Goal: Information Seeking & Learning: Learn about a topic

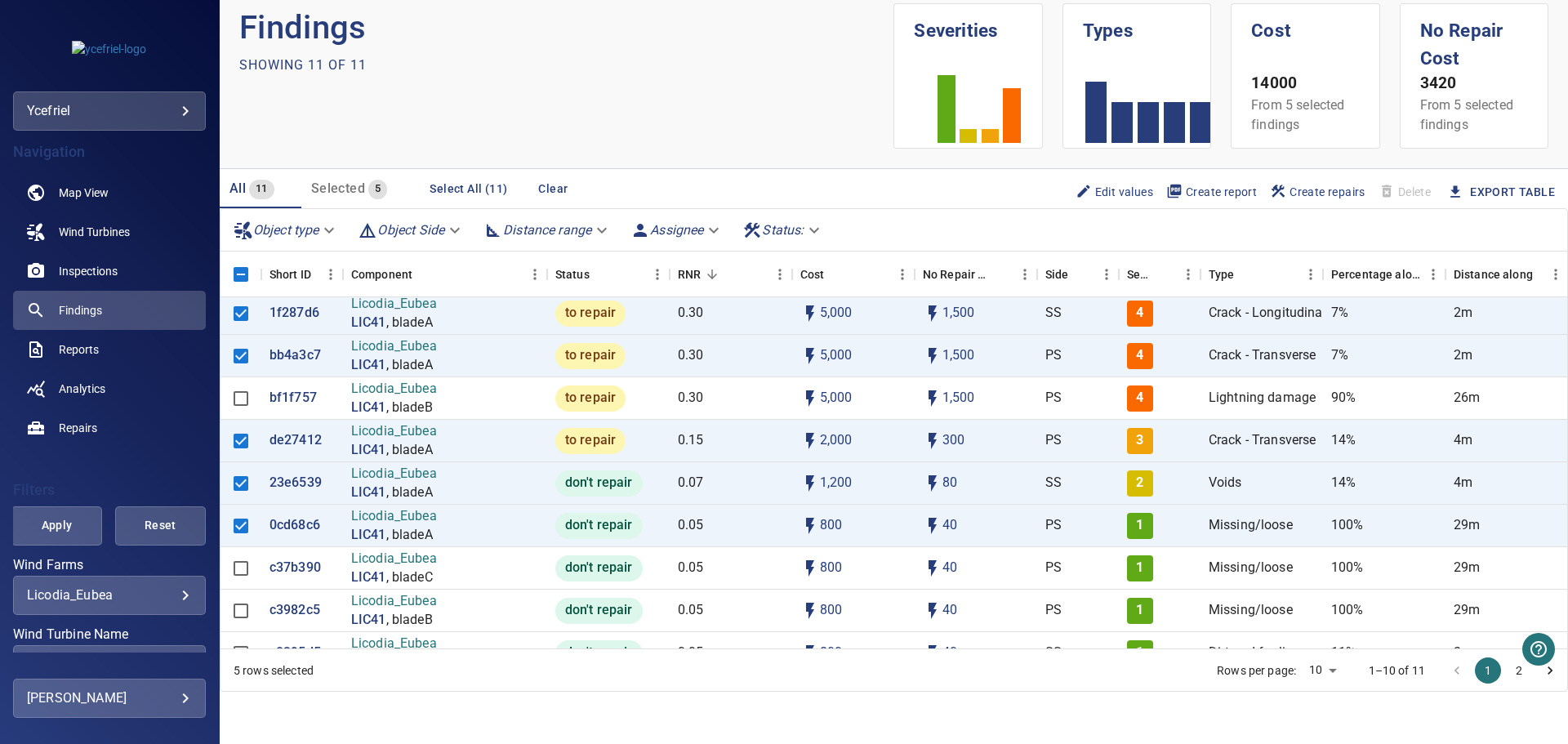
scroll to position [129, 0]
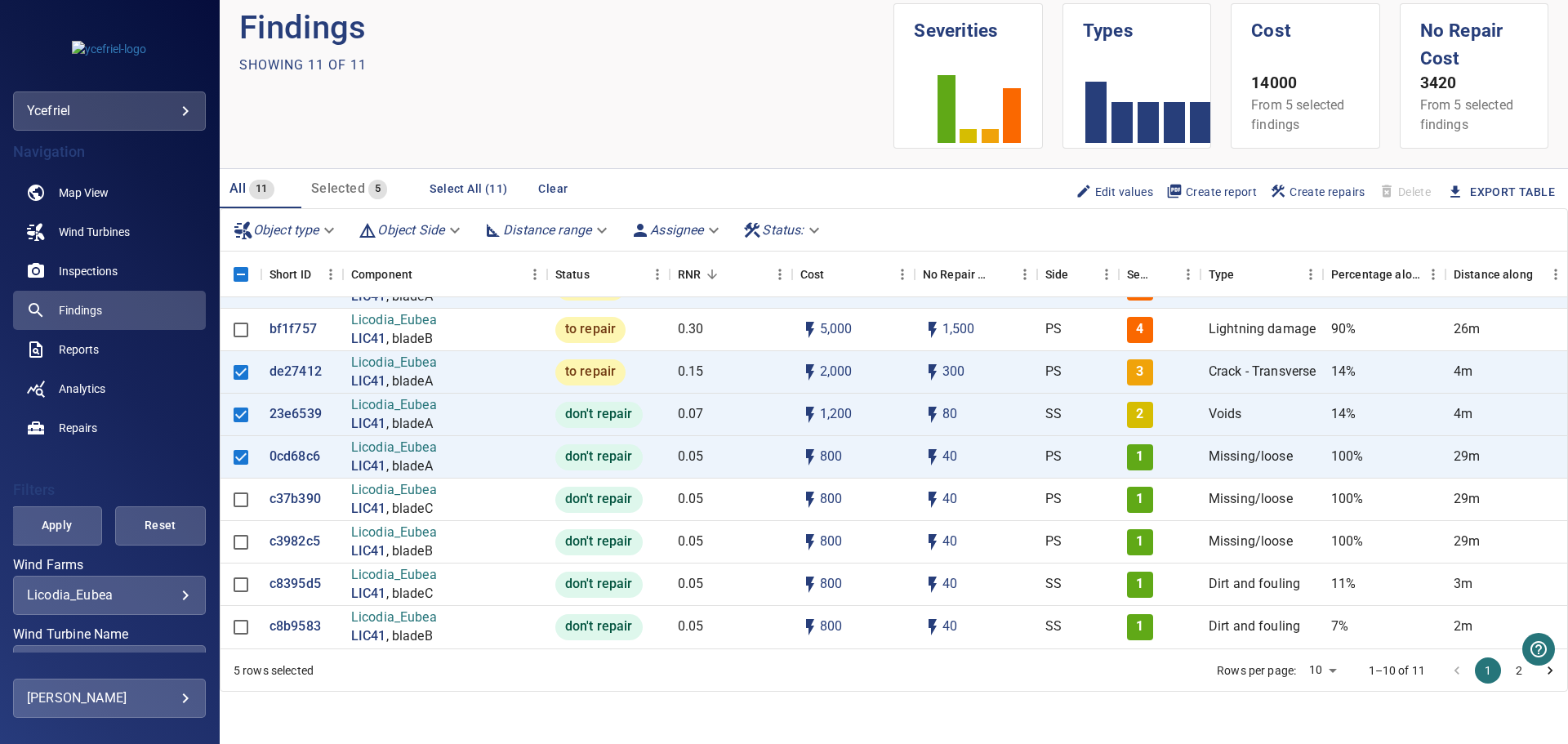
click at [150, 627] on div "**********" at bounding box center [109, 697] width 193 height 277
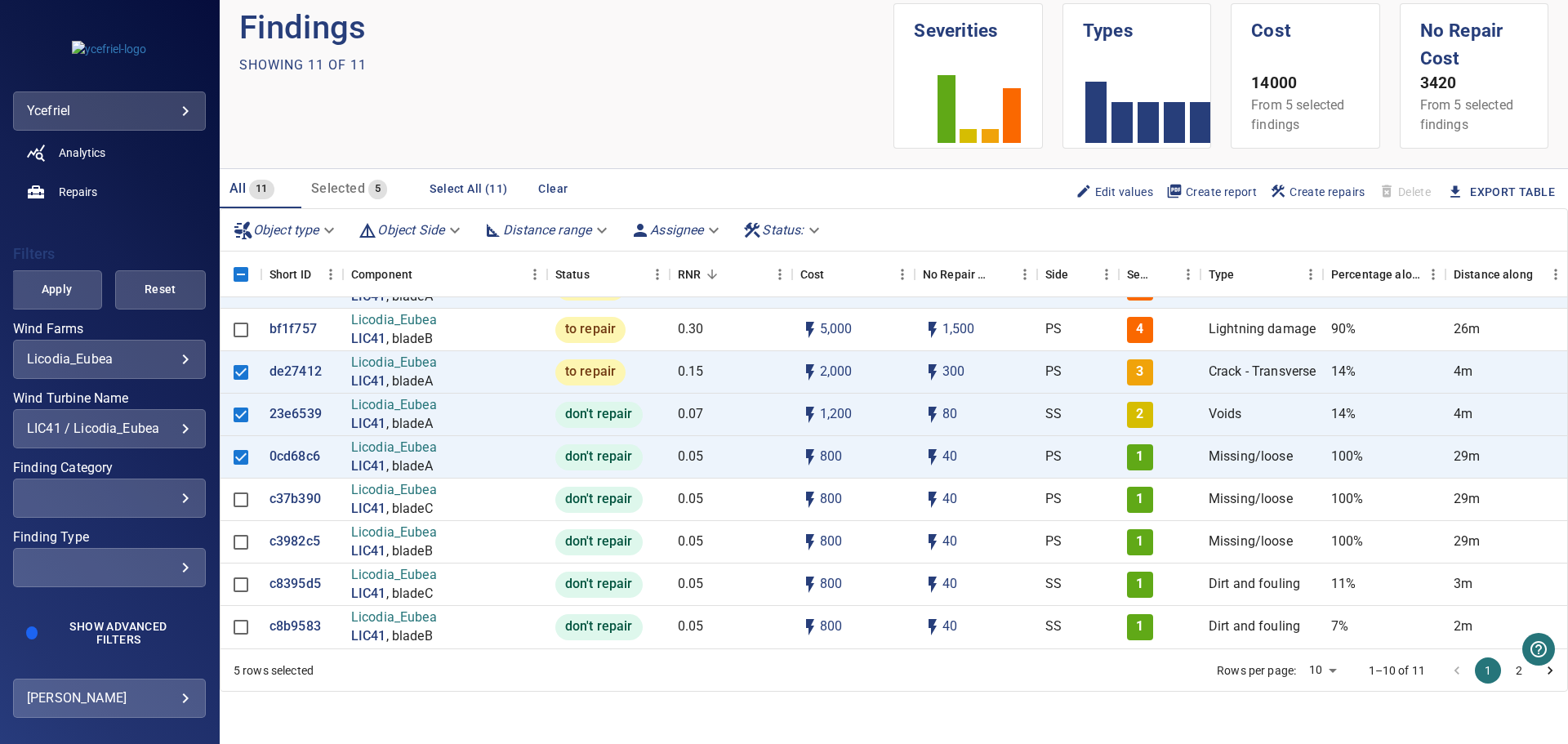
click at [177, 429] on div "LIC41 / Licodia_Eubea" at bounding box center [109, 428] width 165 height 15
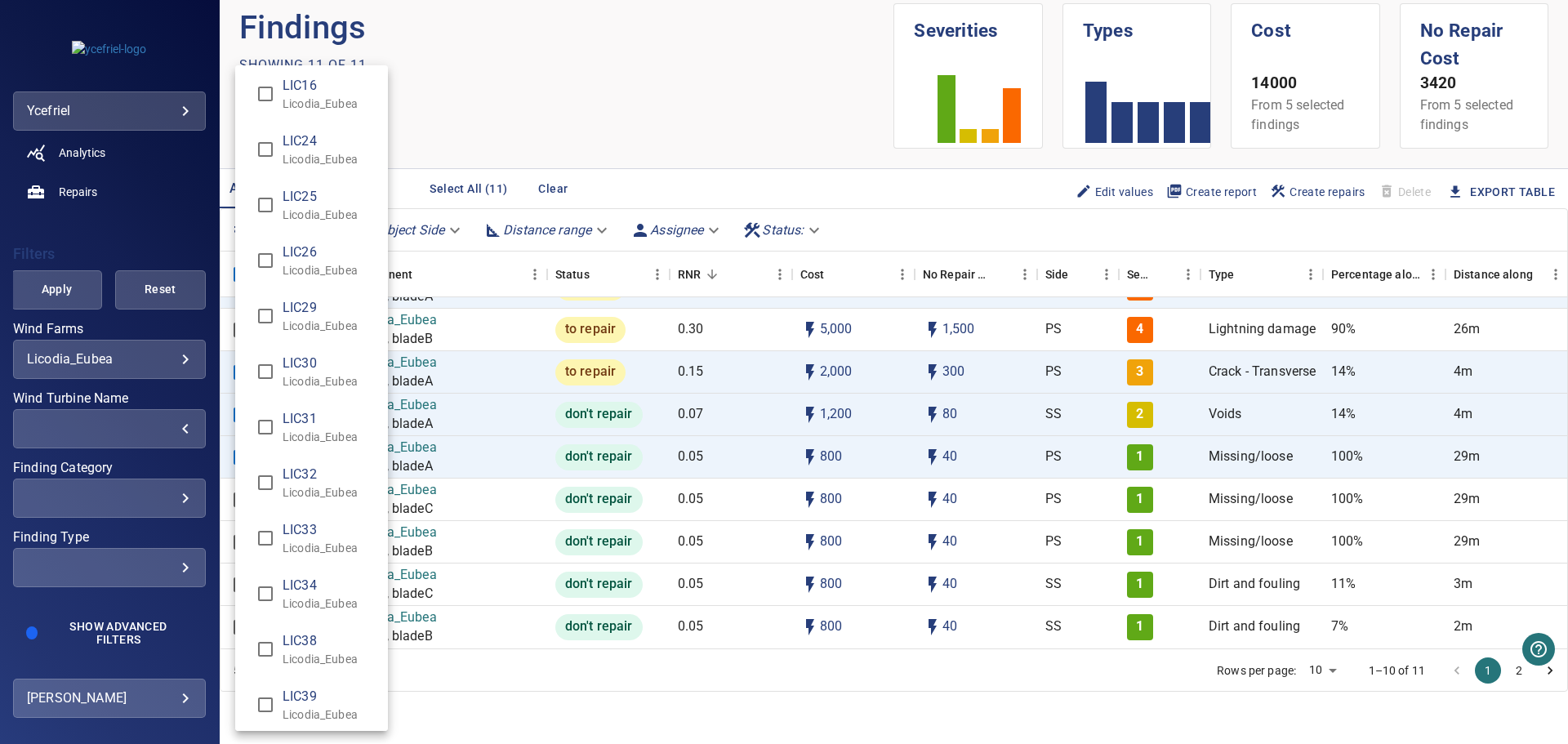
scroll to position [792, 0]
type input "**********"
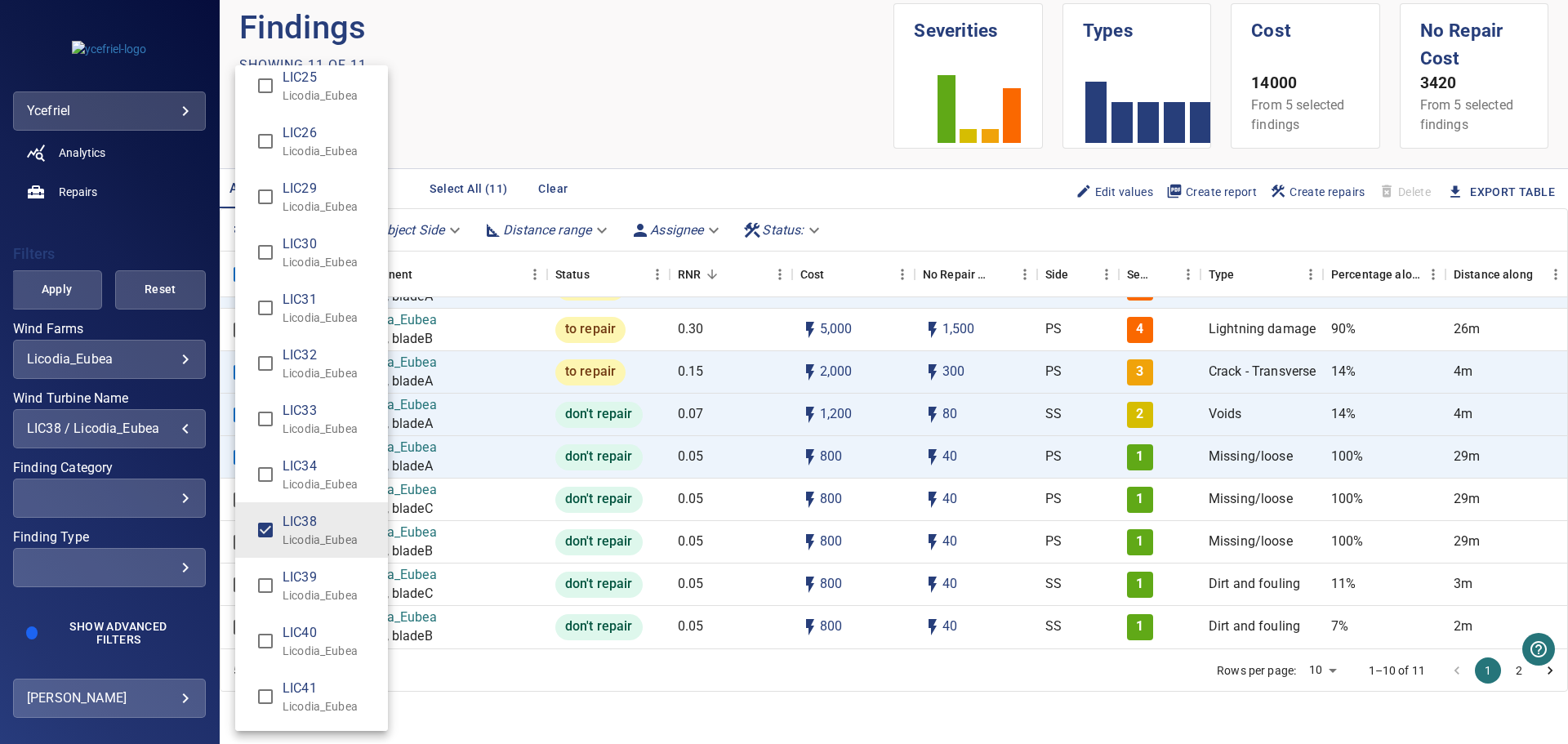
click at [62, 297] on div "Wind Turbine Name" at bounding box center [784, 372] width 1568 height 744
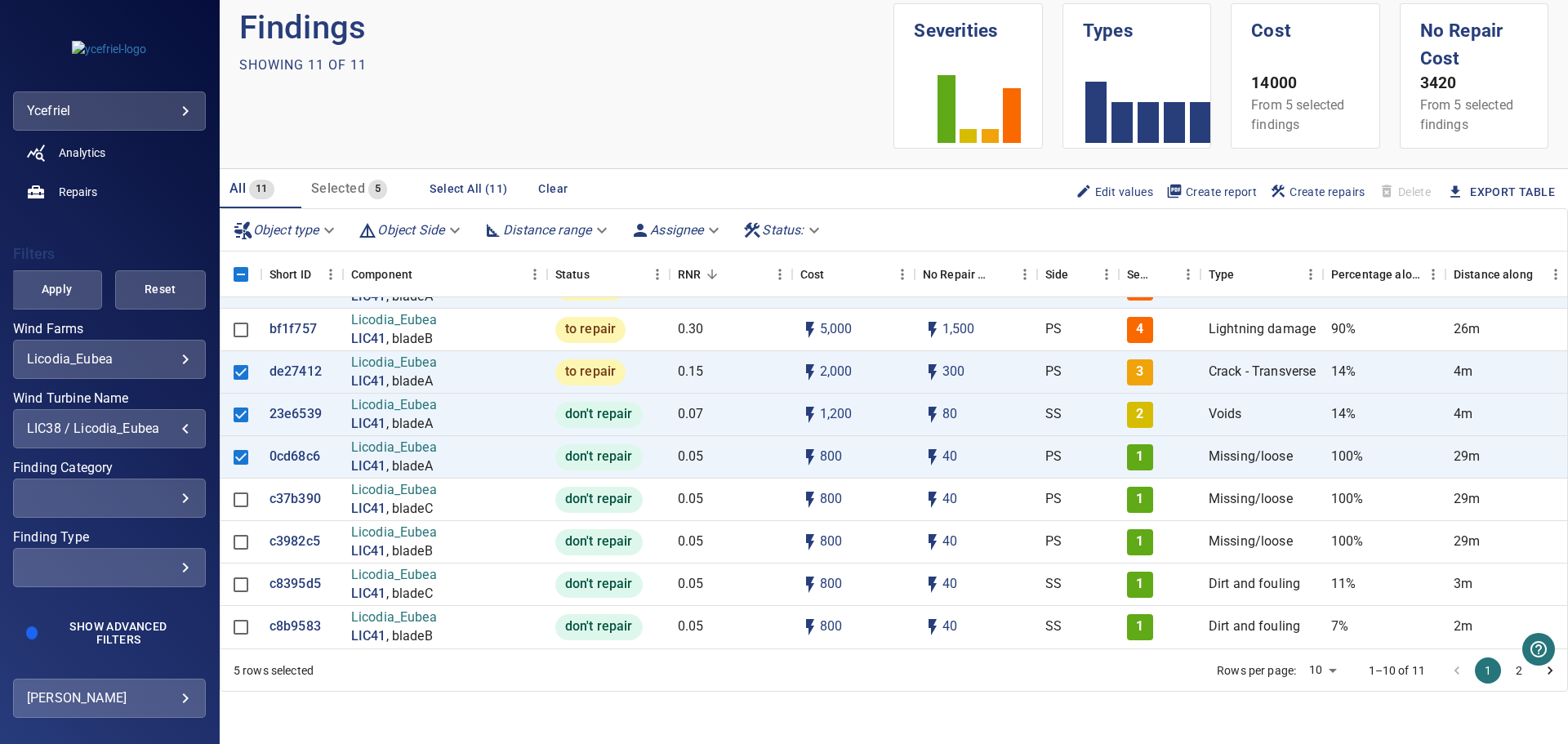
click at [57, 293] on span "Apply" at bounding box center [57, 289] width 50 height 20
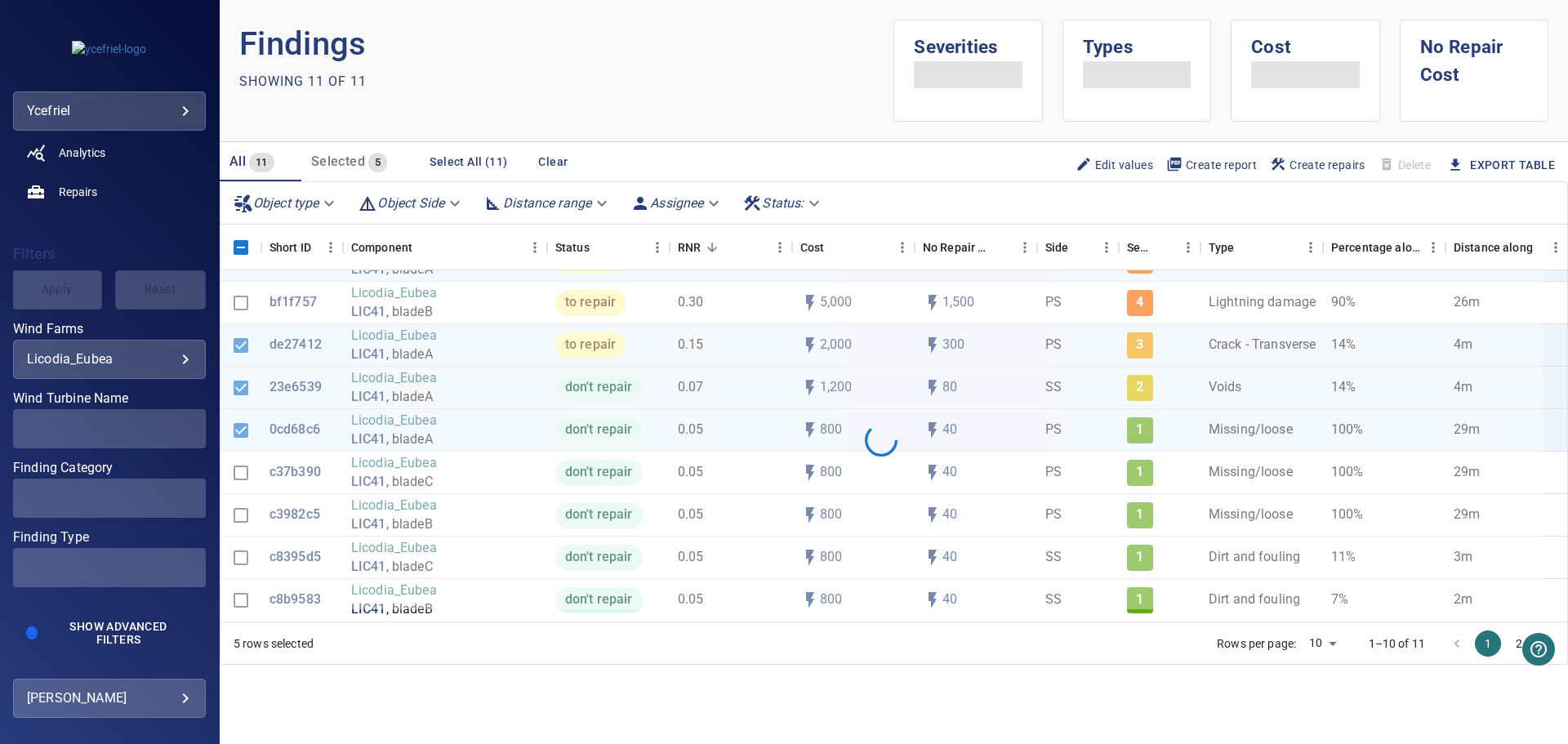
scroll to position [0, 0]
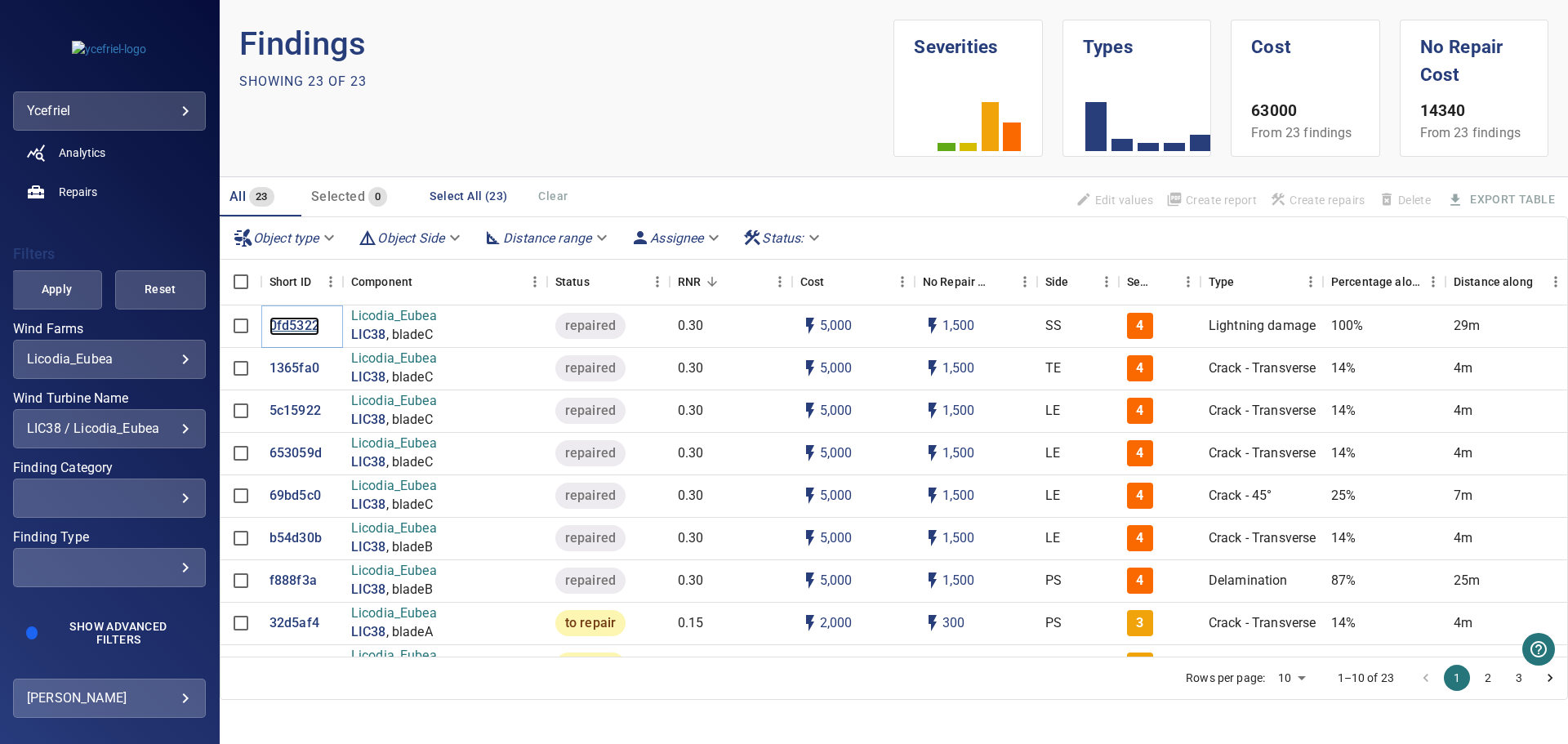
click at [295, 322] on p "0fd5322" at bounding box center [295, 326] width 50 height 19
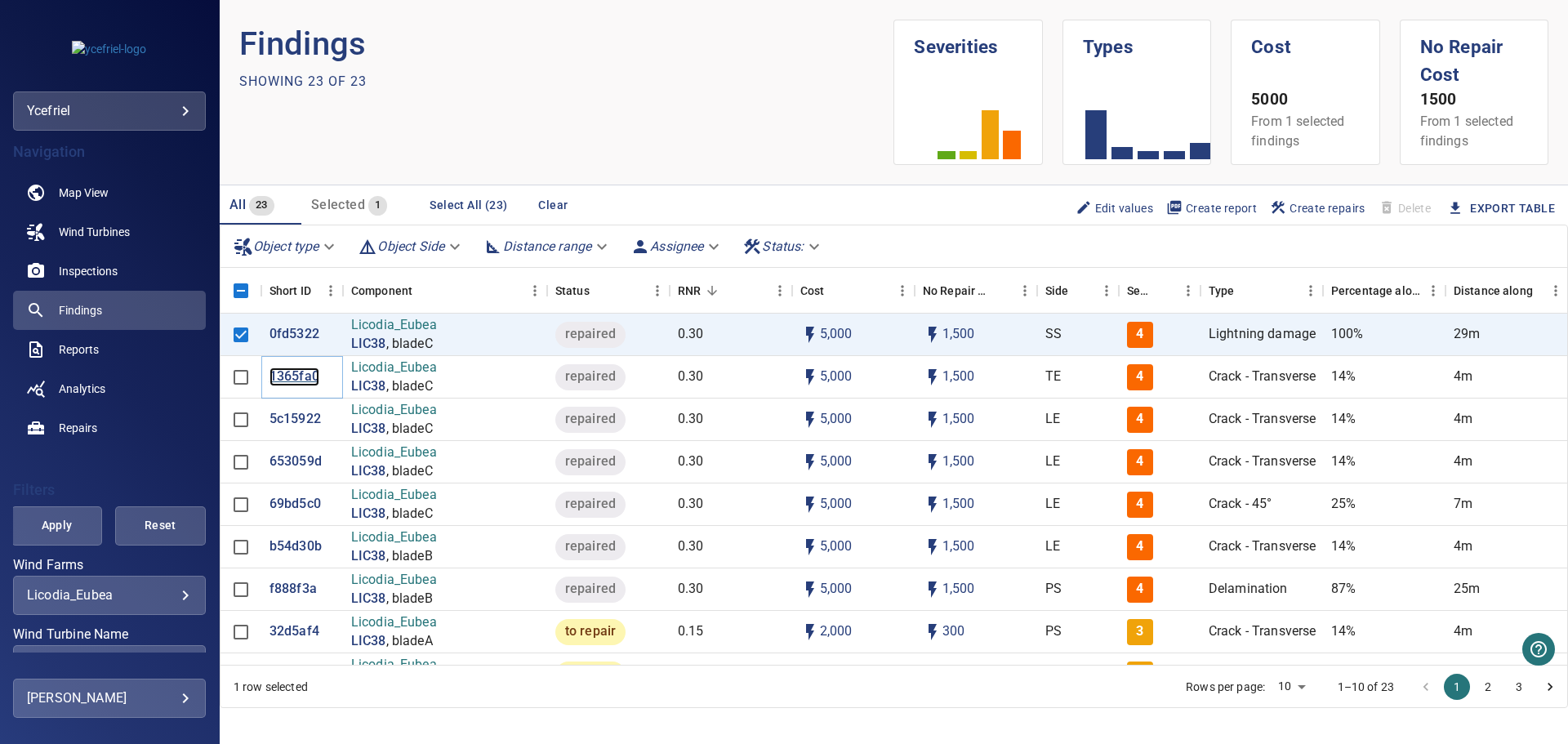
click at [302, 379] on p "1365fa0" at bounding box center [295, 377] width 50 height 19
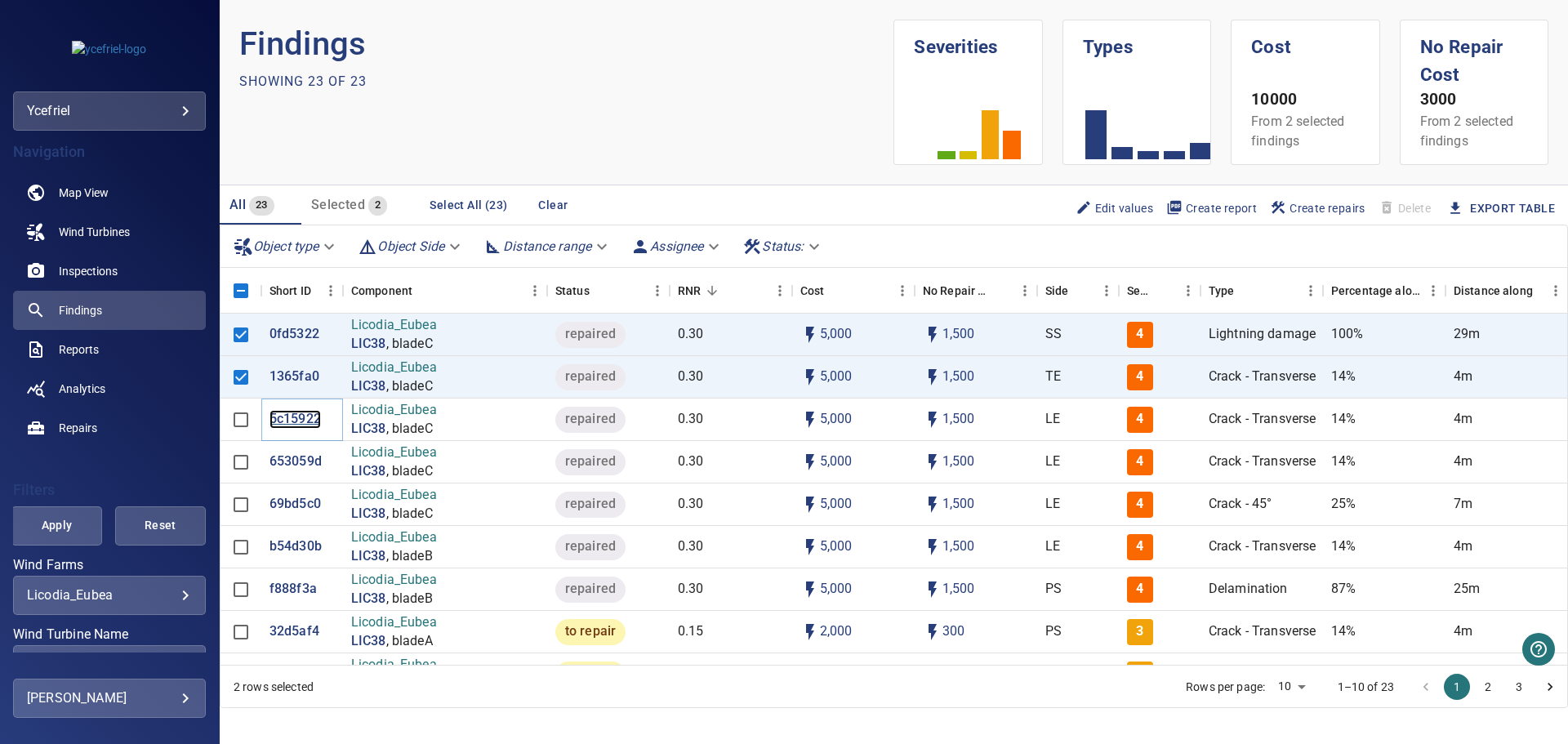
click at [294, 417] on p "5c15922" at bounding box center [296, 420] width 52 height 19
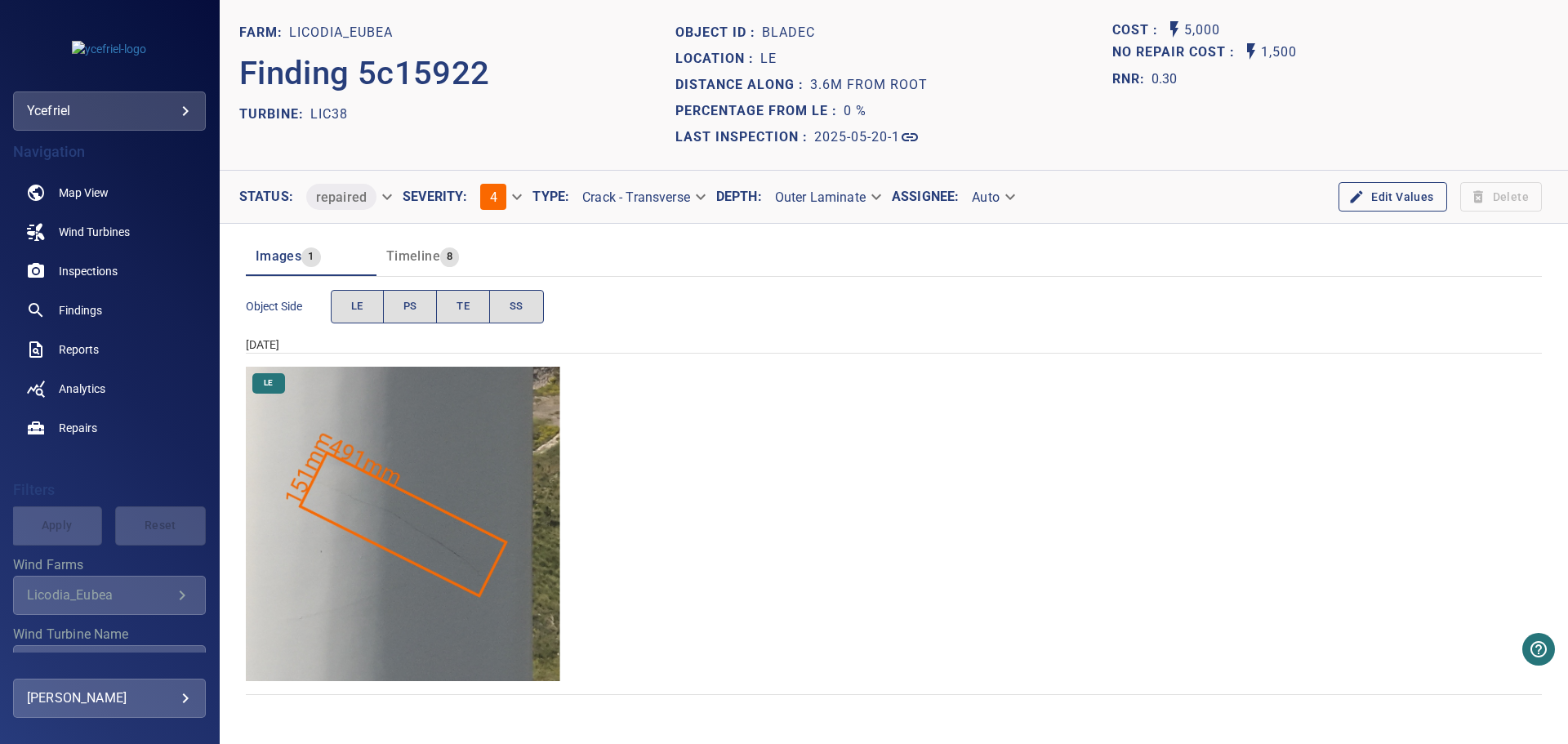
click at [400, 568] on img "Licodia_Eubea/LIC38/2025-05-20-1/2025-05-20-1/image5wp7.jpg" at bounding box center [403, 524] width 315 height 315
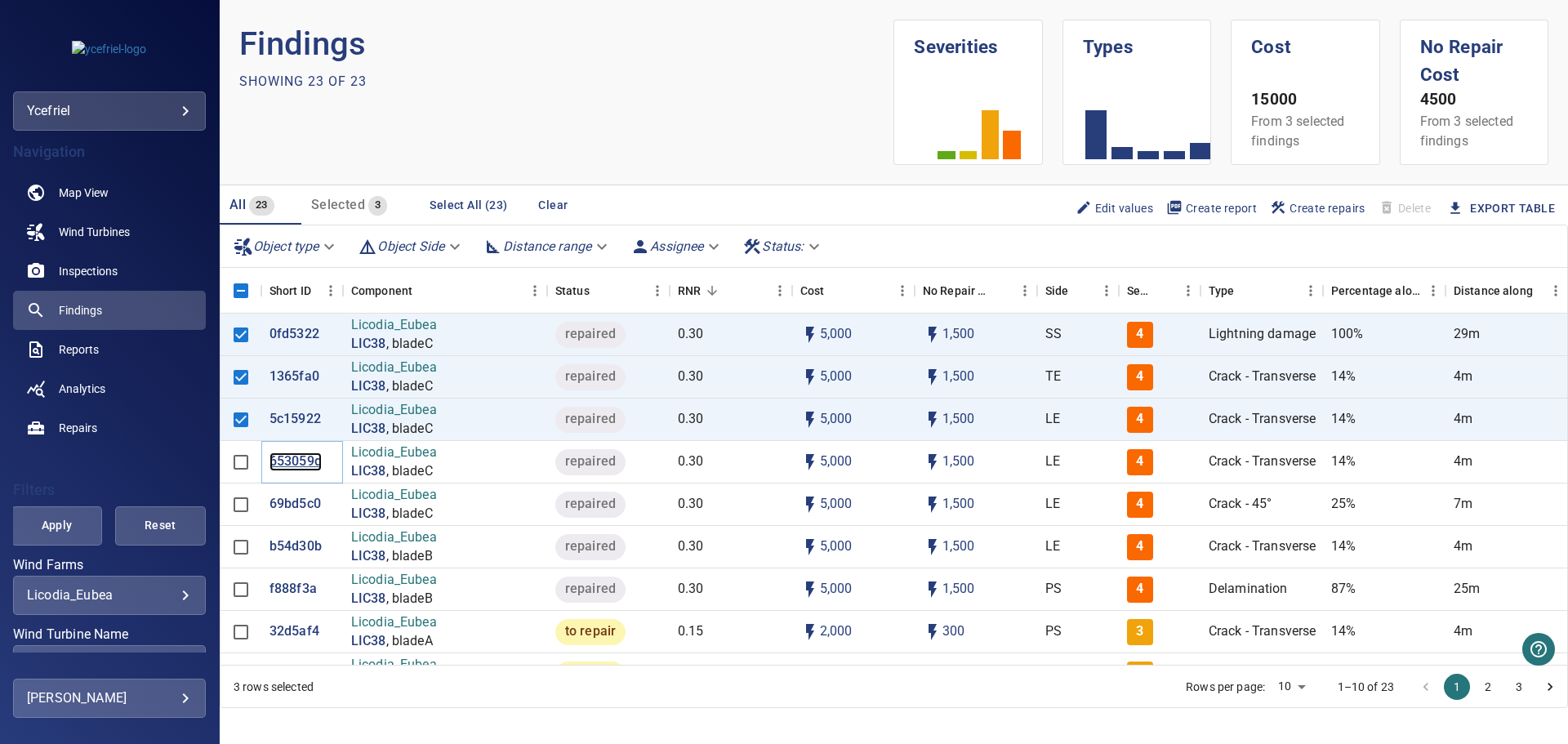
click at [299, 465] on p "653059d" at bounding box center [296, 463] width 52 height 19
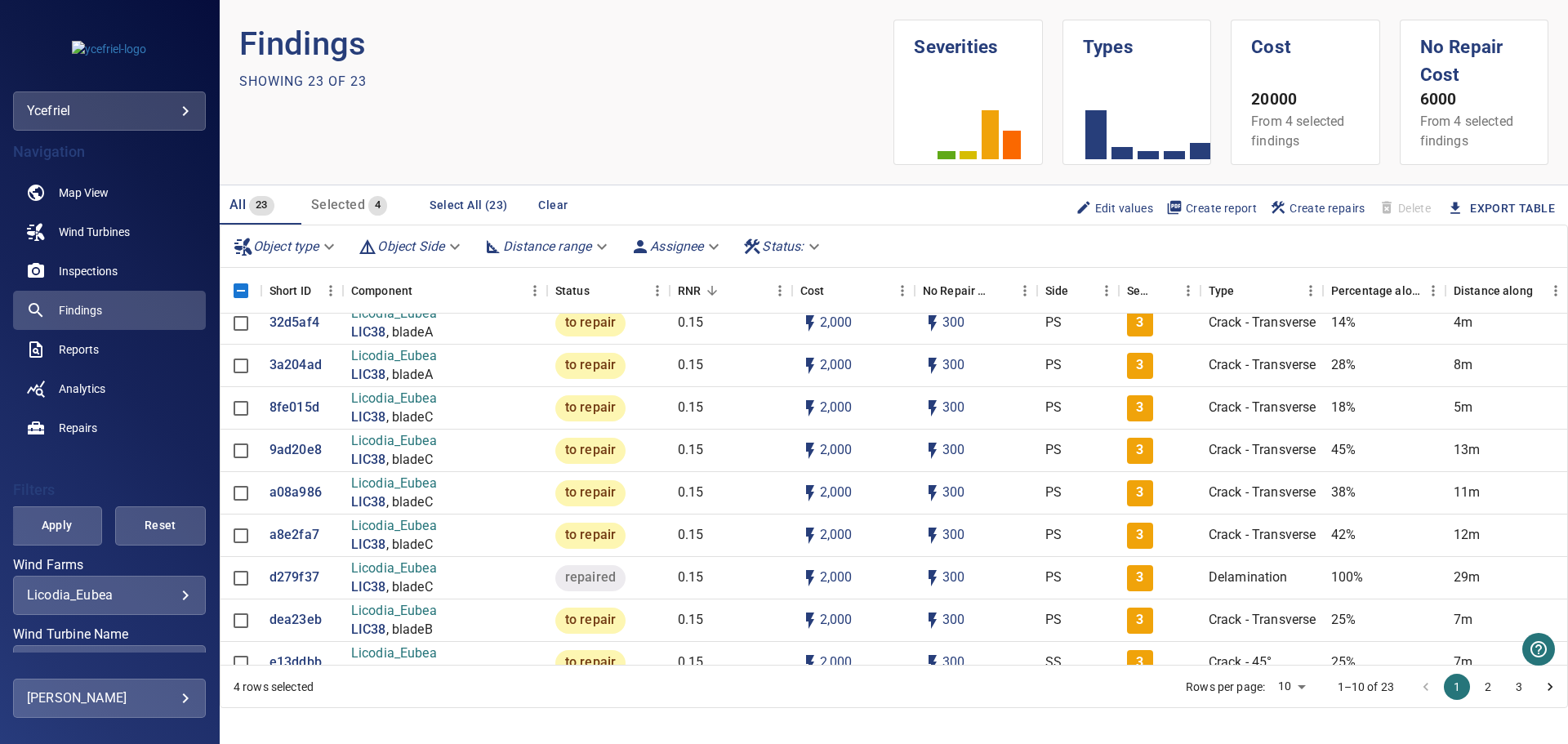
scroll to position [326, 0]
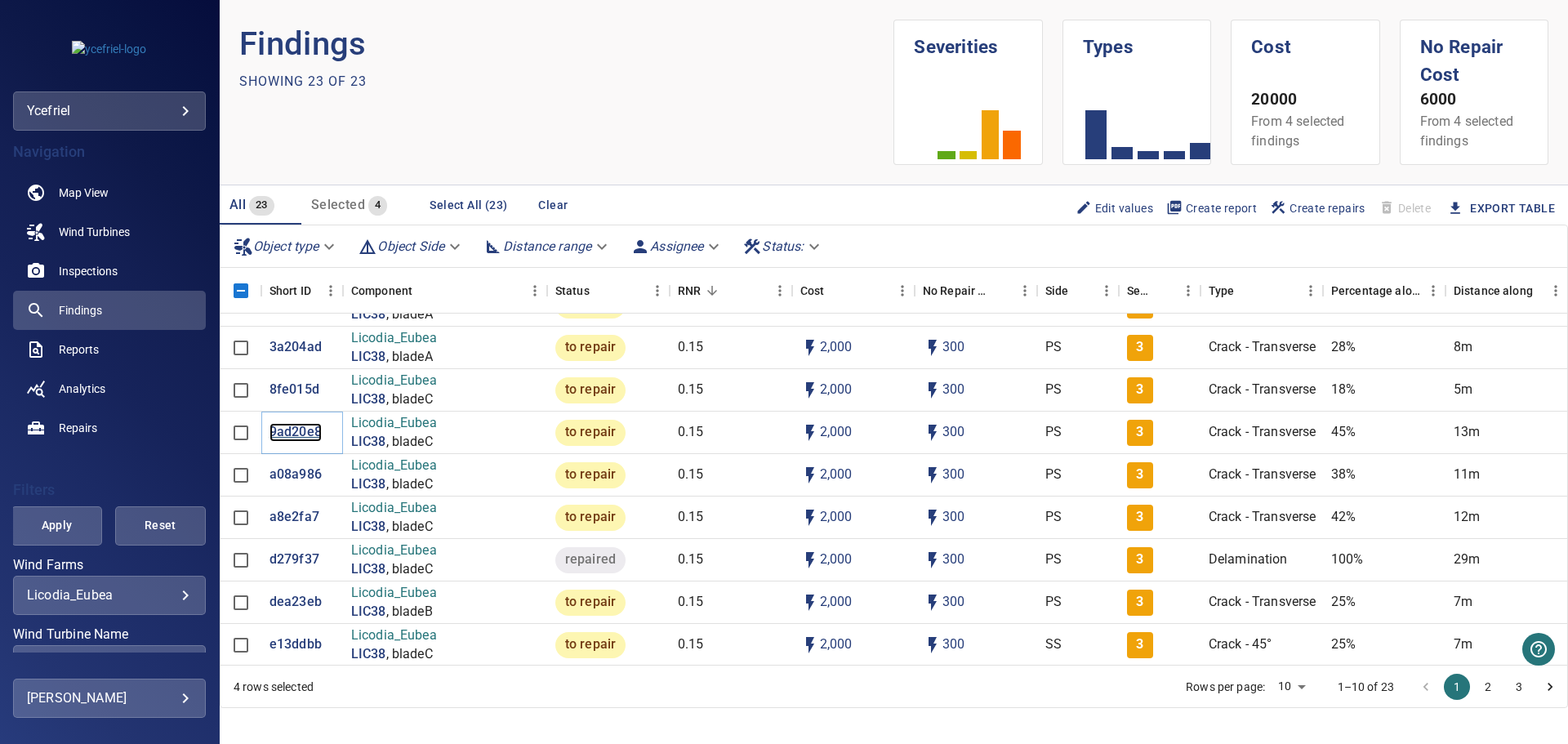
click at [304, 430] on p "9ad20e8" at bounding box center [296, 433] width 52 height 19
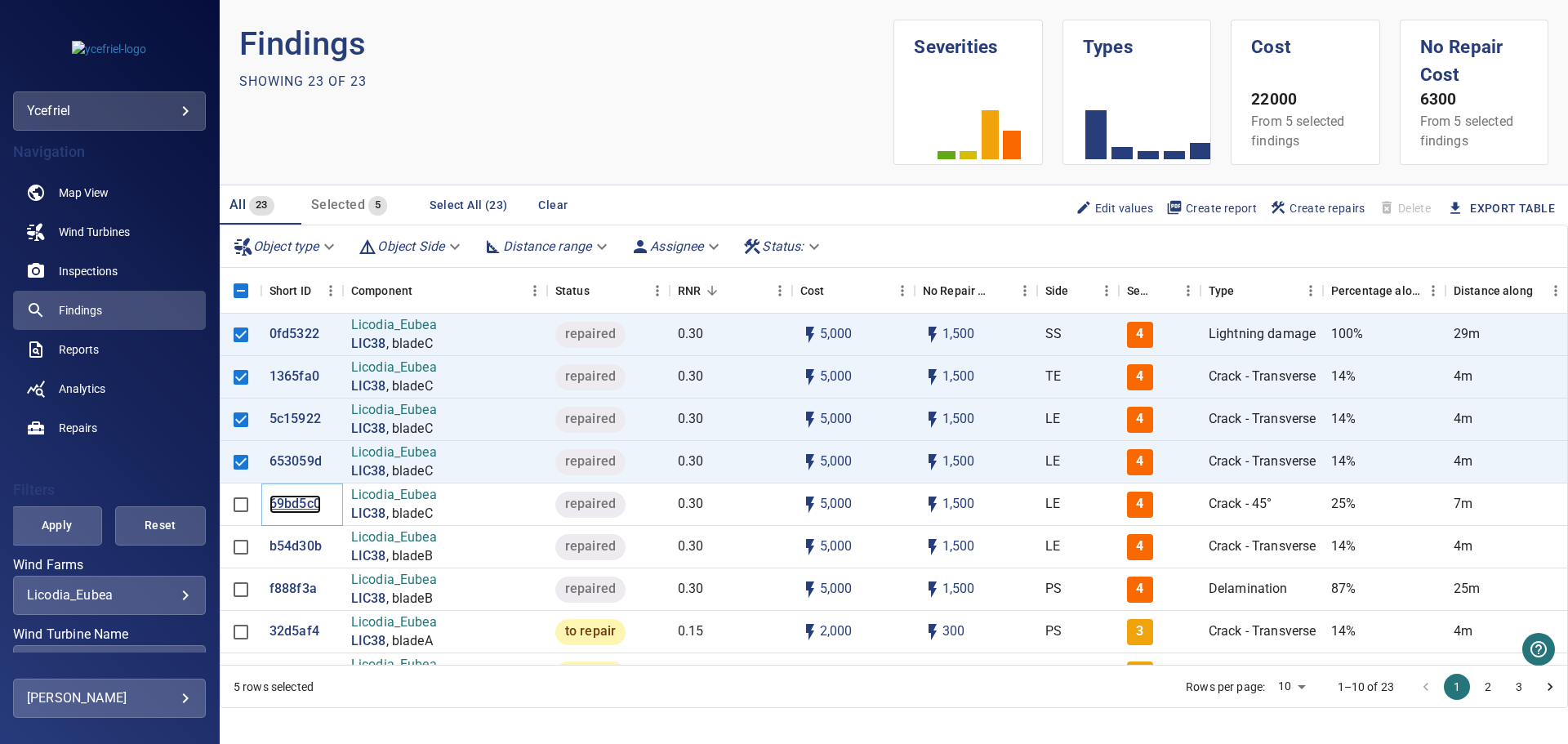
click at [297, 514] on p "69bd5c0" at bounding box center [296, 505] width 52 height 19
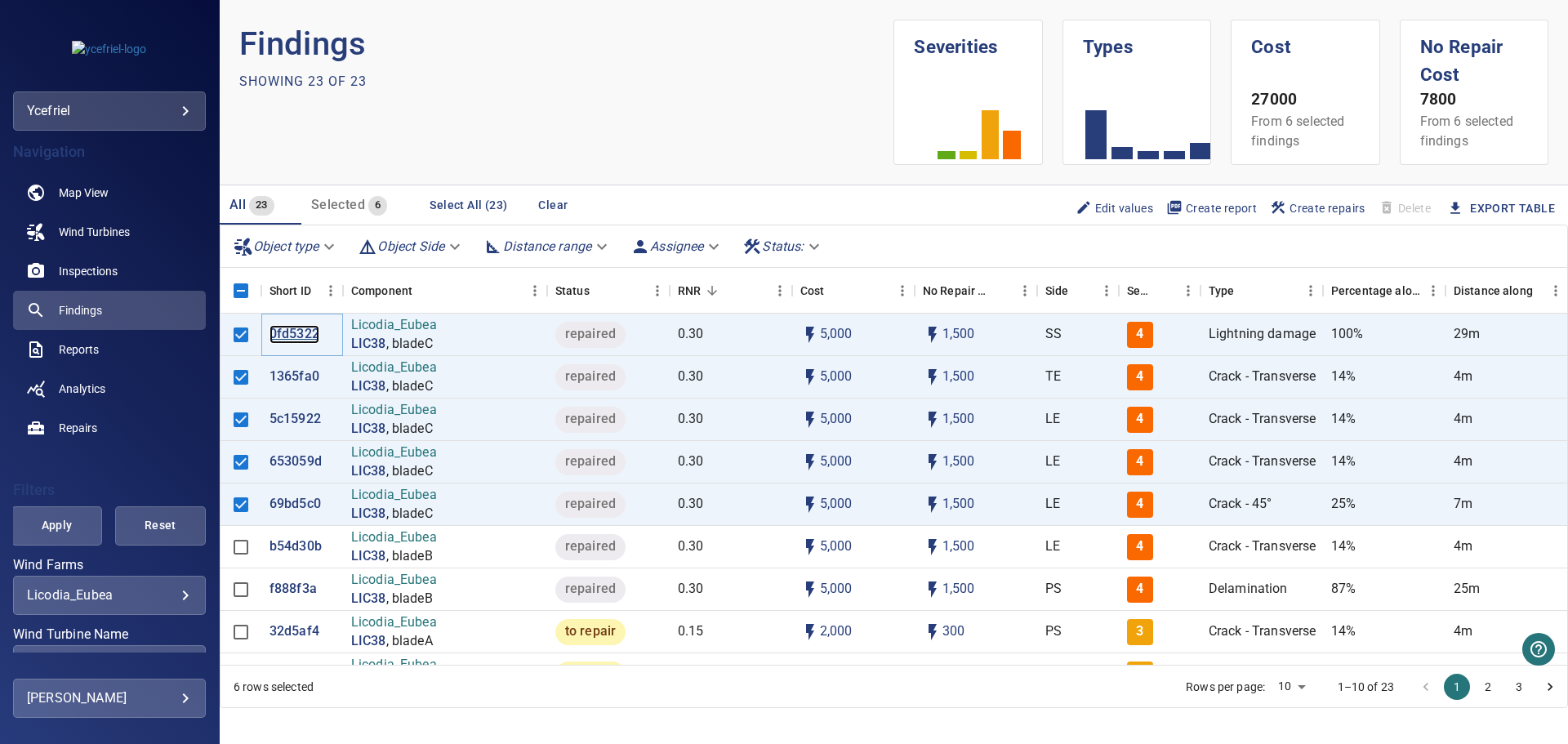
click at [293, 336] on p "0fd5322" at bounding box center [295, 335] width 50 height 19
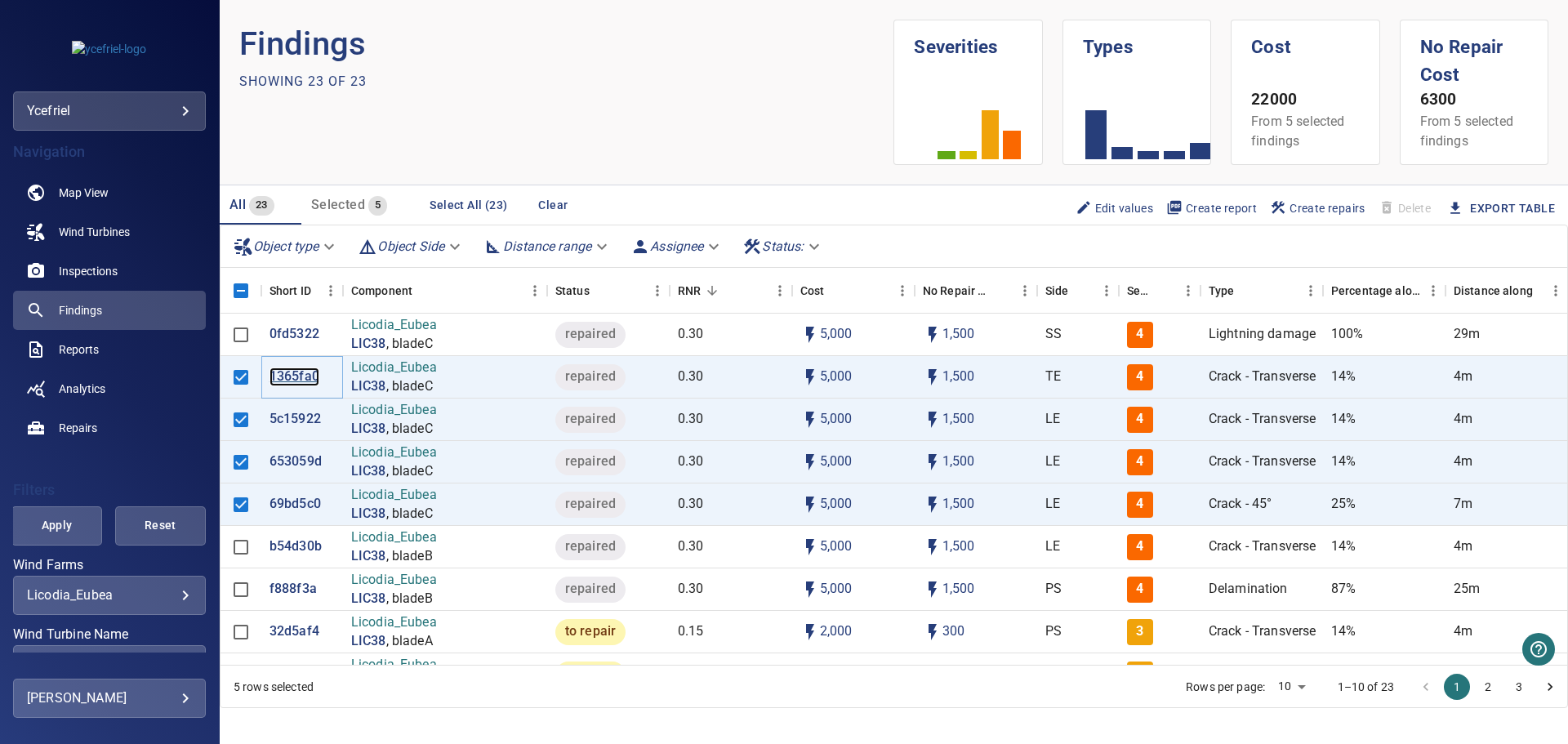
click at [301, 375] on p "1365fa0" at bounding box center [295, 377] width 50 height 19
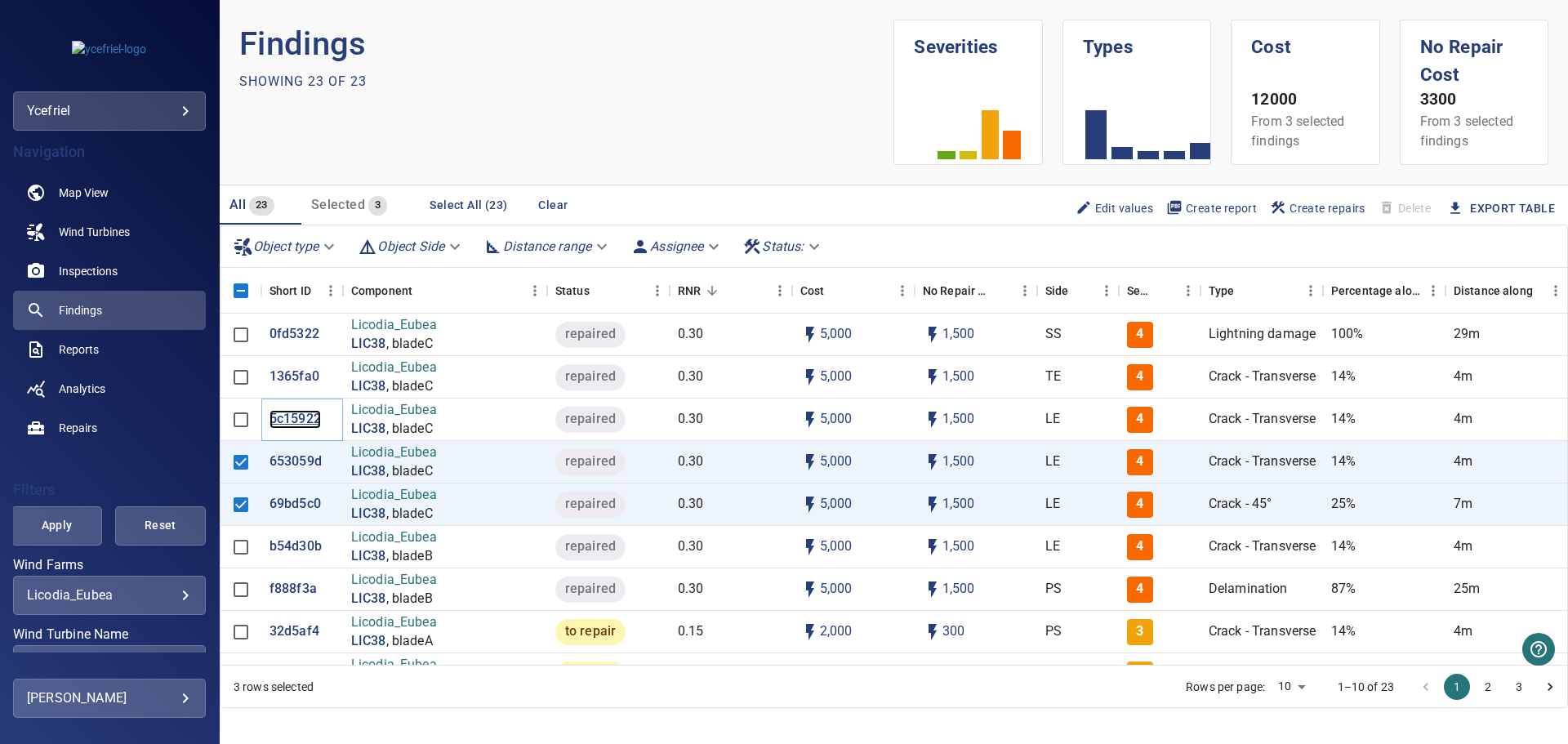
click at [303, 420] on p "5c15922" at bounding box center [296, 420] width 52 height 19
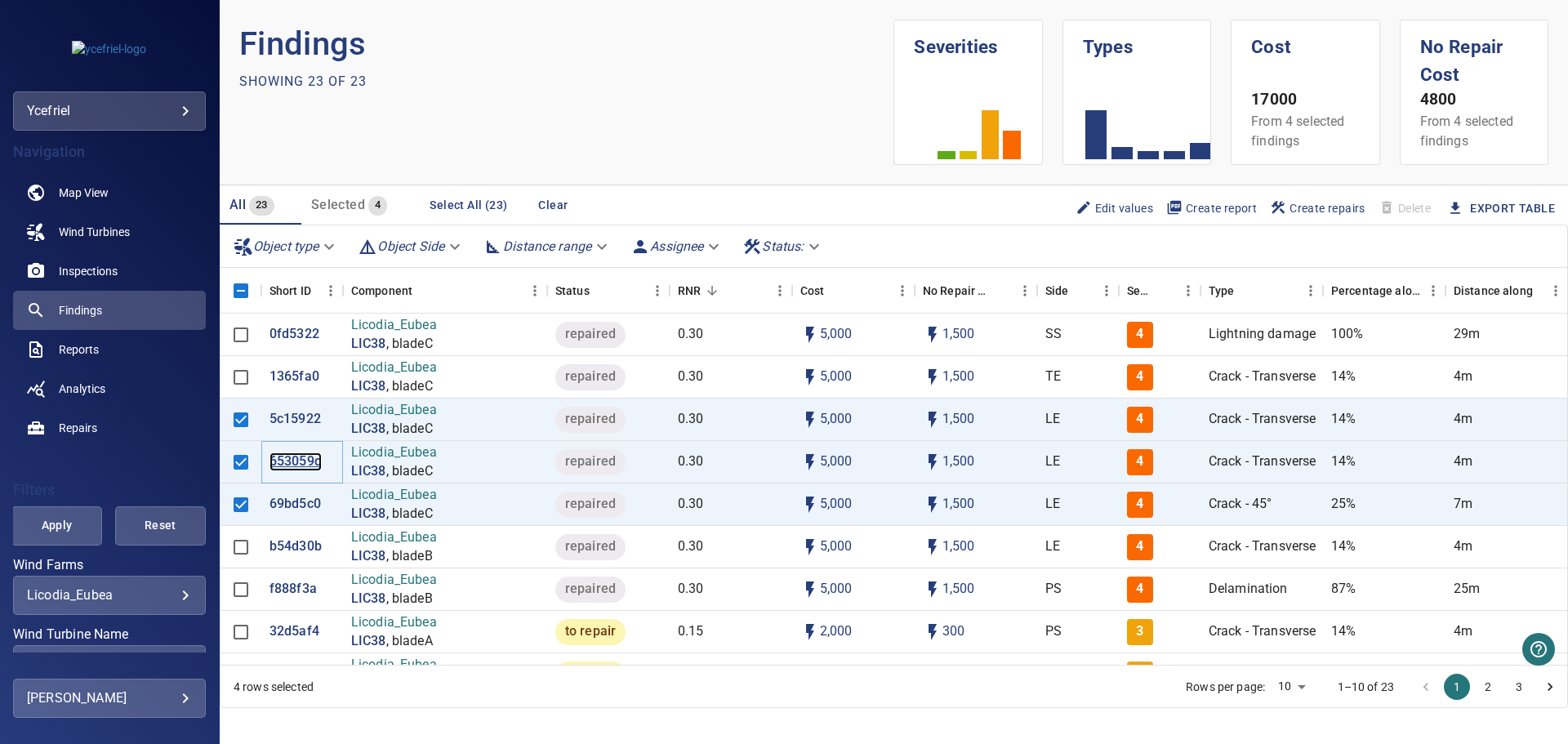
click at [289, 461] on p "653059d" at bounding box center [296, 463] width 52 height 19
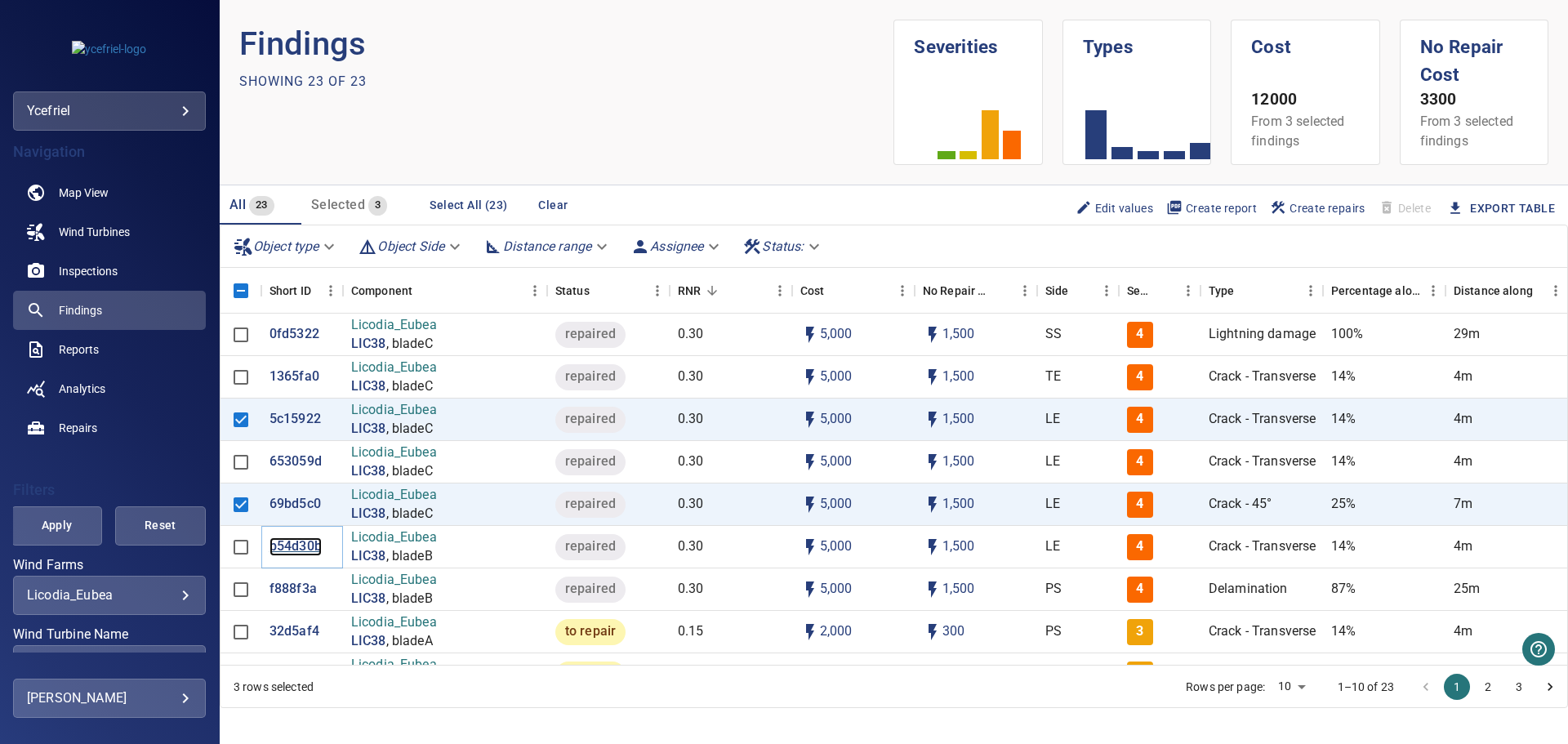
click at [293, 541] on p "b54d30b" at bounding box center [296, 547] width 52 height 19
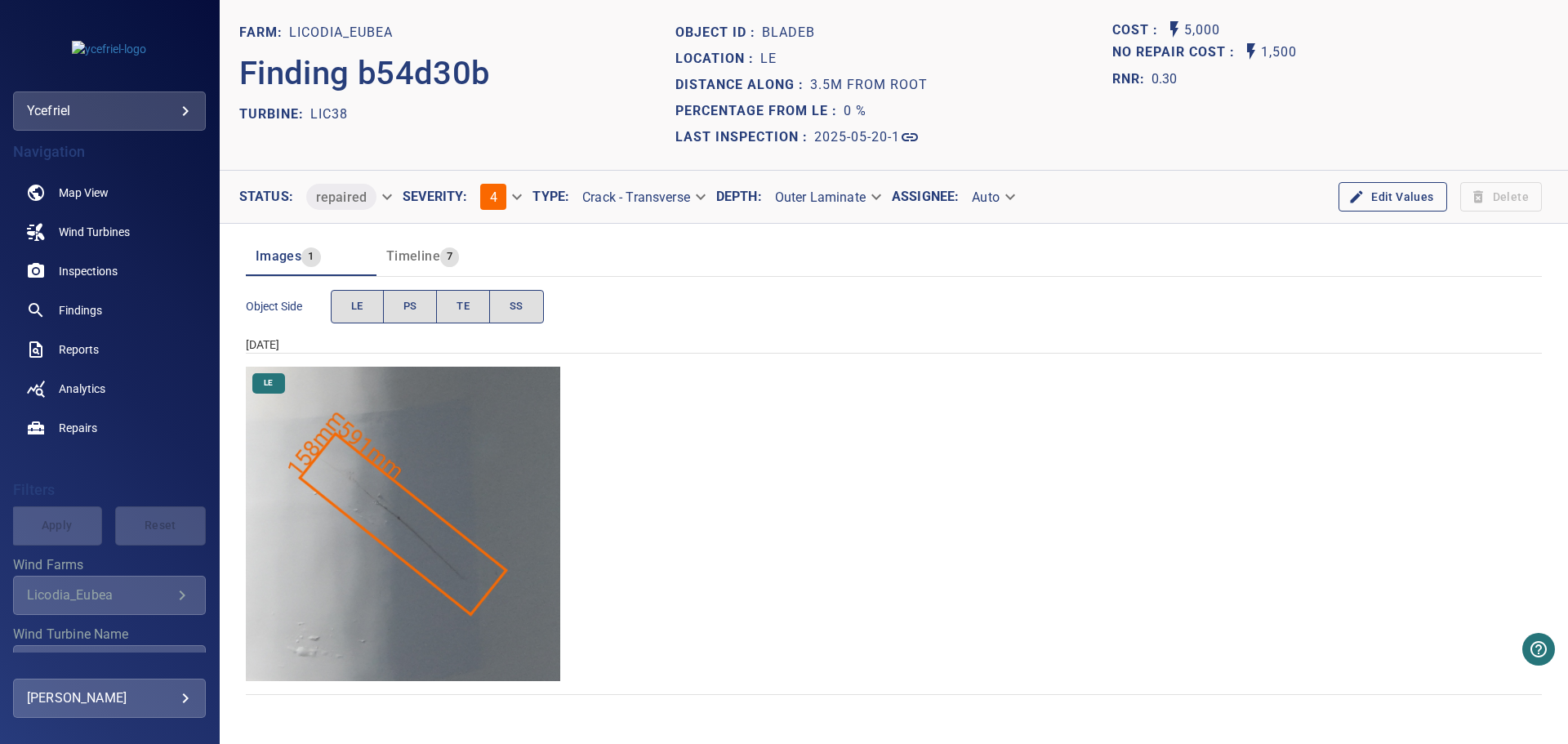
click at [464, 530] on img "Licodia_Eubea/LIC38/2025-05-20-1/2025-05-20-3/image5wp7.jpg" at bounding box center [403, 524] width 315 height 315
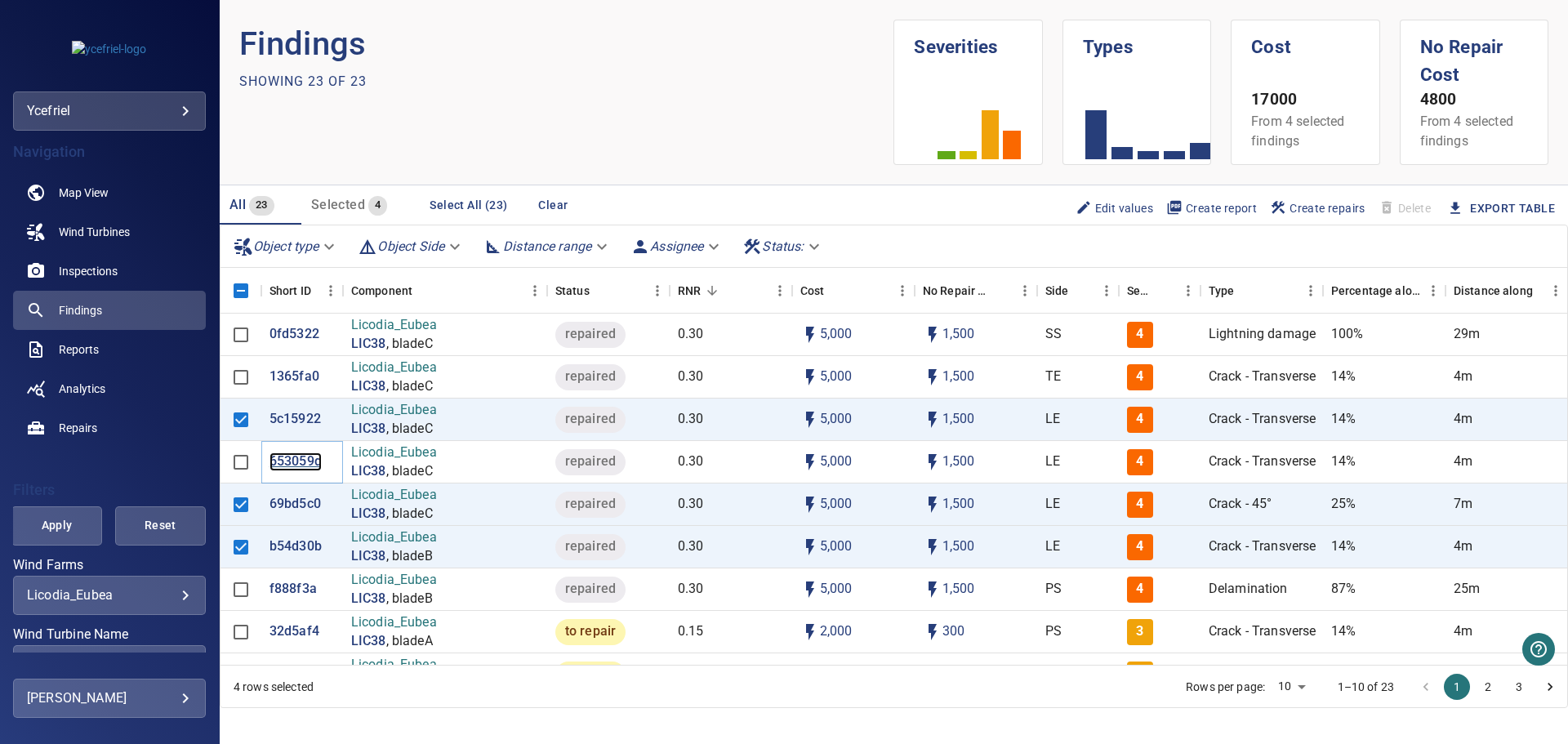
click at [300, 462] on p "653059d" at bounding box center [296, 463] width 52 height 19
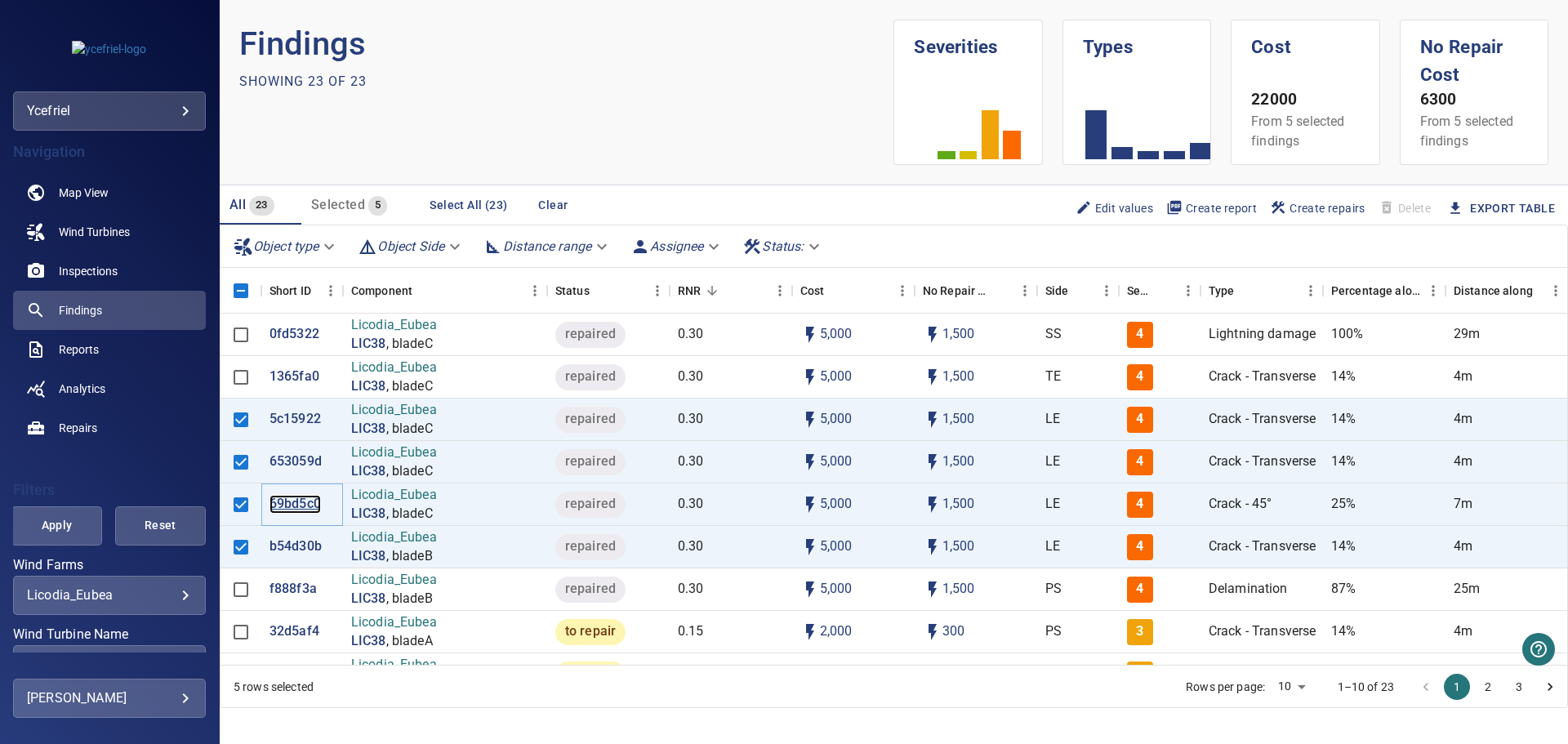
click at [294, 506] on p "69bd5c0" at bounding box center [296, 505] width 52 height 19
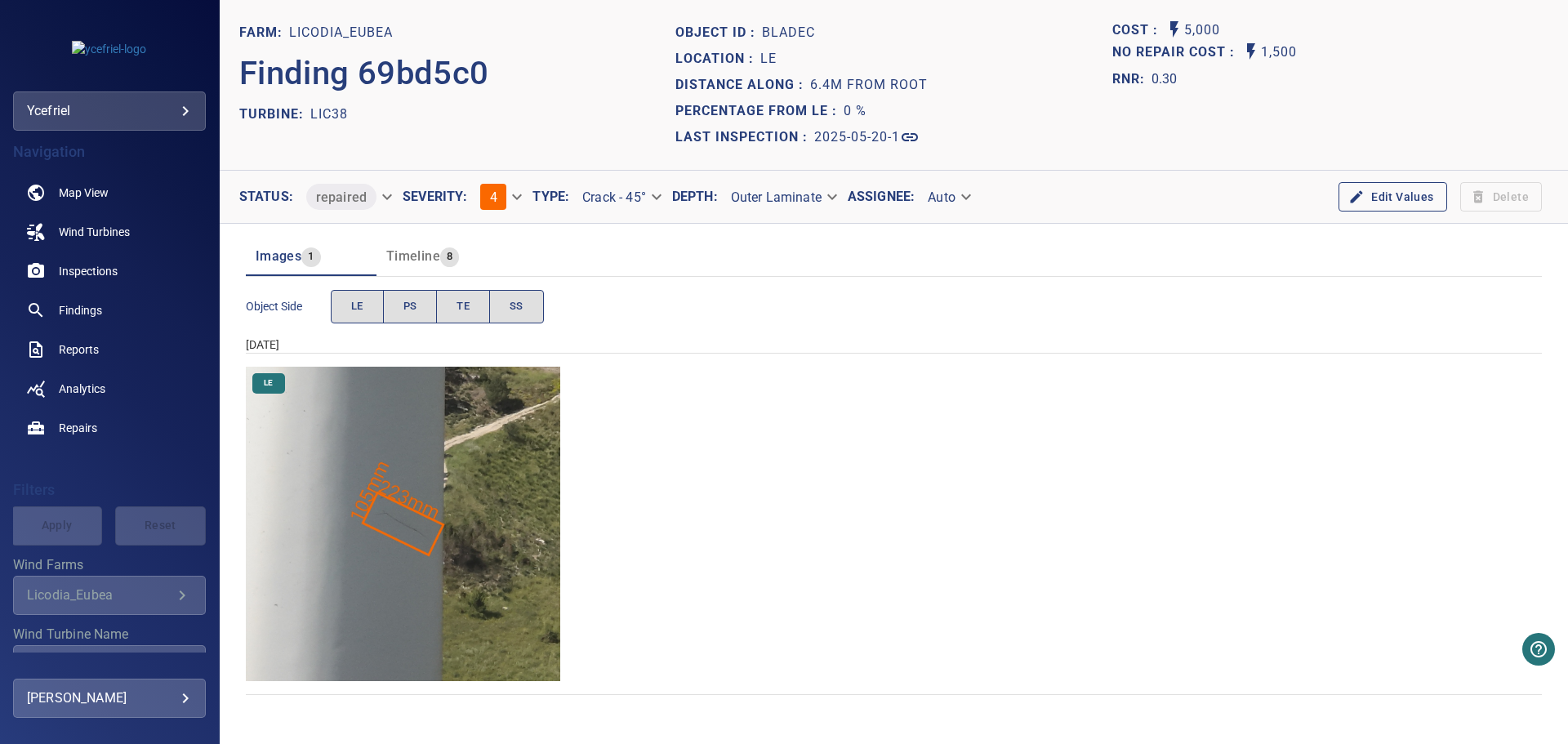
click at [413, 535] on img "Licodia_Eubea/LIC38/2025-05-20-1/2025-05-20-1/image6wp8.jpg" at bounding box center [403, 524] width 315 height 315
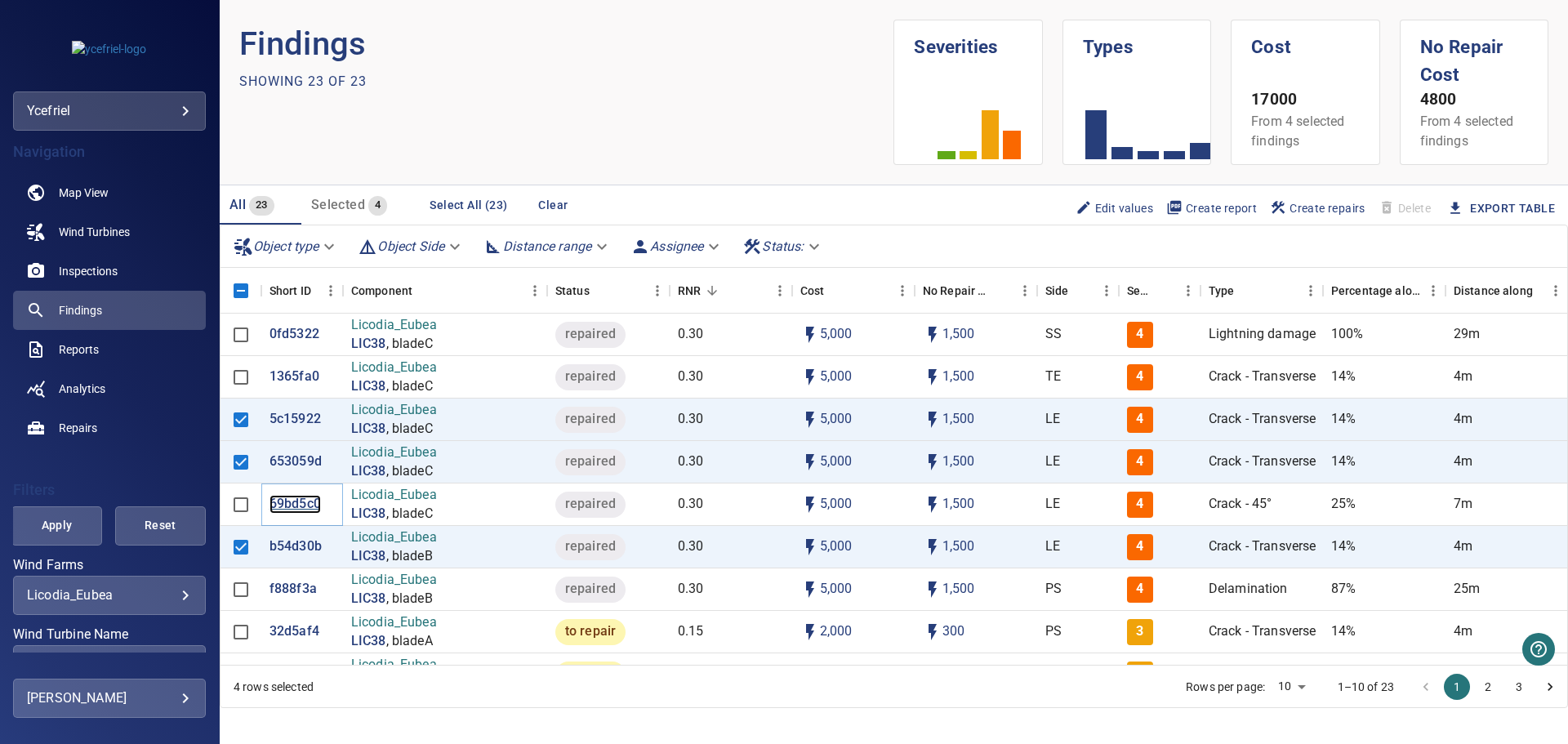
click at [293, 500] on p "69bd5c0" at bounding box center [296, 505] width 52 height 19
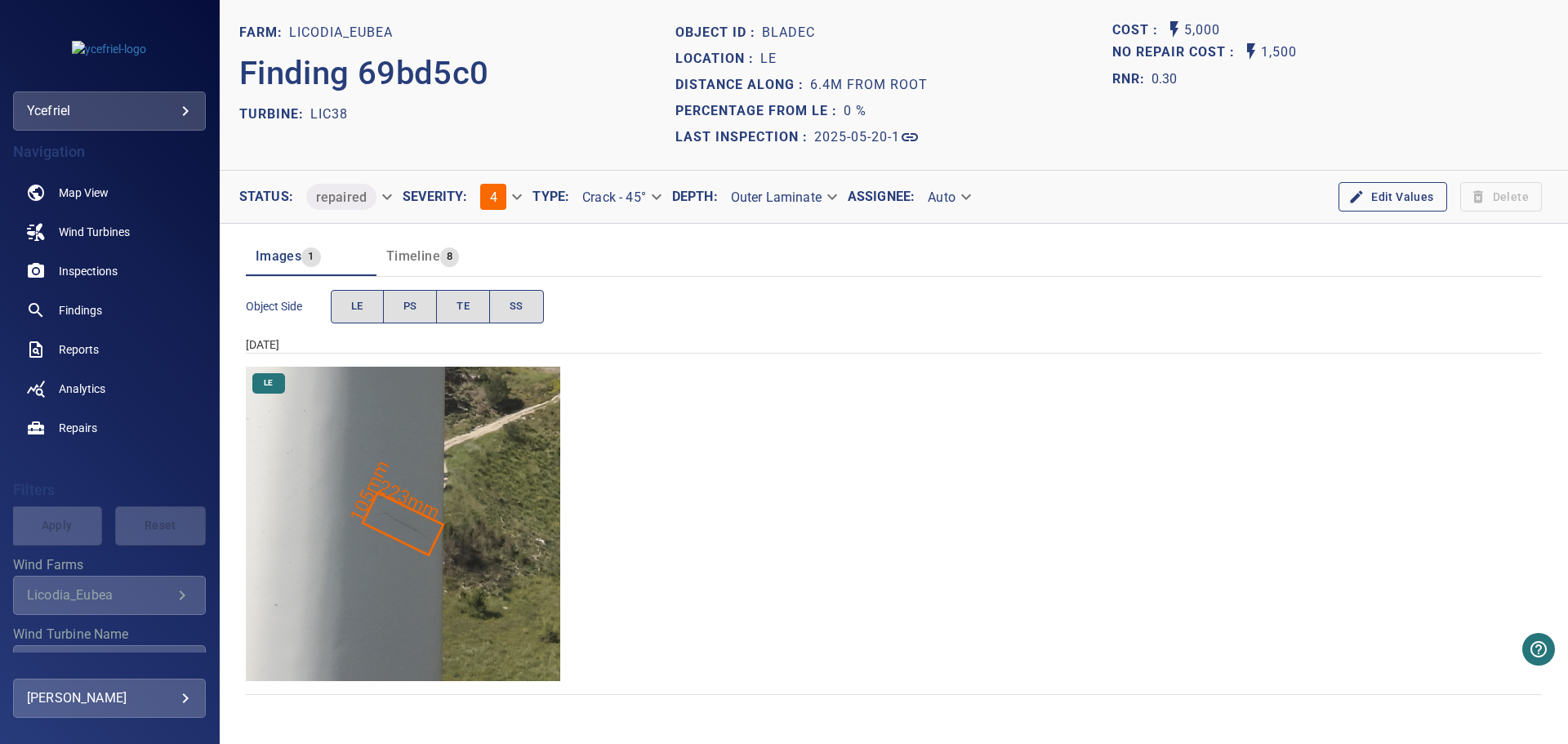
click at [400, 547] on img "Licodia_Eubea/LIC38/2025-05-20-1/2025-05-20-1/image6wp8.jpg" at bounding box center [403, 524] width 315 height 315
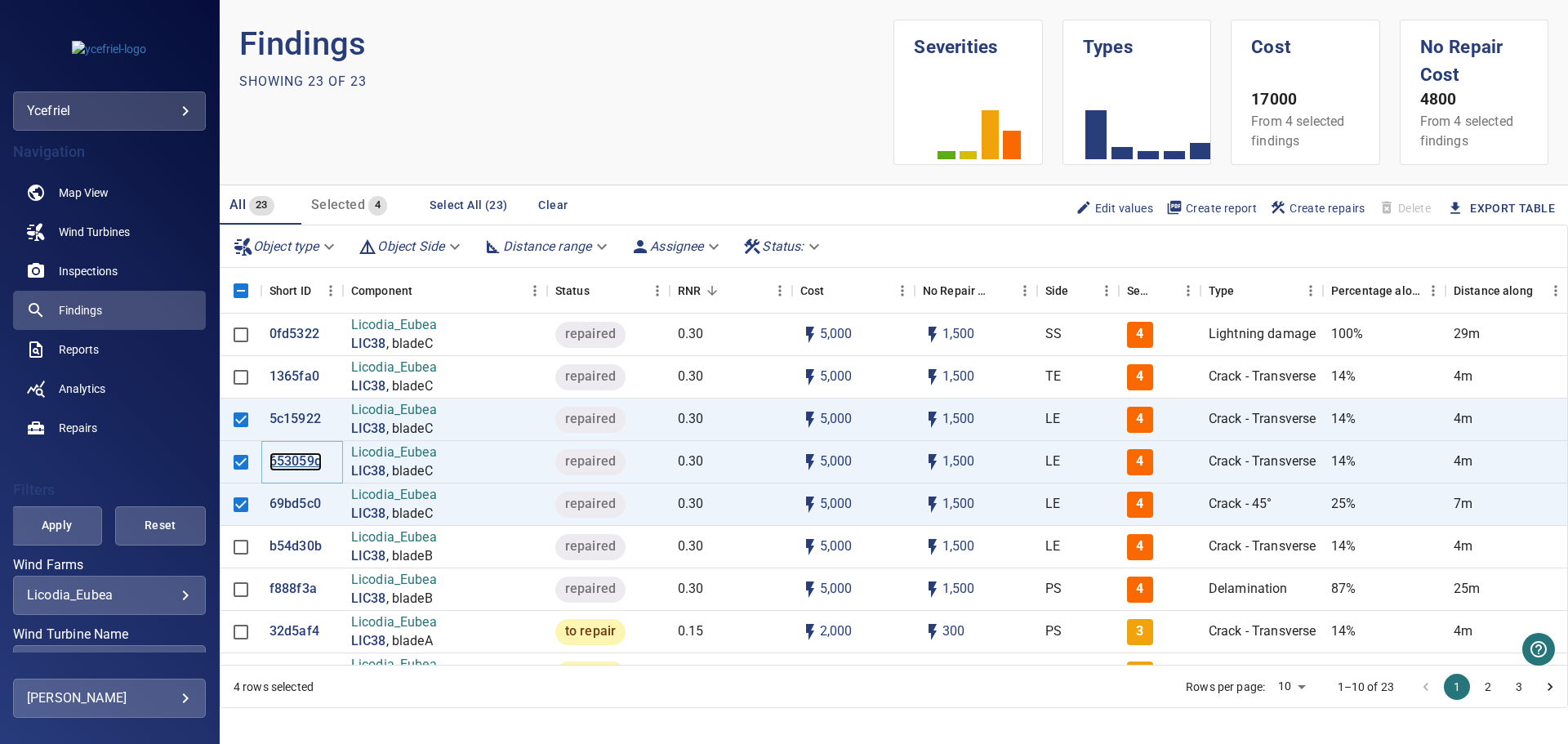
click at [292, 469] on p "653059d" at bounding box center [296, 463] width 52 height 19
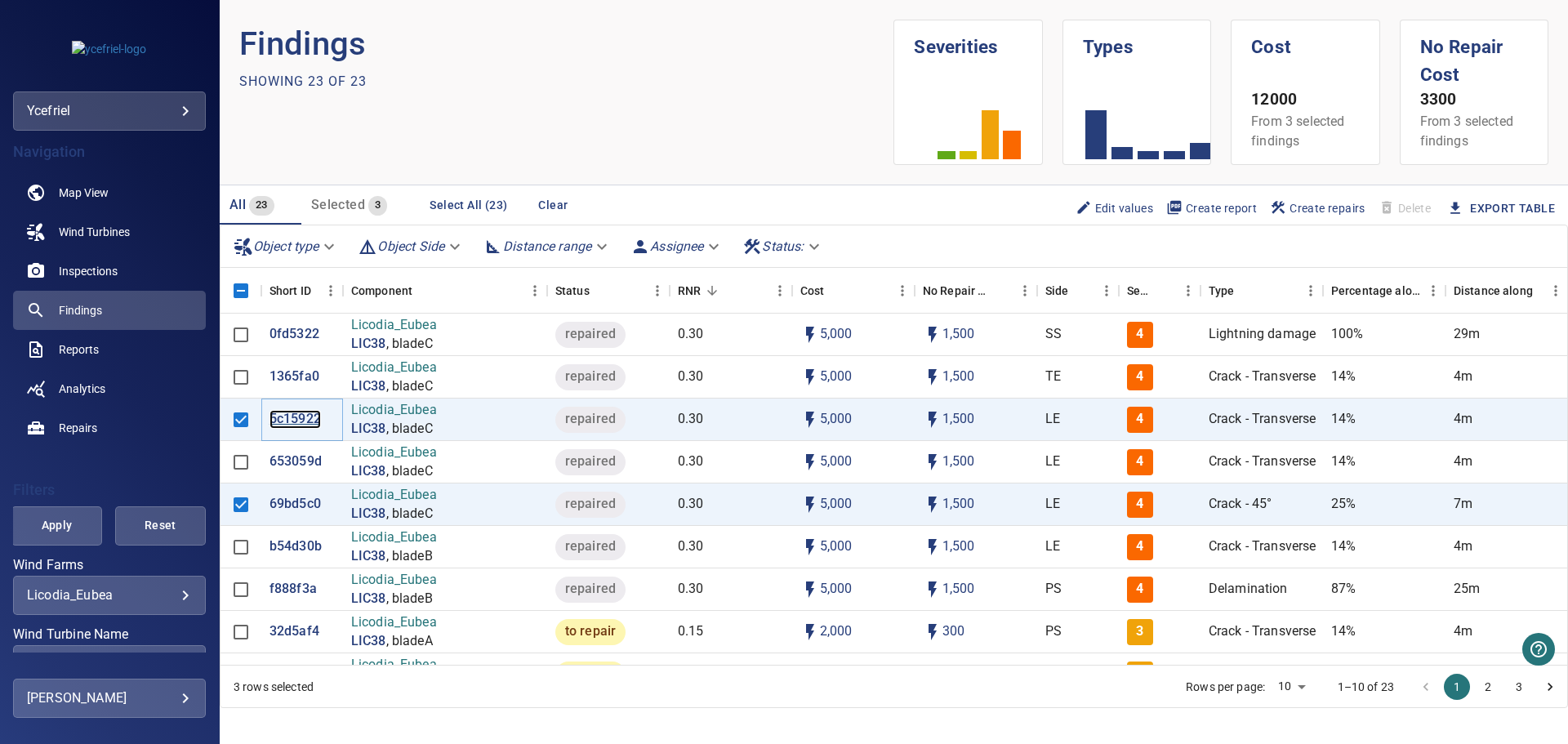
click at [296, 419] on p "5c15922" at bounding box center [296, 420] width 52 height 19
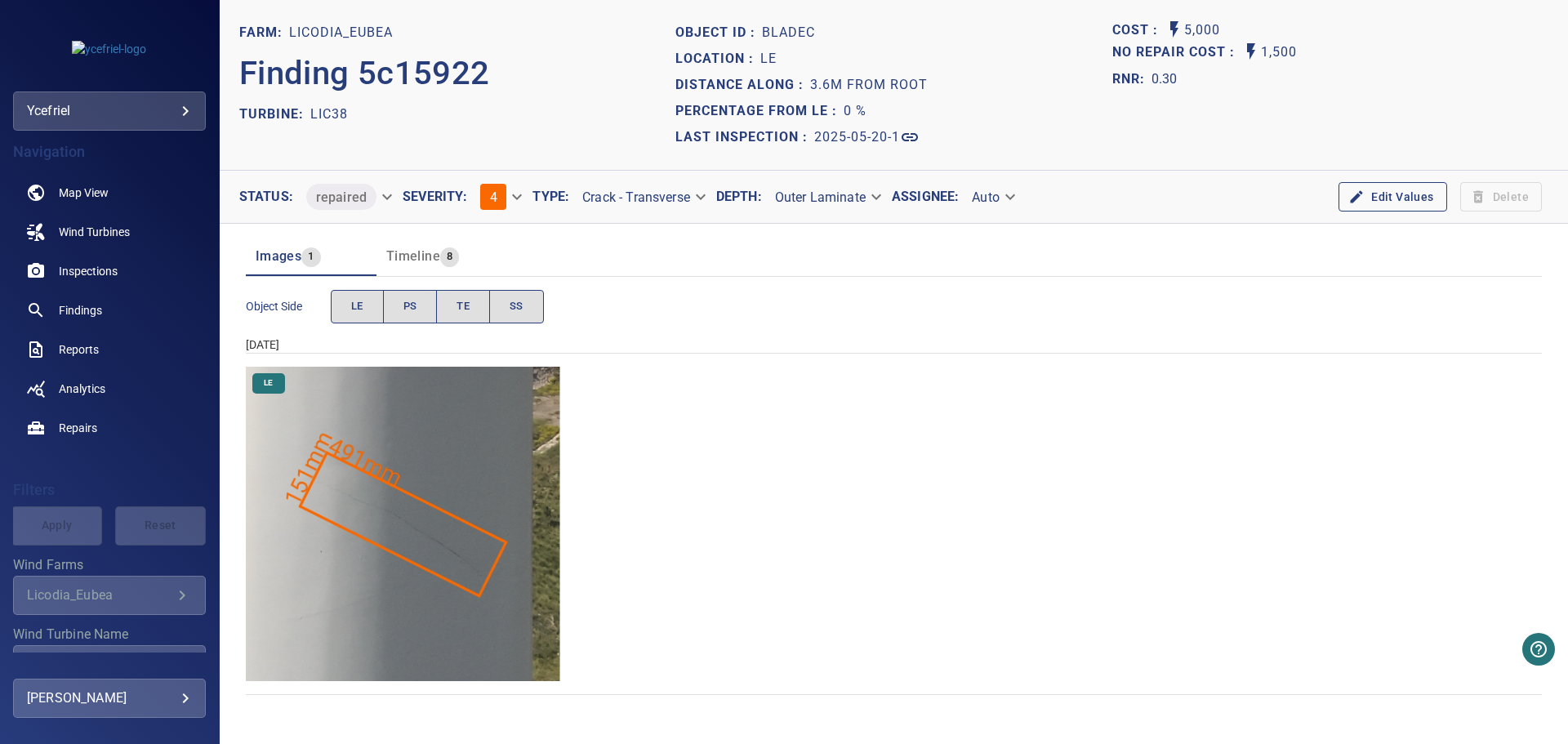
click at [504, 558] on img "Licodia_Eubea/LIC38/2025-05-20-1/2025-05-20-1/image5wp7.jpg" at bounding box center [403, 524] width 315 height 315
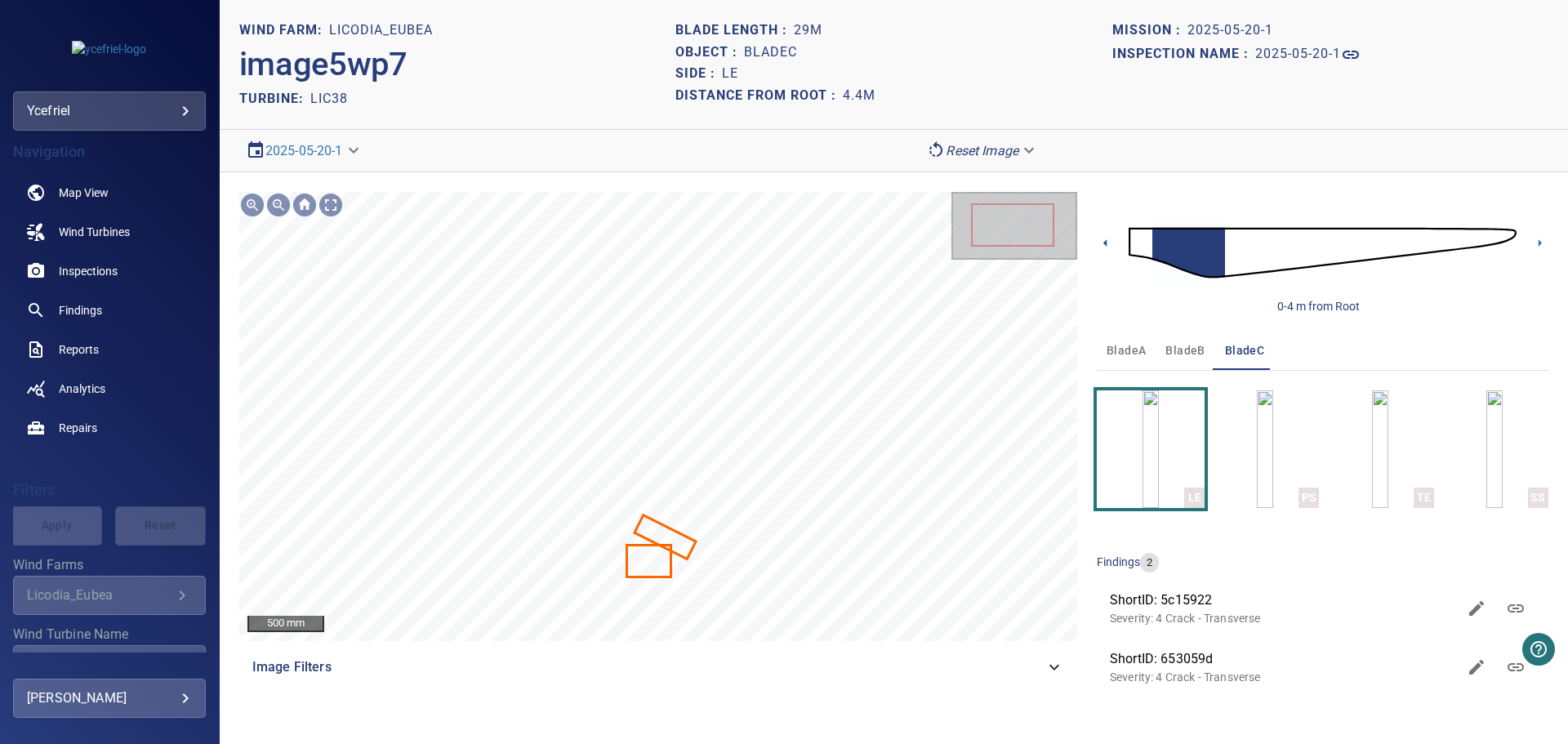
click at [1105, 245] on icon at bounding box center [1105, 243] width 17 height 17
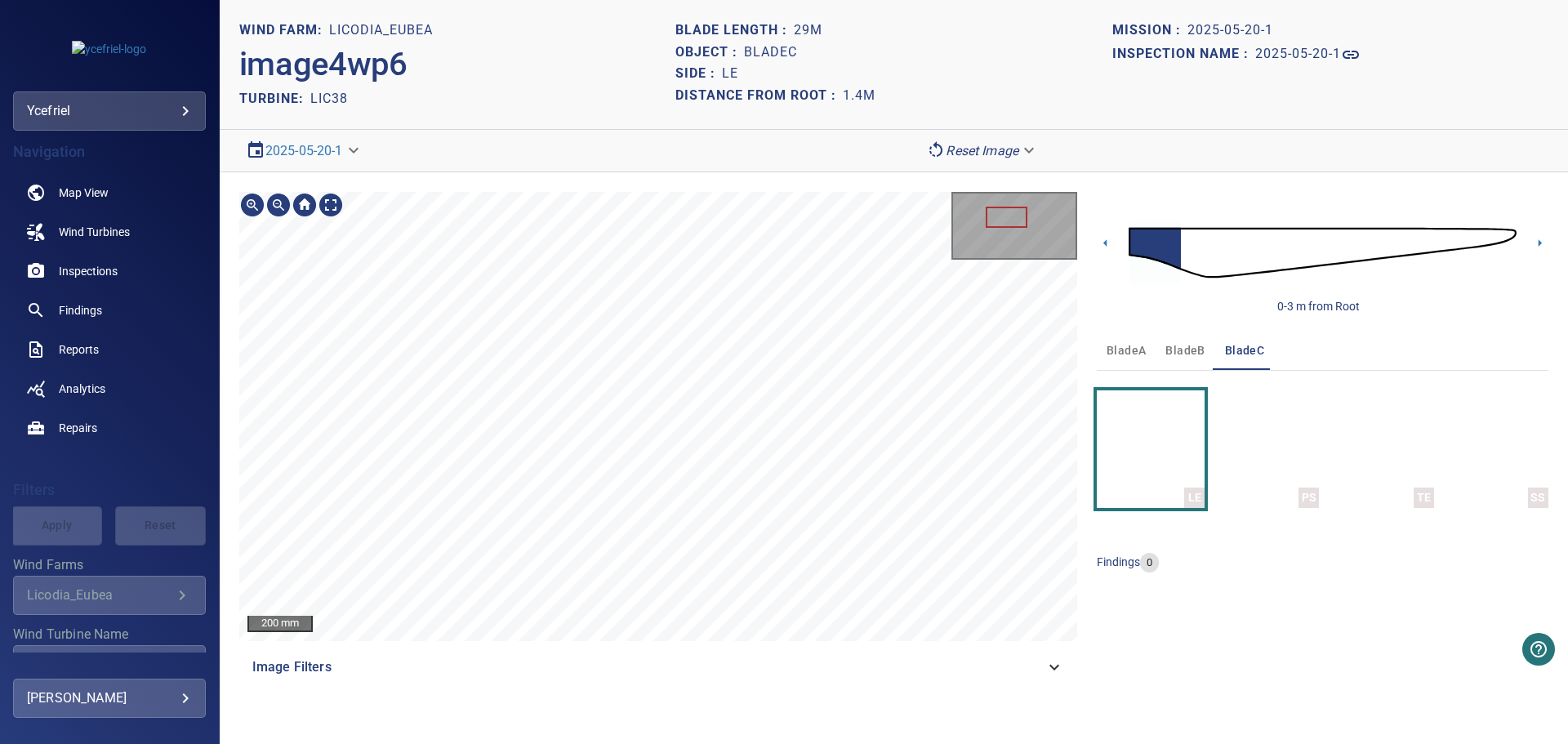
click at [584, 673] on div "200 mm Image Filters" at bounding box center [657, 440] width 838 height 495
click at [1536, 243] on icon at bounding box center [1540, 243] width 17 height 17
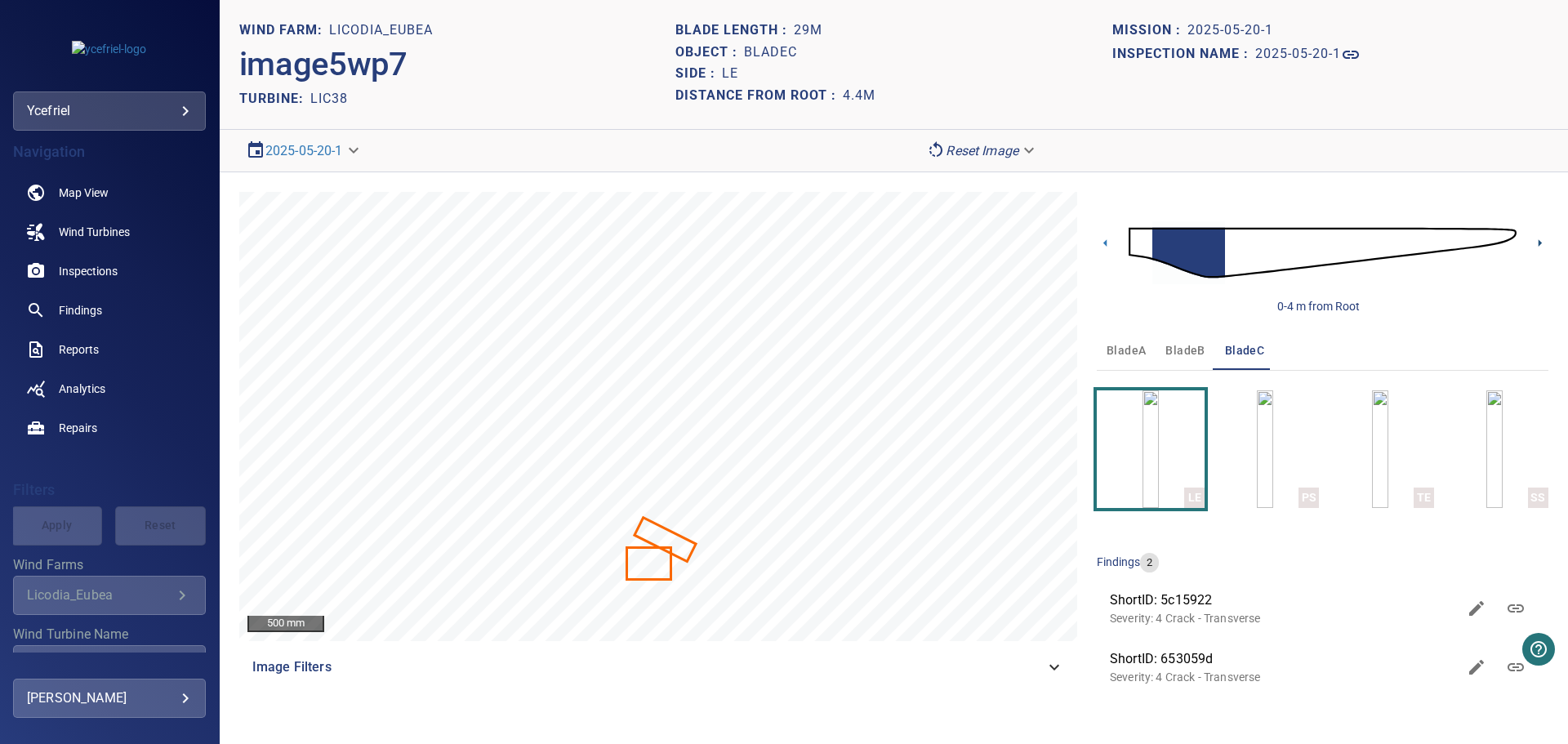
click at [1542, 242] on icon at bounding box center [1540, 243] width 17 height 17
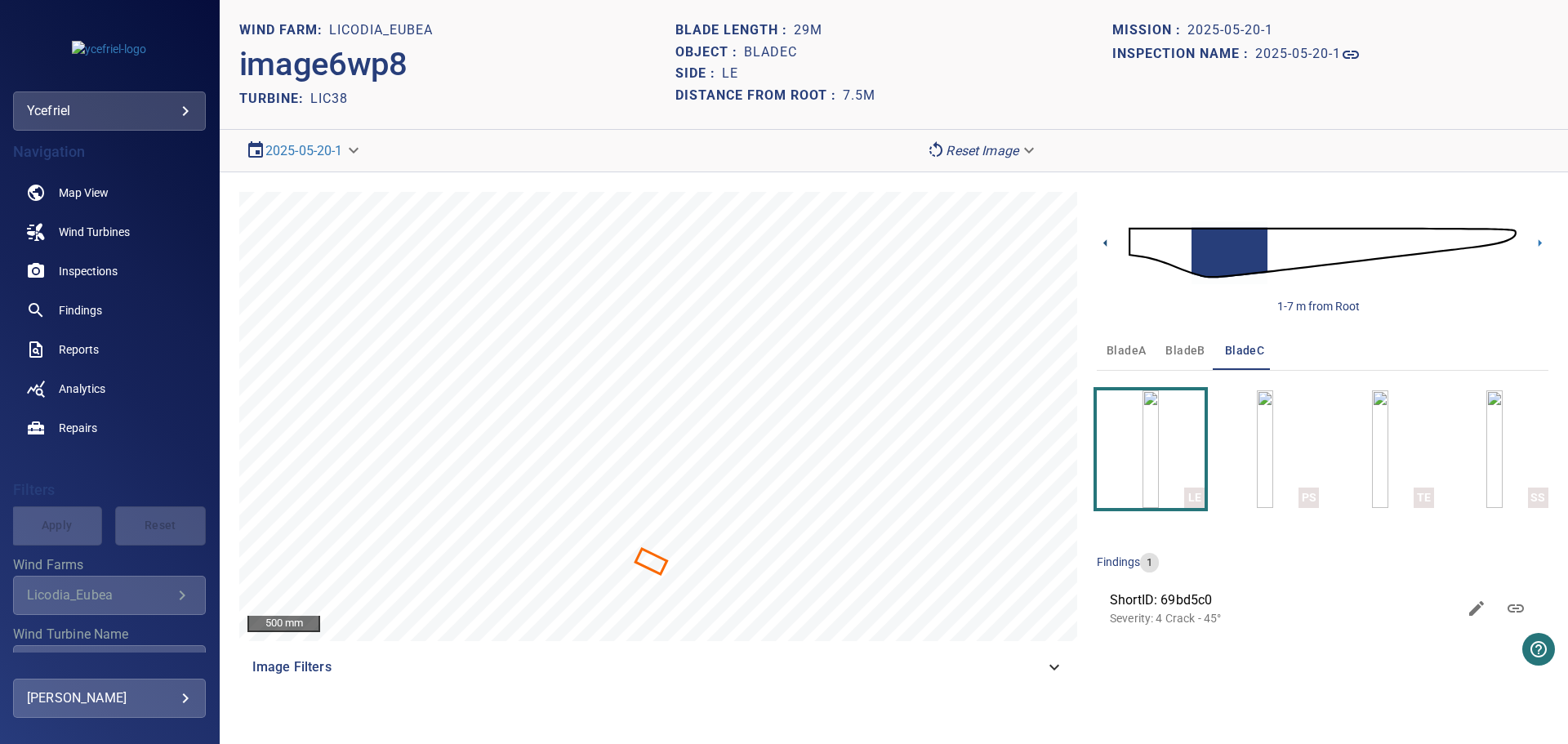
click at [1106, 245] on icon at bounding box center [1105, 243] width 3 height 8
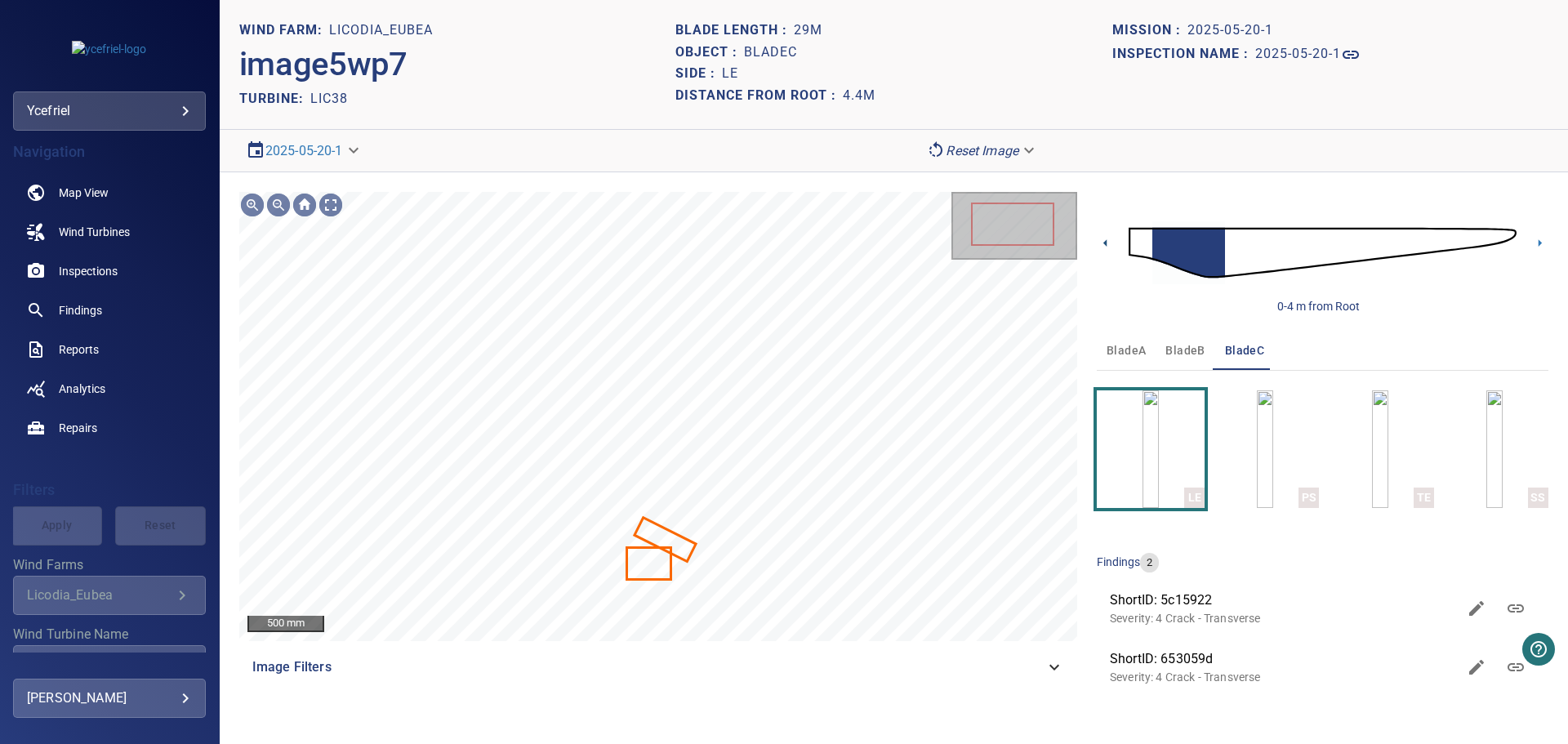
click at [1106, 245] on icon at bounding box center [1105, 243] width 3 height 8
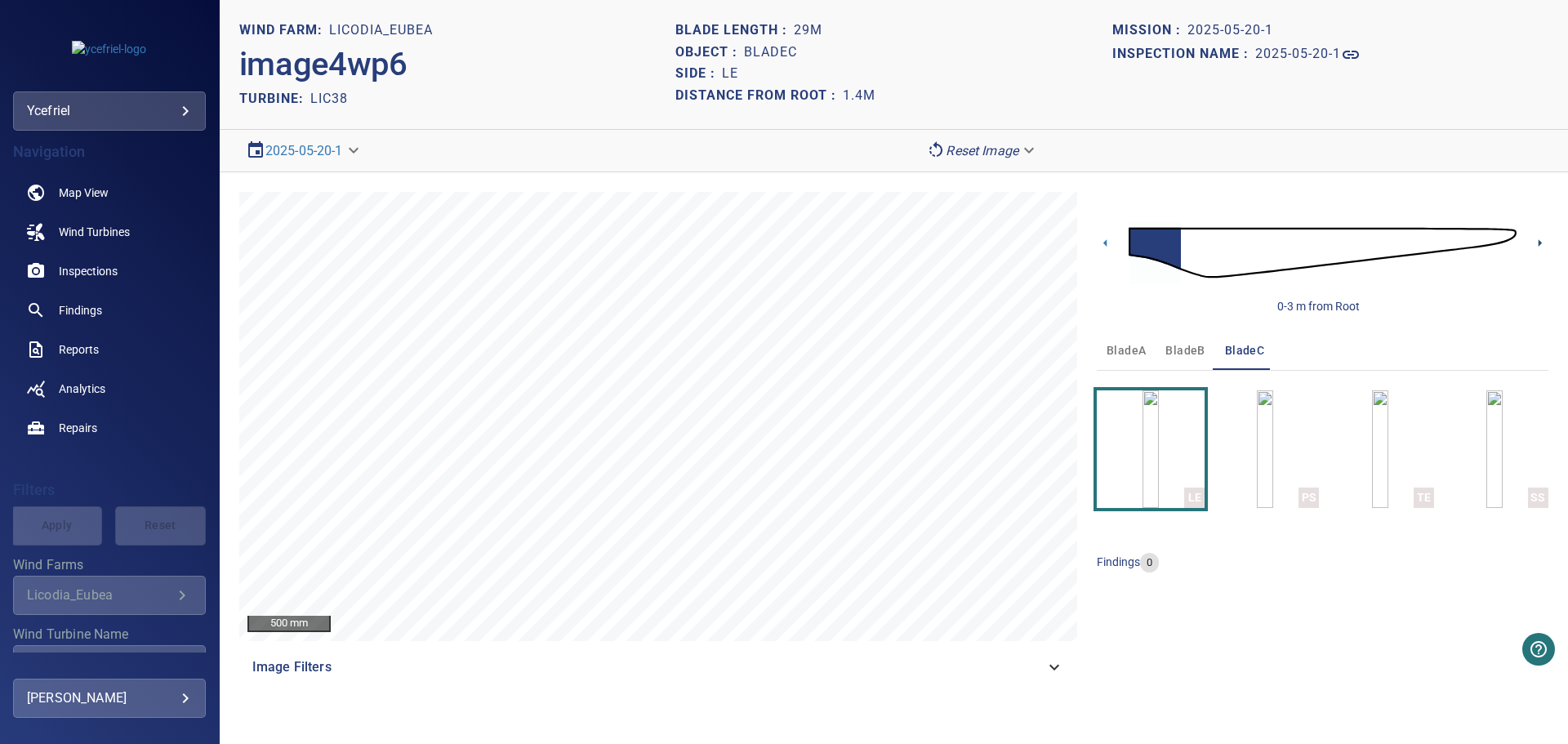
click at [1544, 246] on icon at bounding box center [1540, 243] width 17 height 17
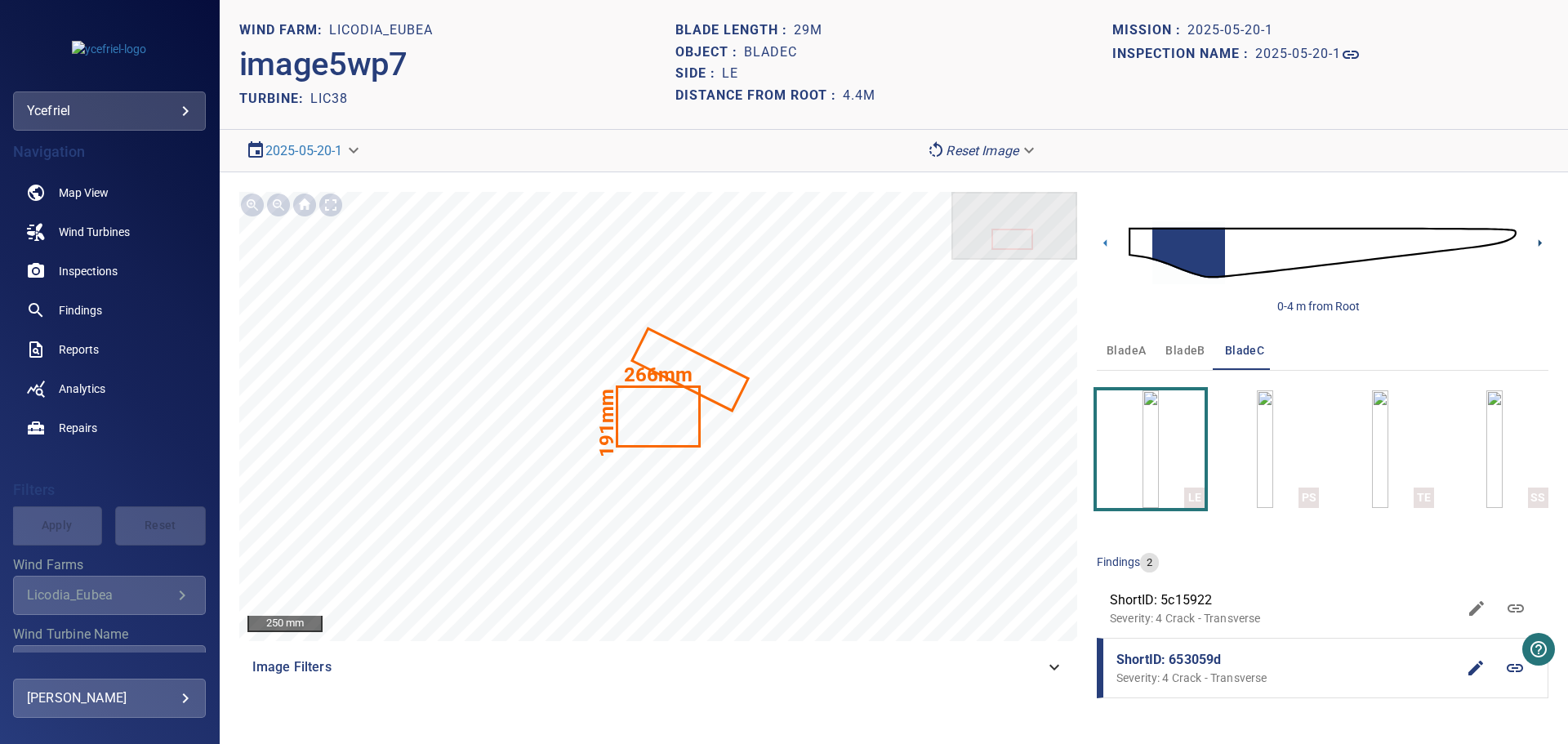
click at [1539, 244] on icon at bounding box center [1540, 243] width 3 height 8
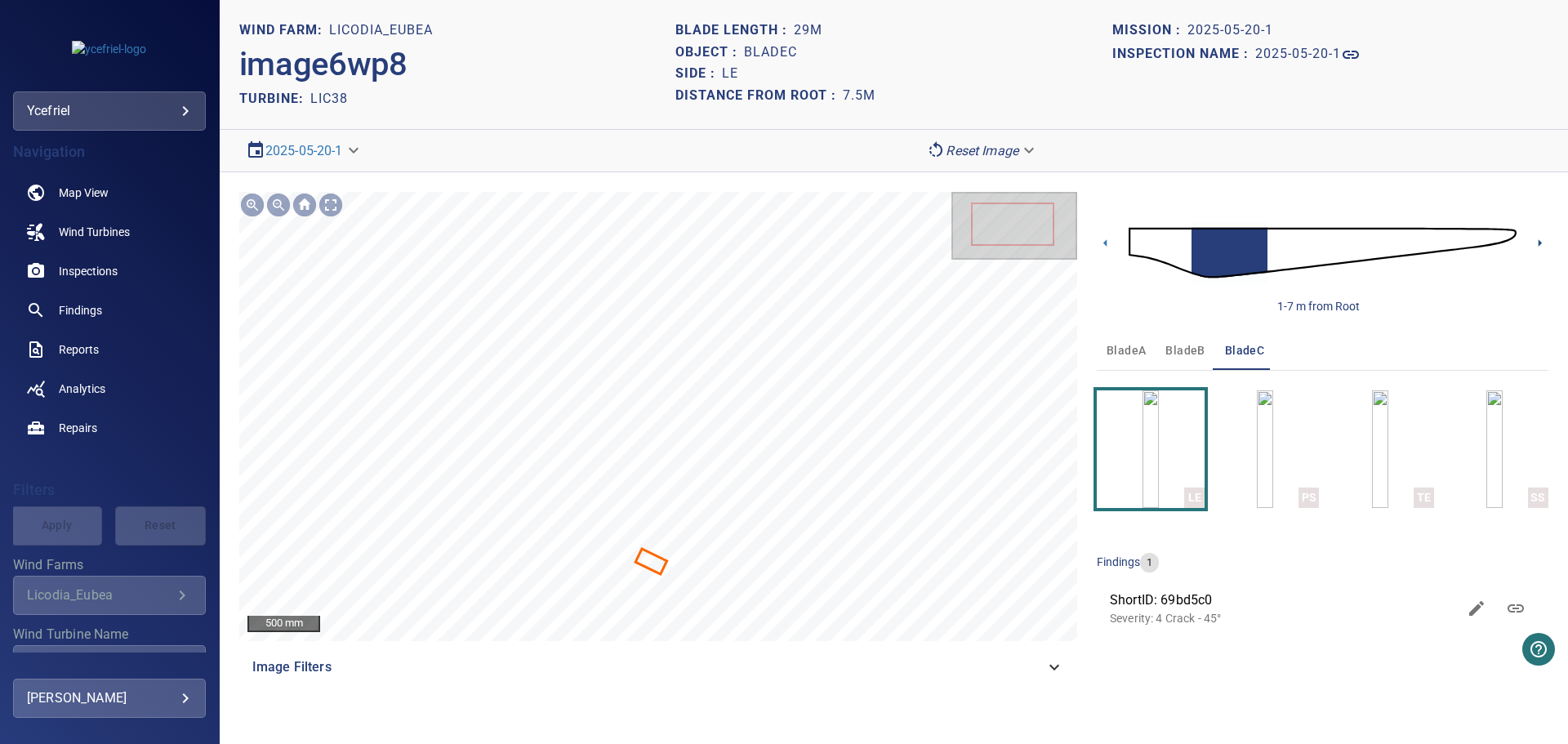
click at [1539, 244] on icon at bounding box center [1540, 243] width 3 height 8
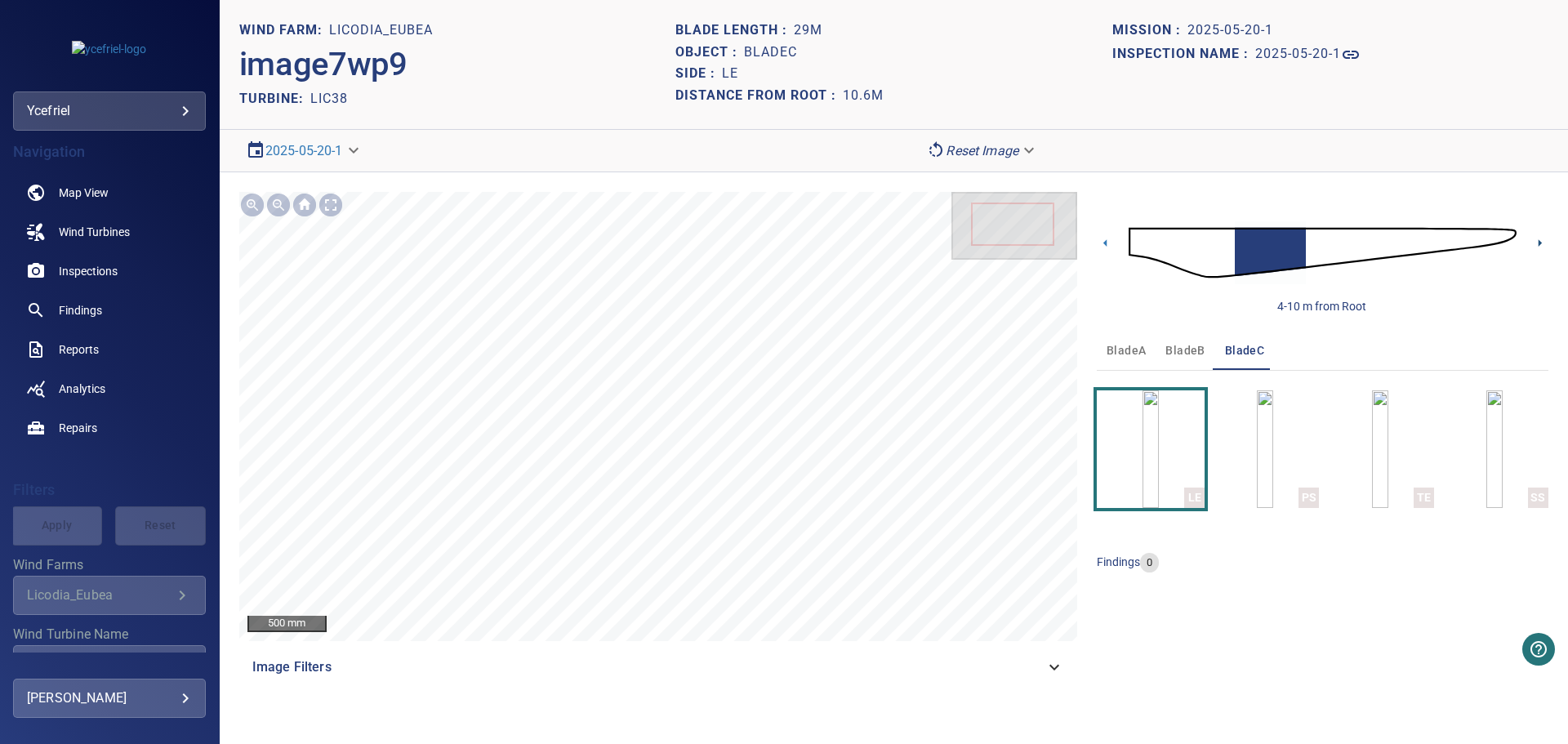
click at [1539, 244] on icon at bounding box center [1540, 243] width 3 height 8
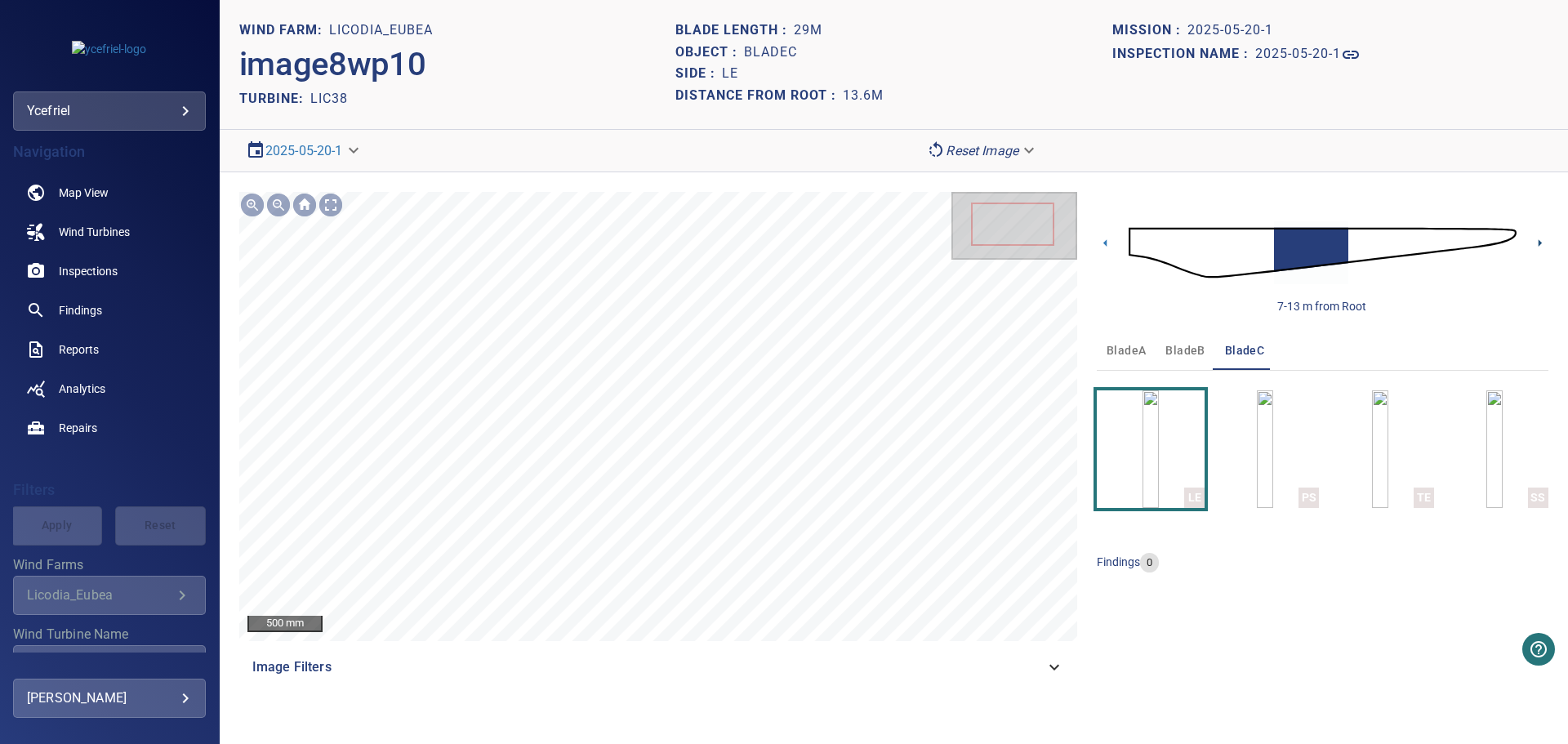
click at [1539, 244] on icon at bounding box center [1540, 243] width 3 height 8
click at [1540, 244] on icon at bounding box center [1540, 243] width 3 height 8
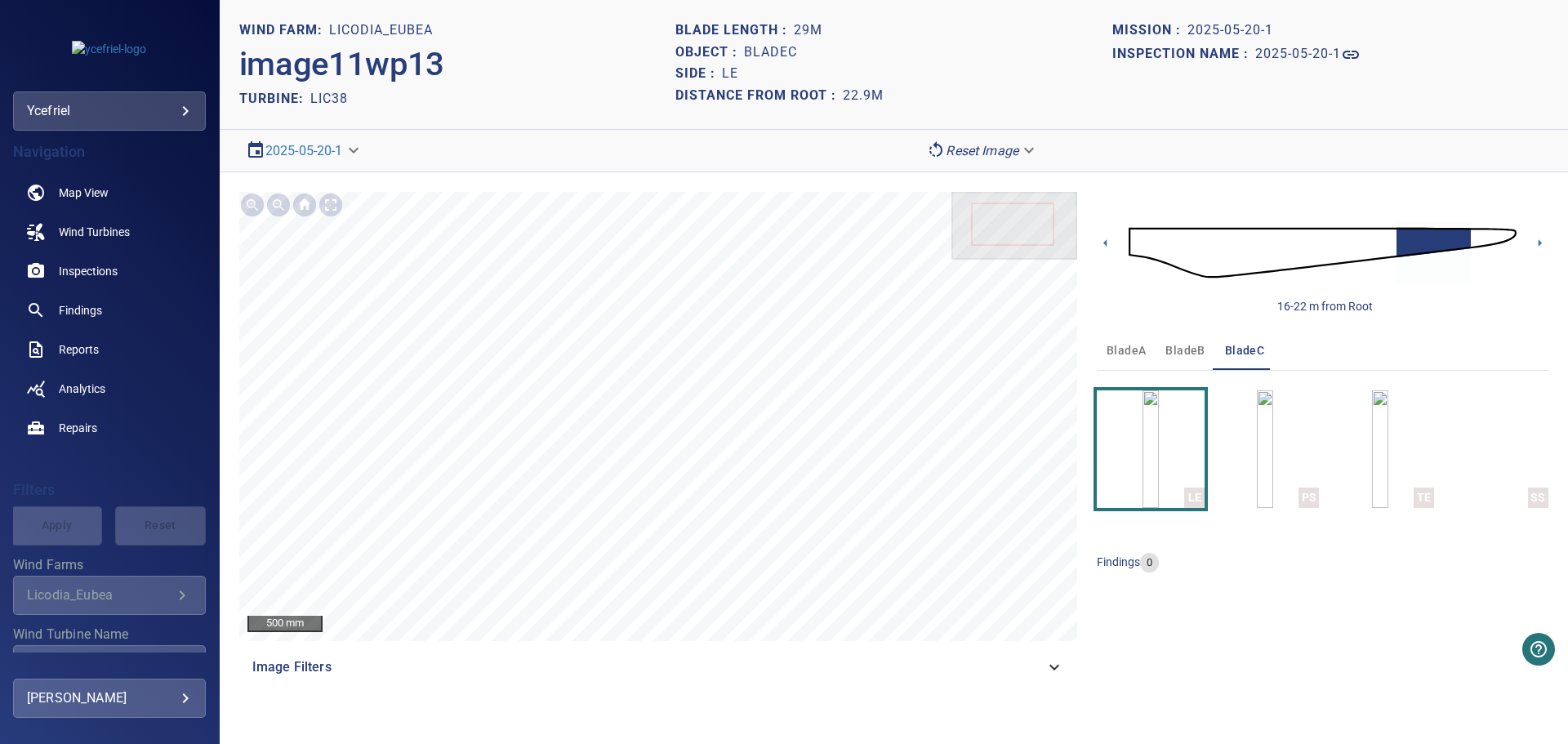
click at [1252, 648] on div "16-22 m from Root bladeA bladeB bladeC LE PS TE SS findings 0" at bounding box center [1322, 440] width 452 height 495
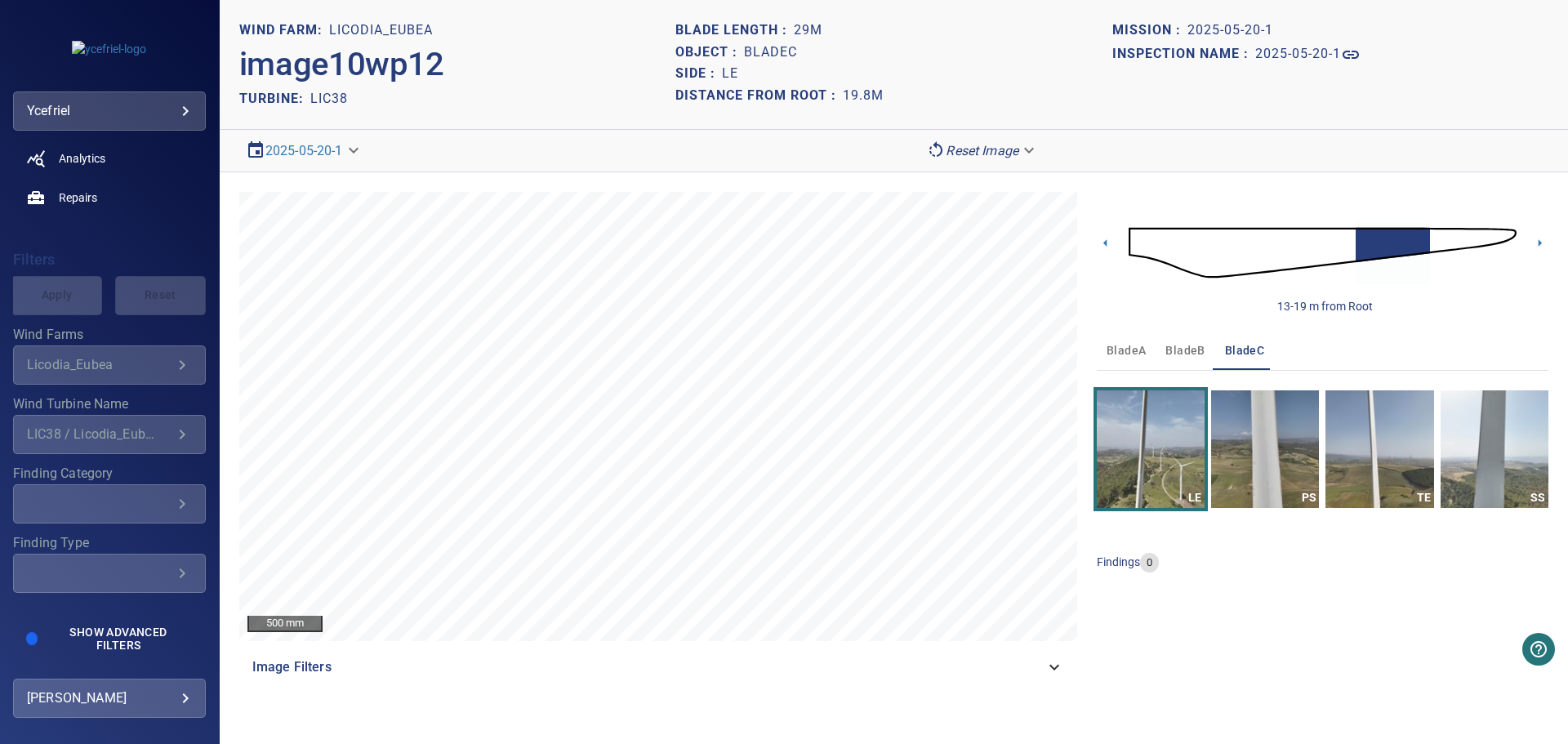
scroll to position [238, 0]
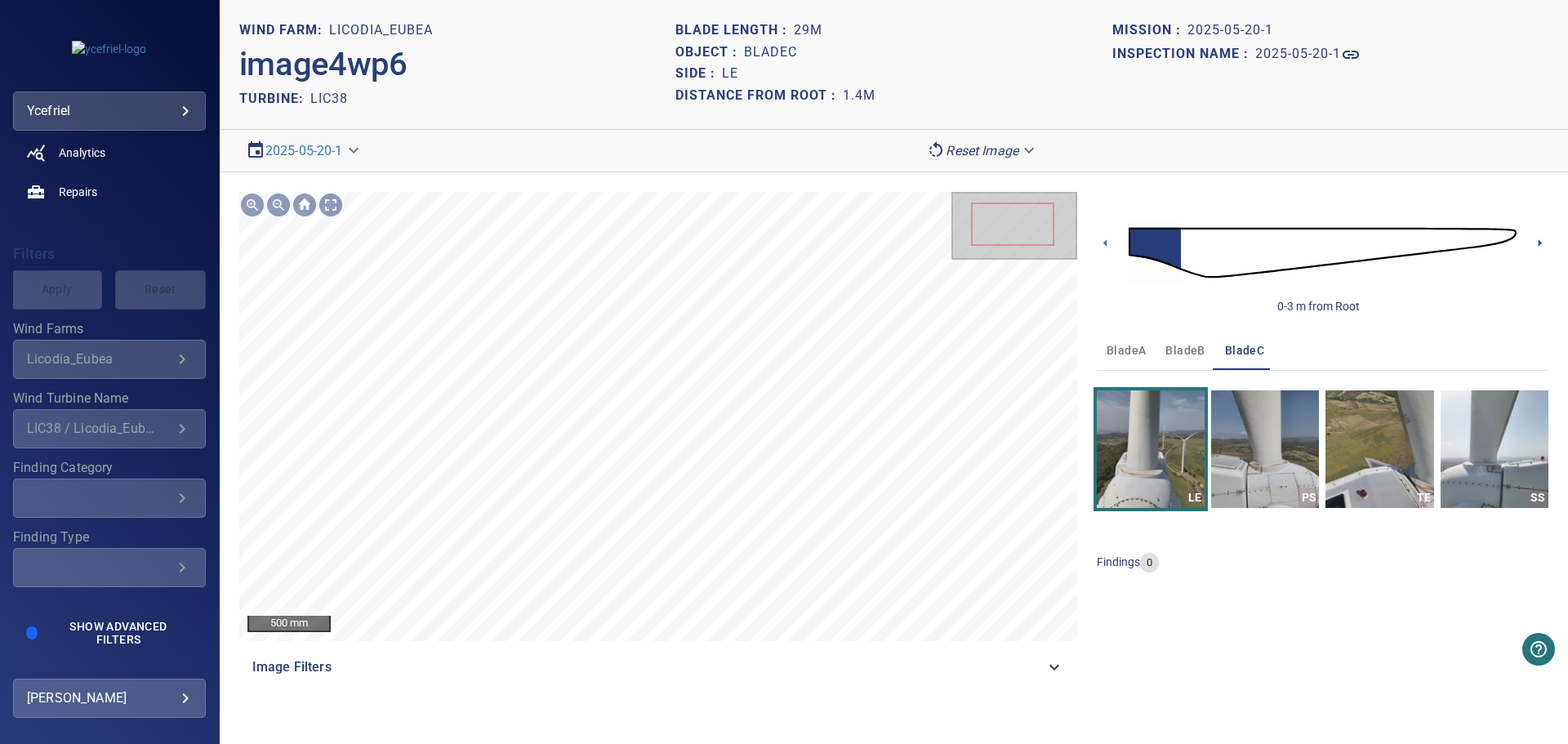
click at [1540, 240] on icon at bounding box center [1540, 243] width 17 height 17
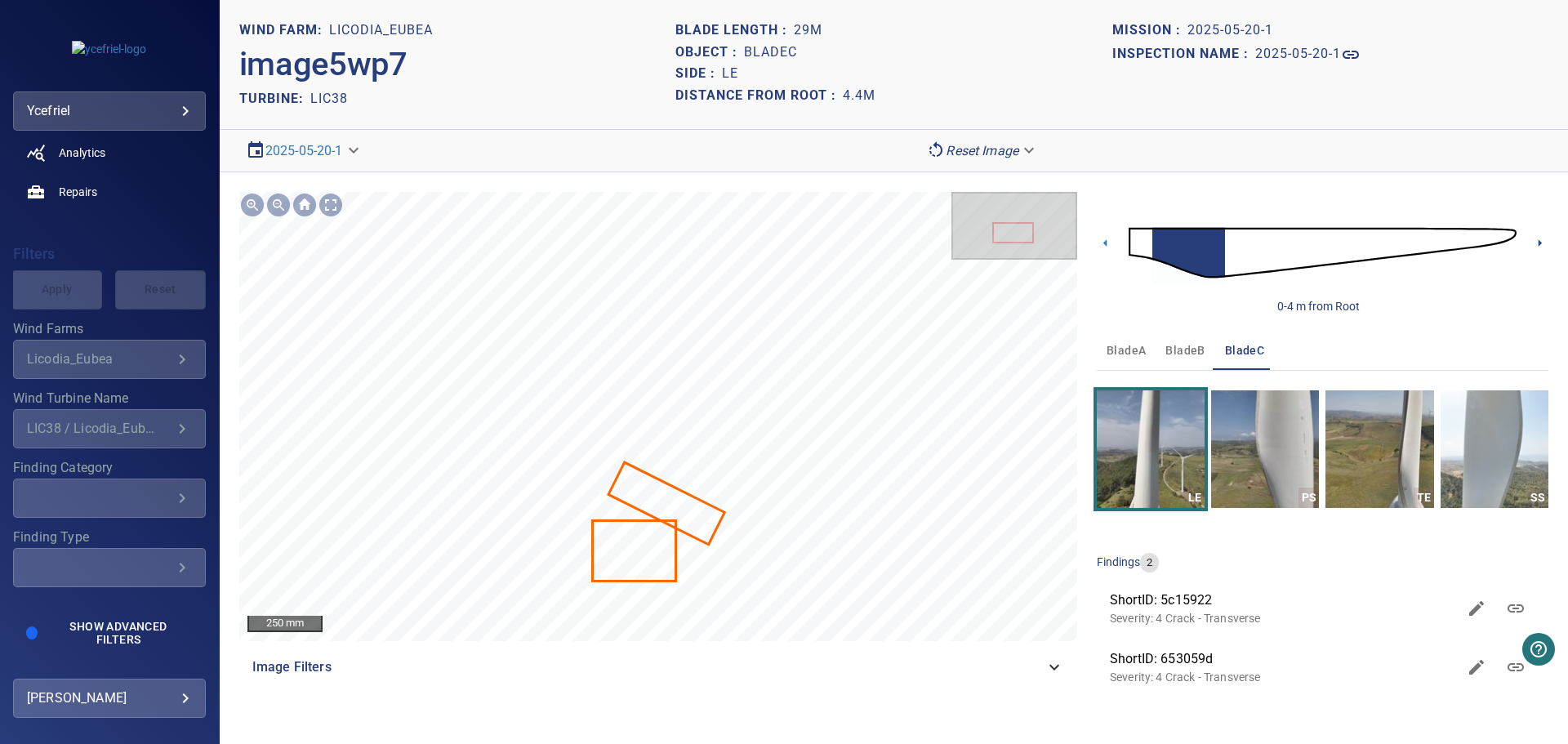
click at [1543, 239] on icon at bounding box center [1540, 243] width 17 height 17
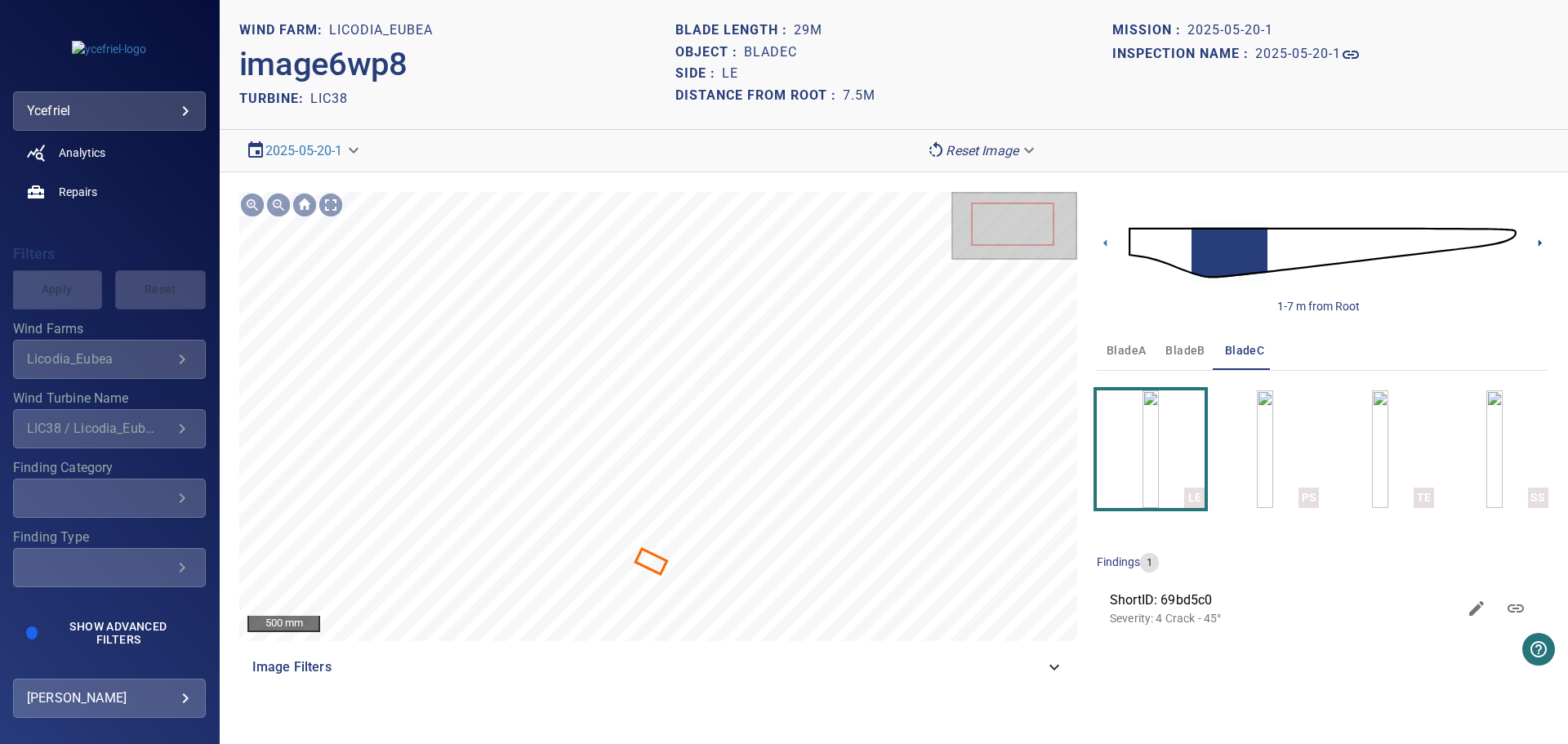
click at [1539, 244] on icon at bounding box center [1540, 243] width 3 height 8
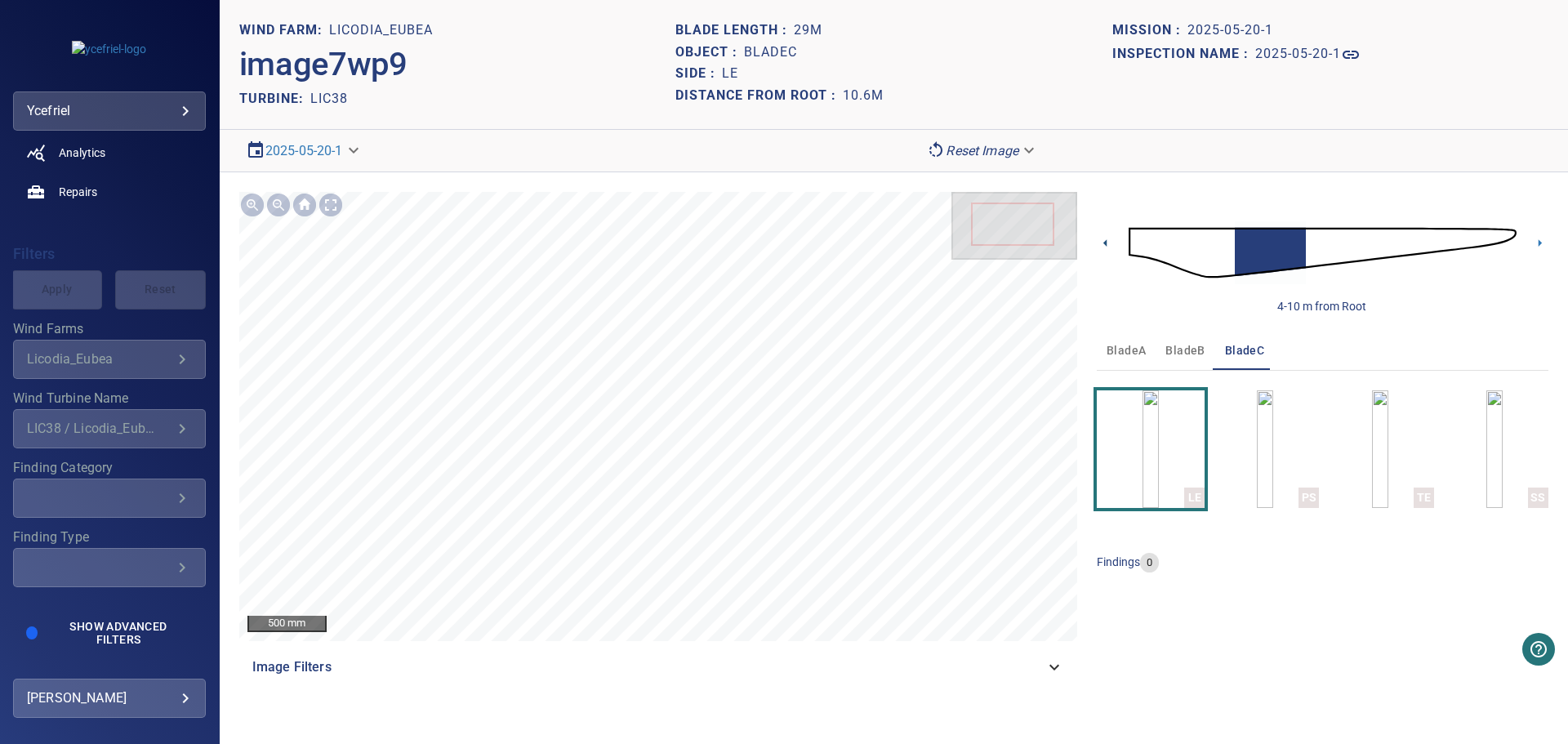
click at [1104, 240] on icon at bounding box center [1105, 243] width 17 height 17
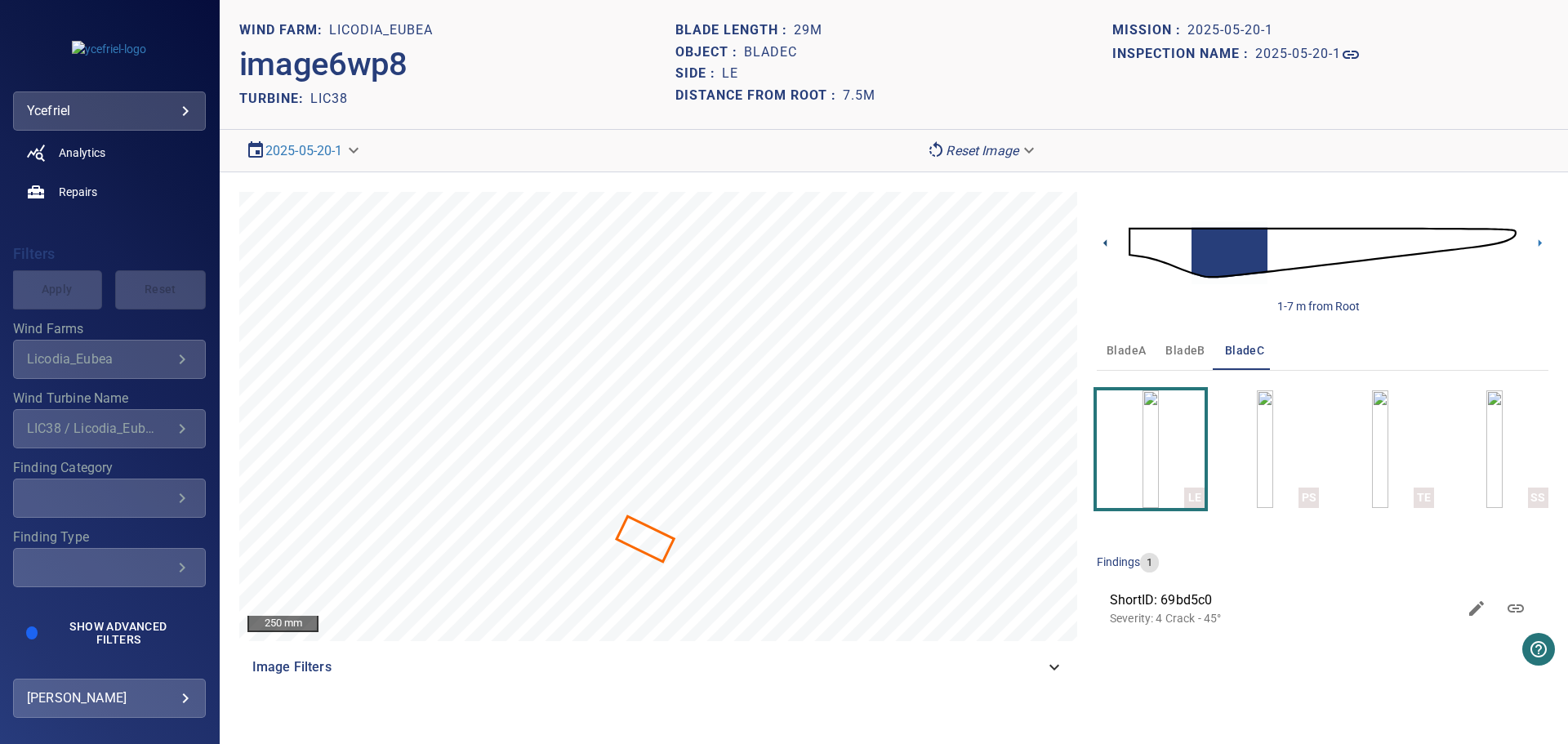
click at [1099, 245] on icon at bounding box center [1105, 243] width 17 height 17
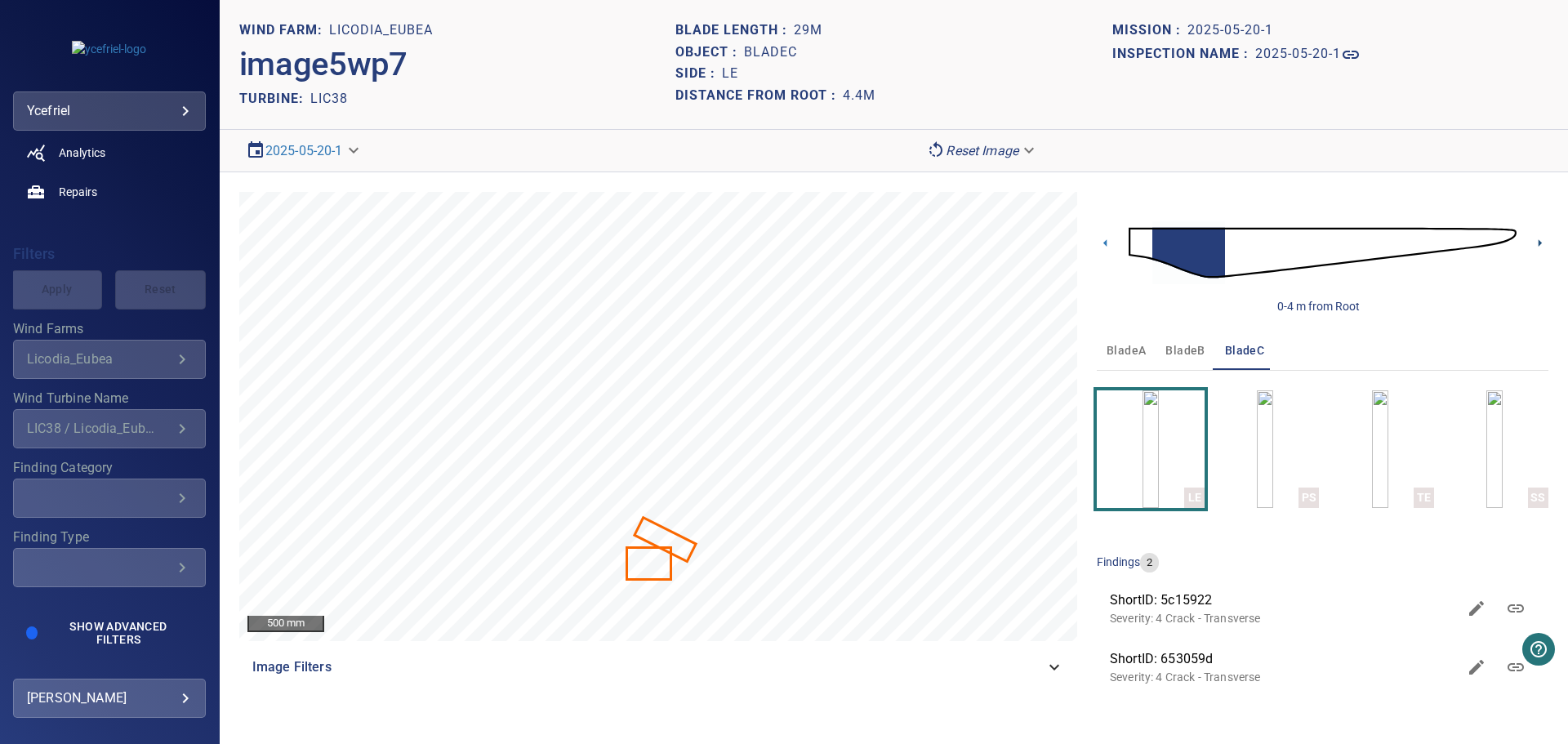
click at [1539, 243] on icon at bounding box center [1540, 243] width 3 height 8
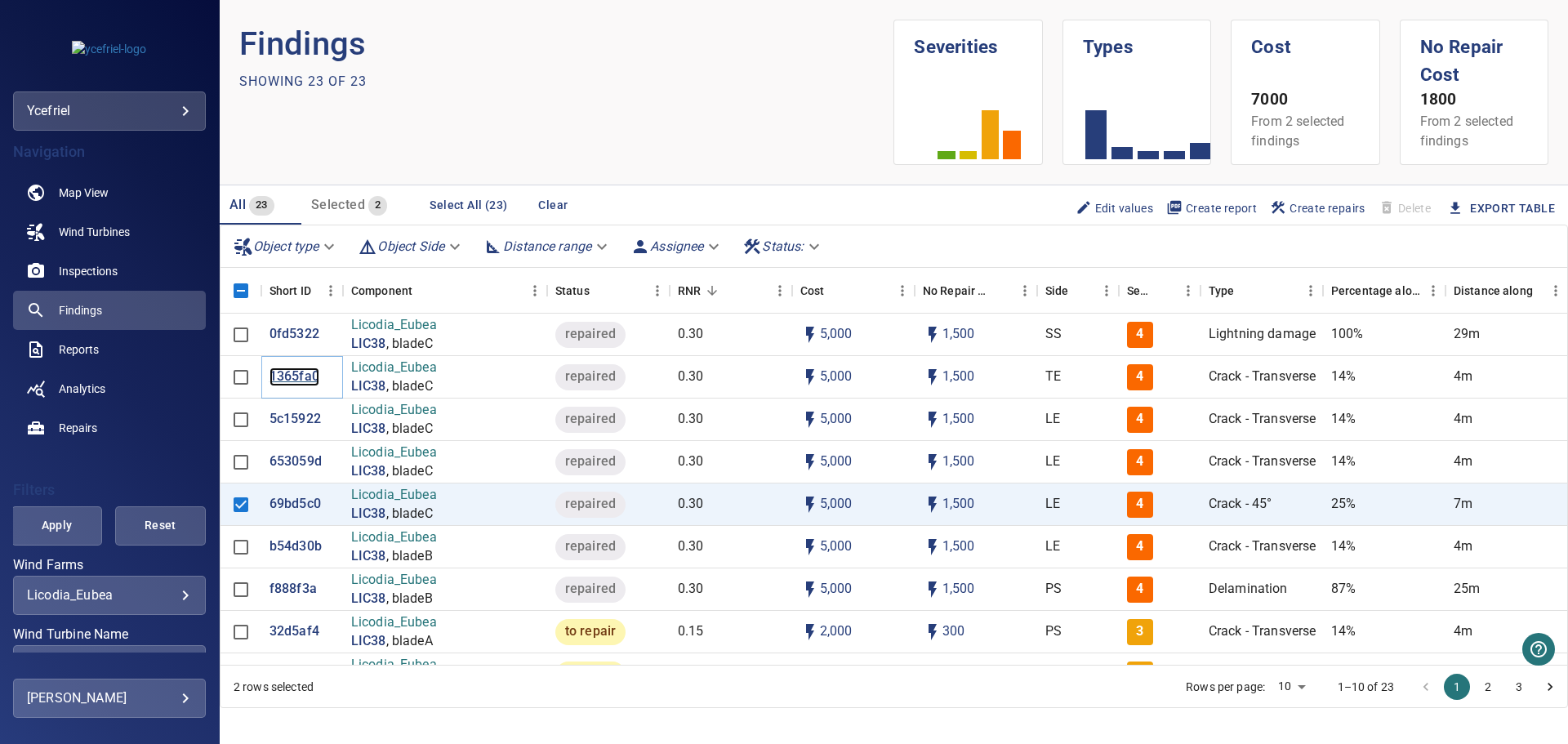
click at [292, 376] on p "1365fa0" at bounding box center [295, 377] width 50 height 19
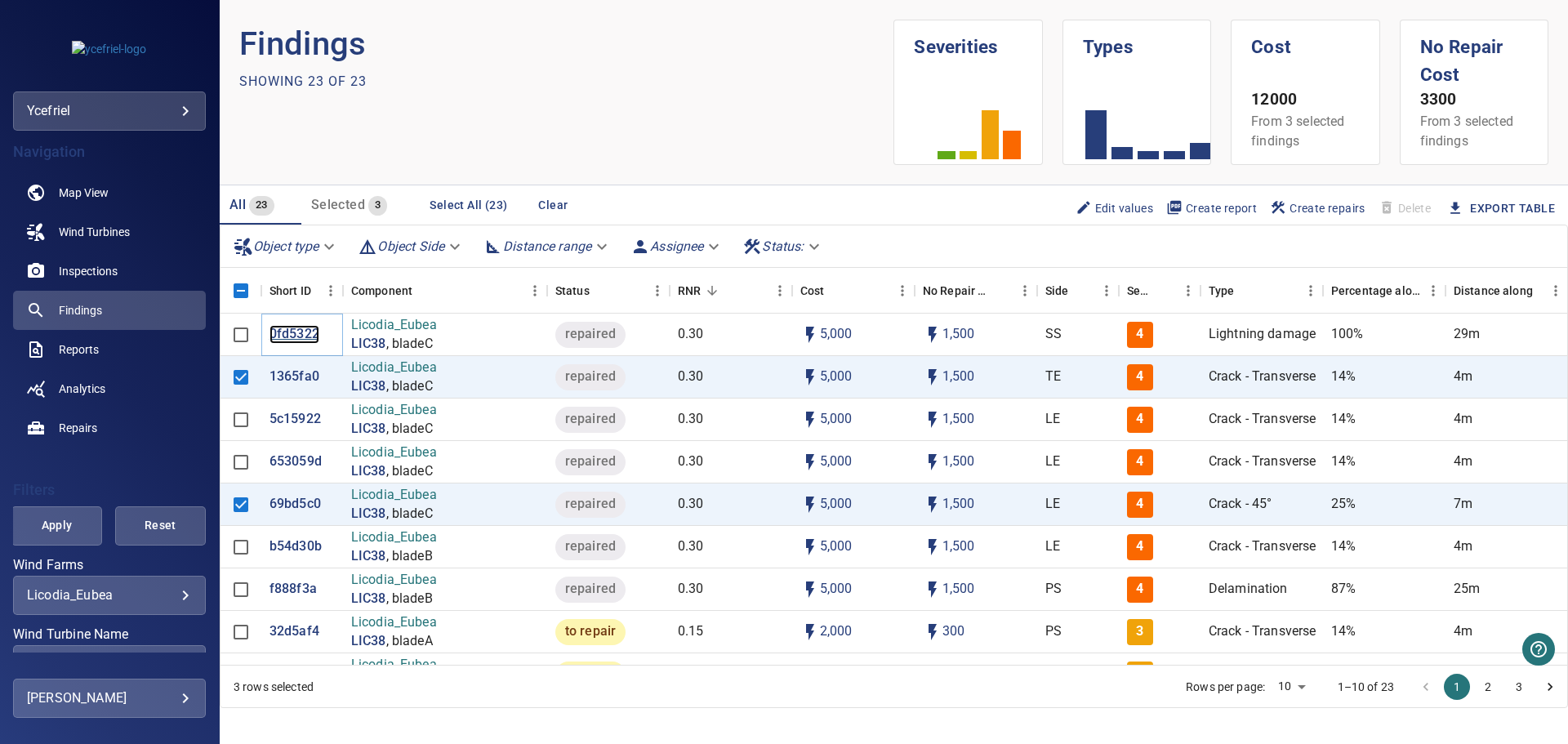
click at [299, 333] on p "0fd5322" at bounding box center [295, 335] width 50 height 19
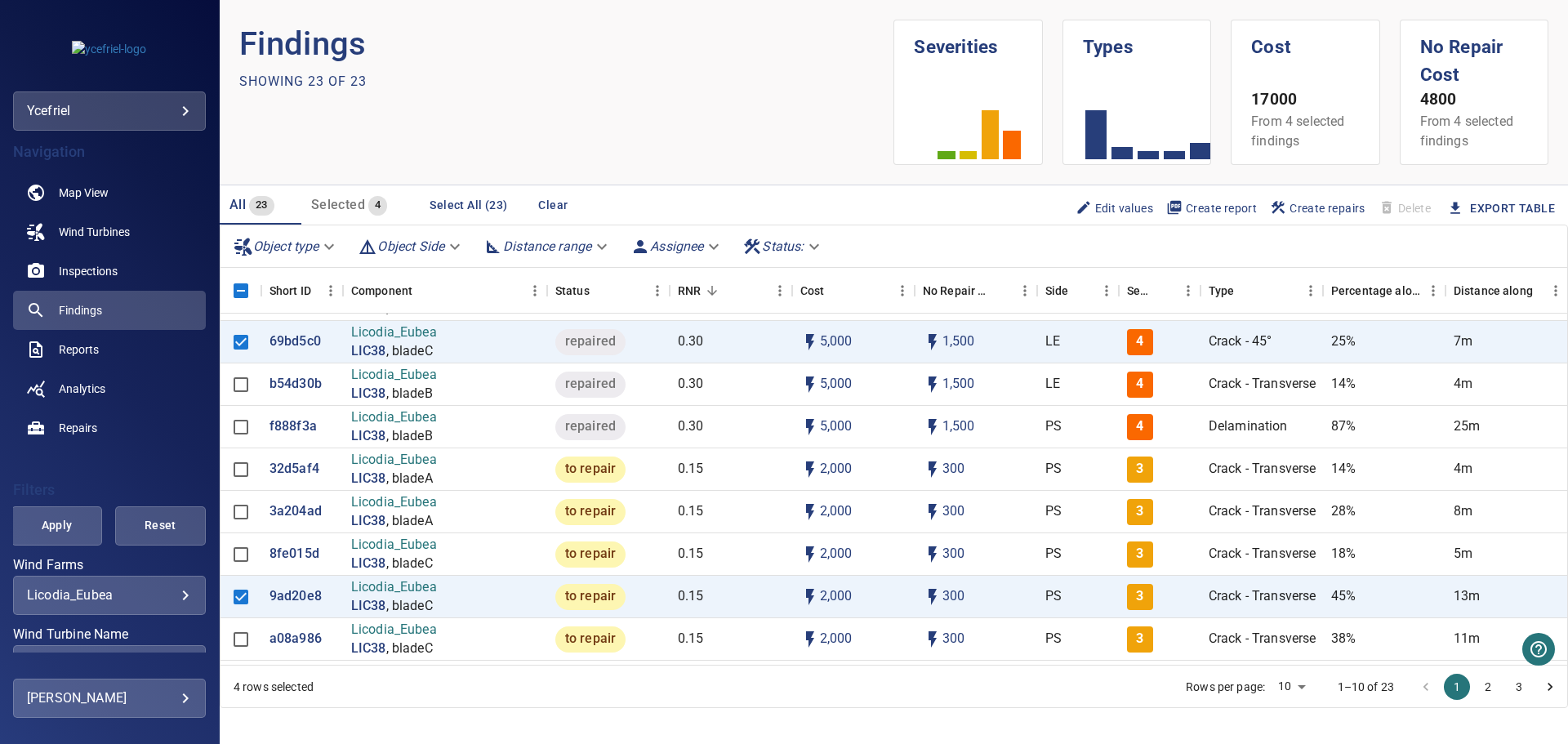
scroll to position [163, 0]
click at [297, 557] on p "8fe015d" at bounding box center [295, 554] width 50 height 19
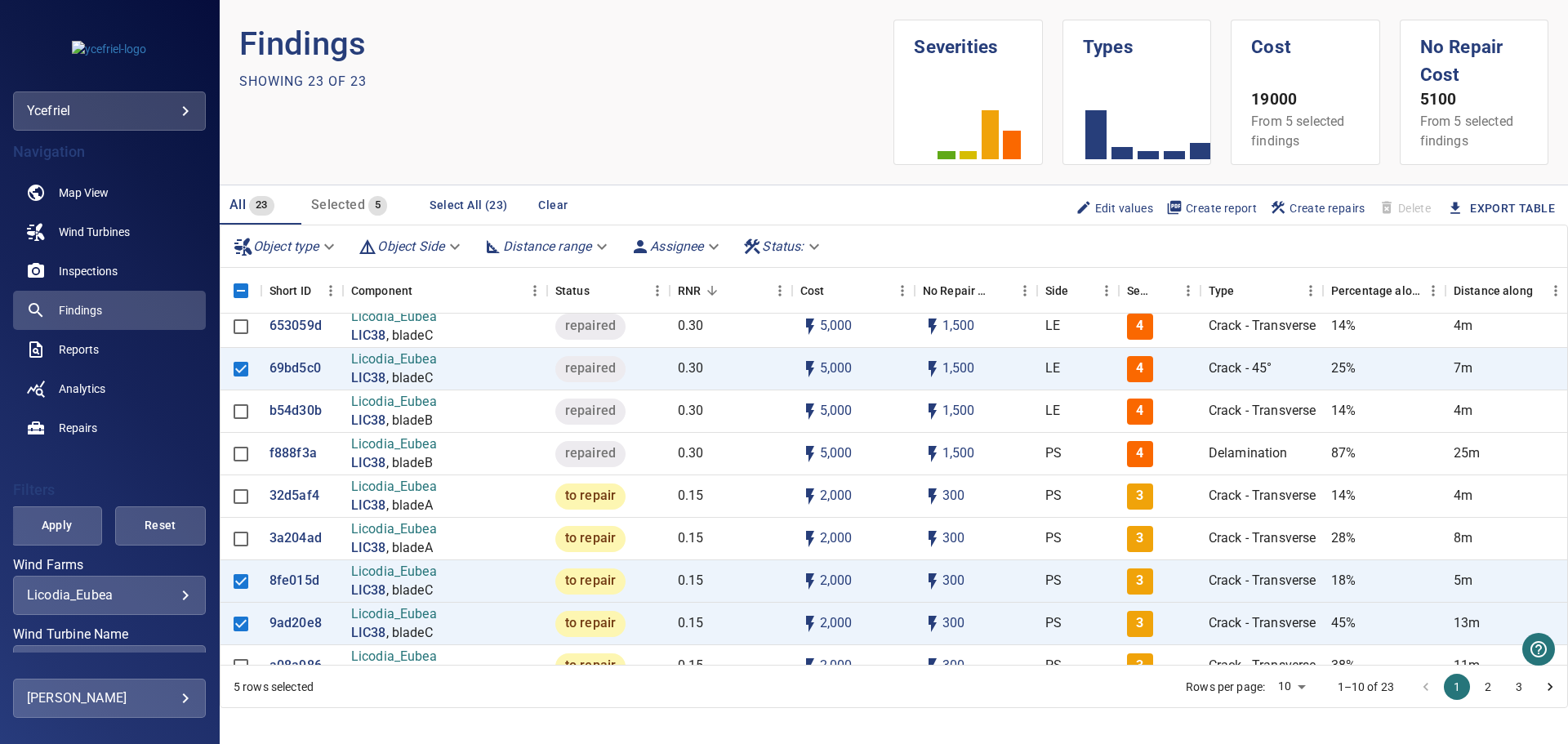
scroll to position [163, 0]
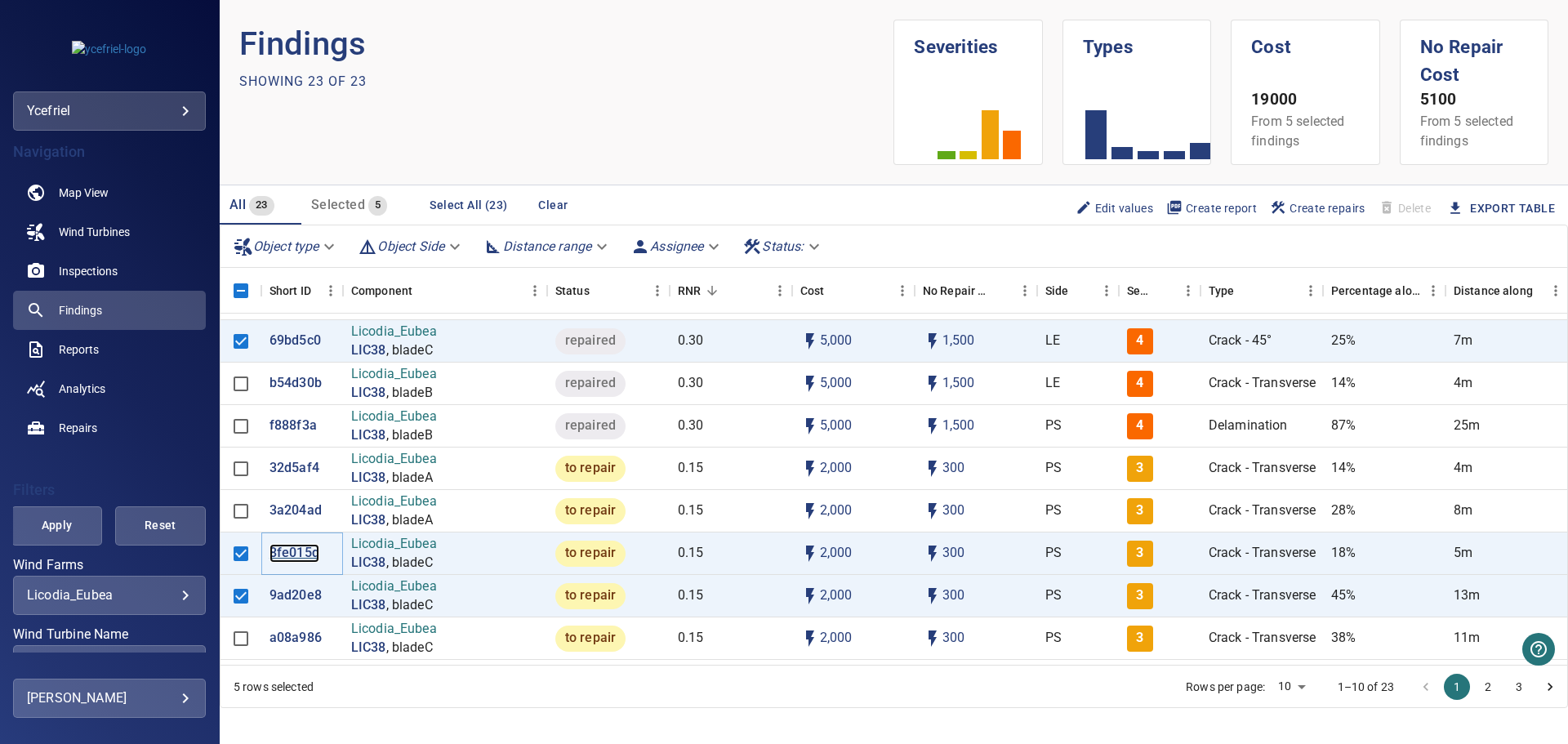
click at [298, 552] on p "8fe015d" at bounding box center [295, 554] width 50 height 19
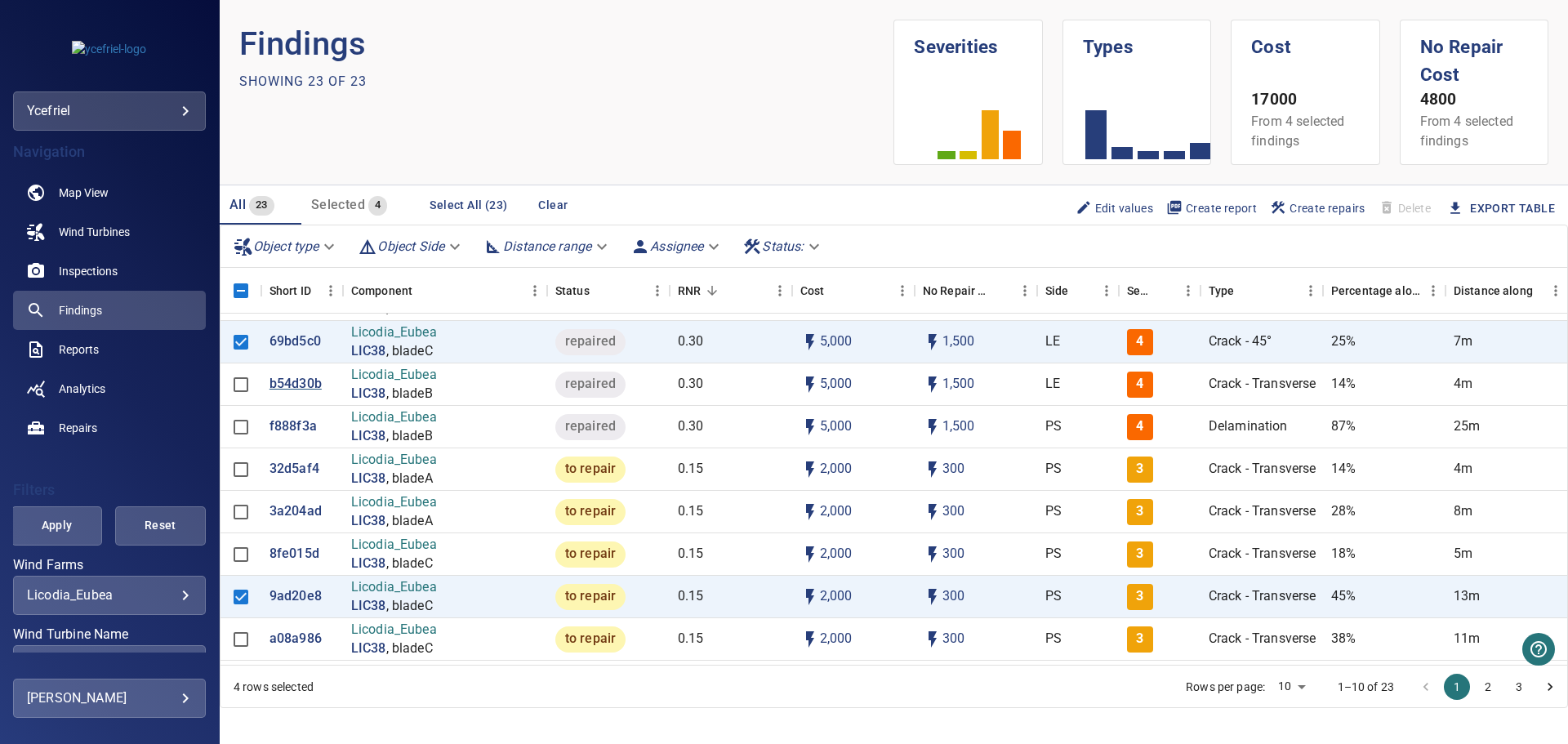
scroll to position [163, 0]
click at [294, 553] on p "8fe015d" at bounding box center [295, 554] width 50 height 19
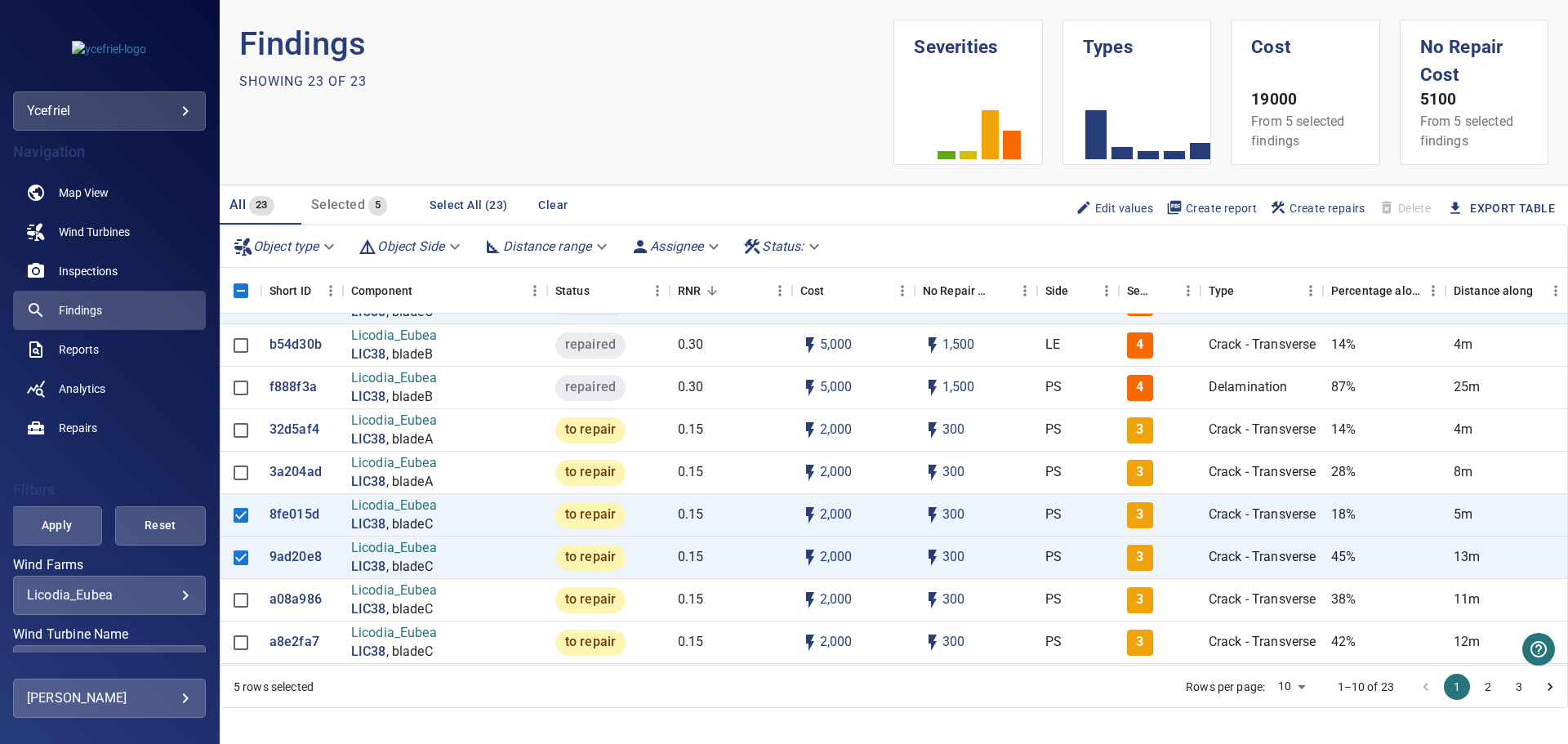
scroll to position [245, 0]
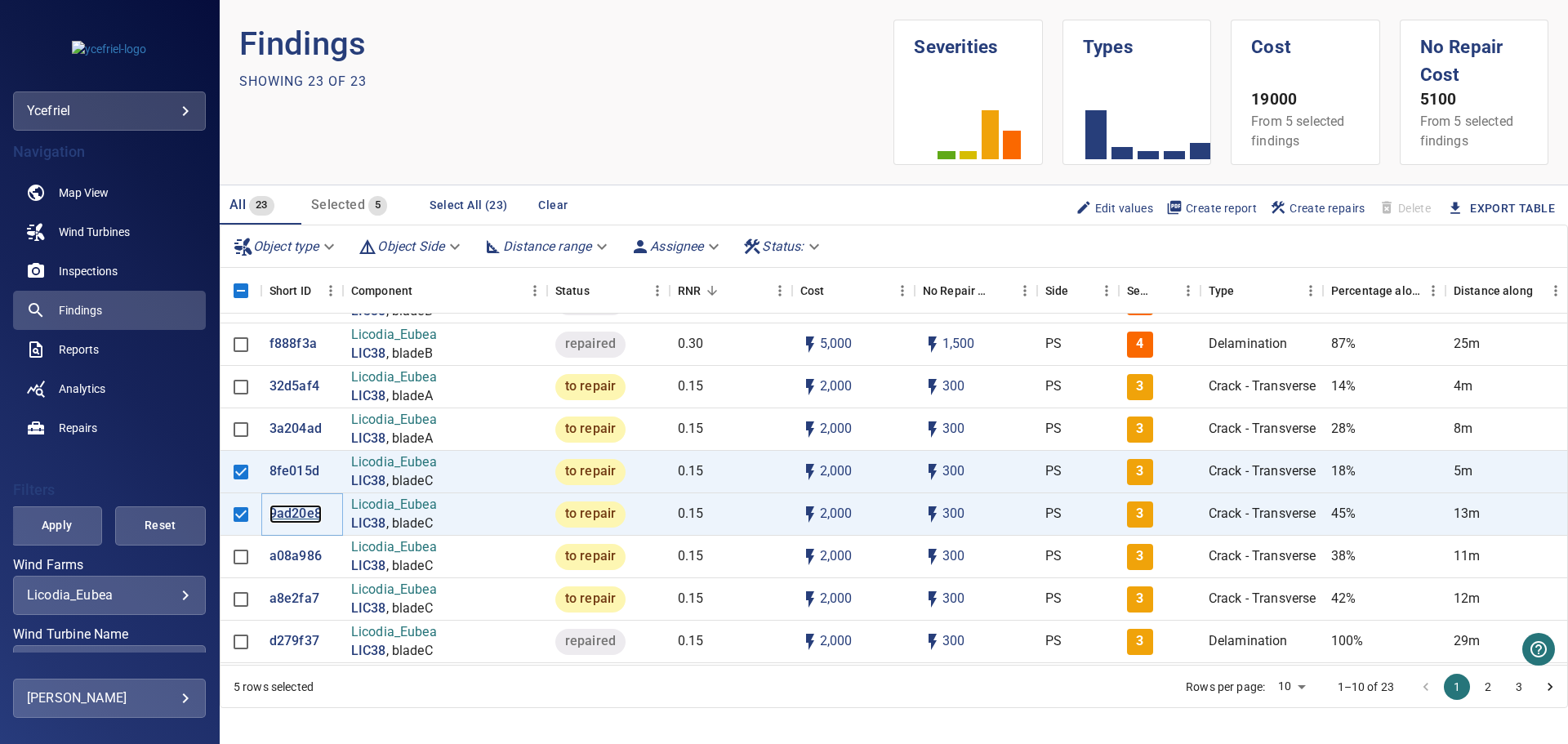
click at [289, 513] on p "9ad20e8" at bounding box center [296, 515] width 52 height 19
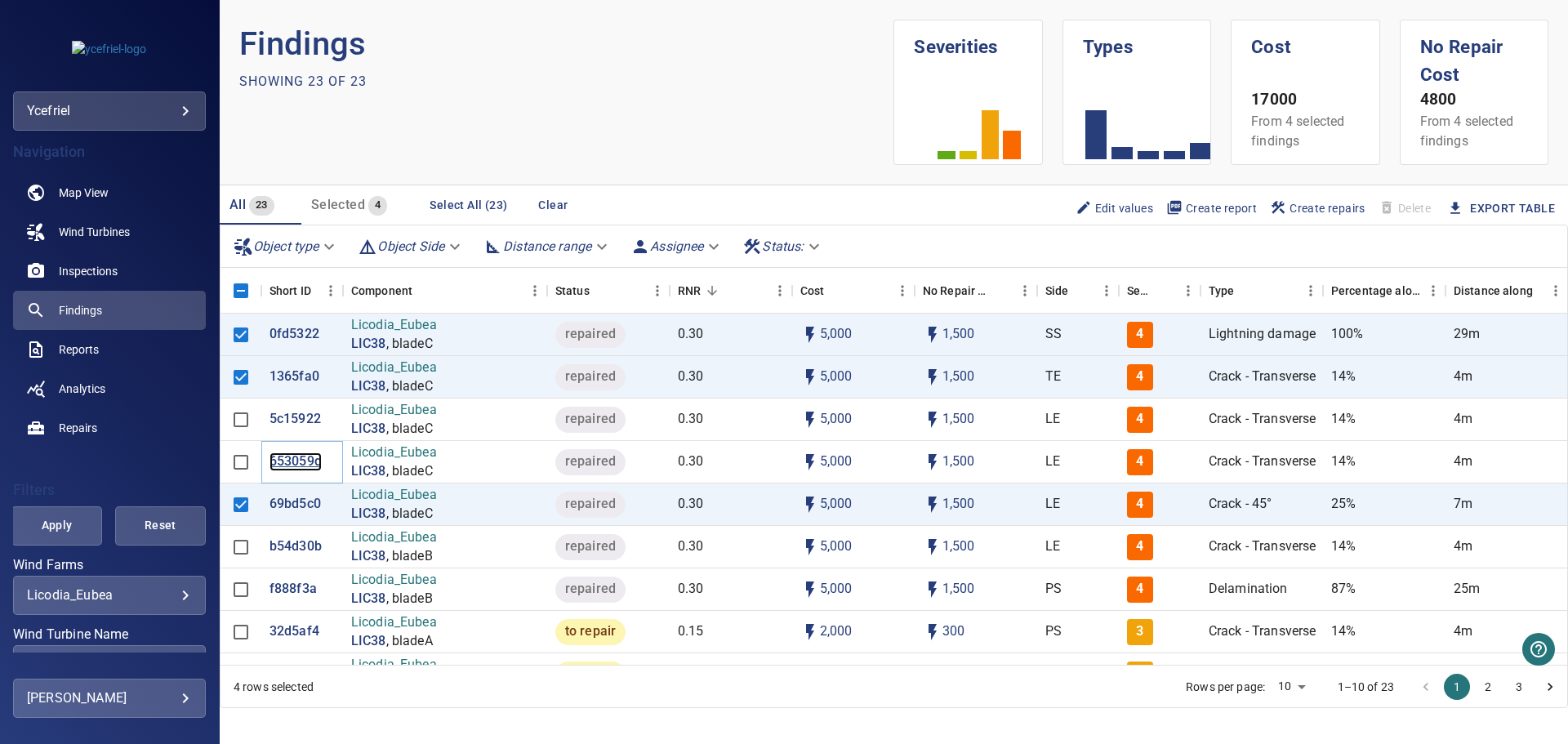
click at [294, 459] on p "653059d" at bounding box center [296, 463] width 52 height 19
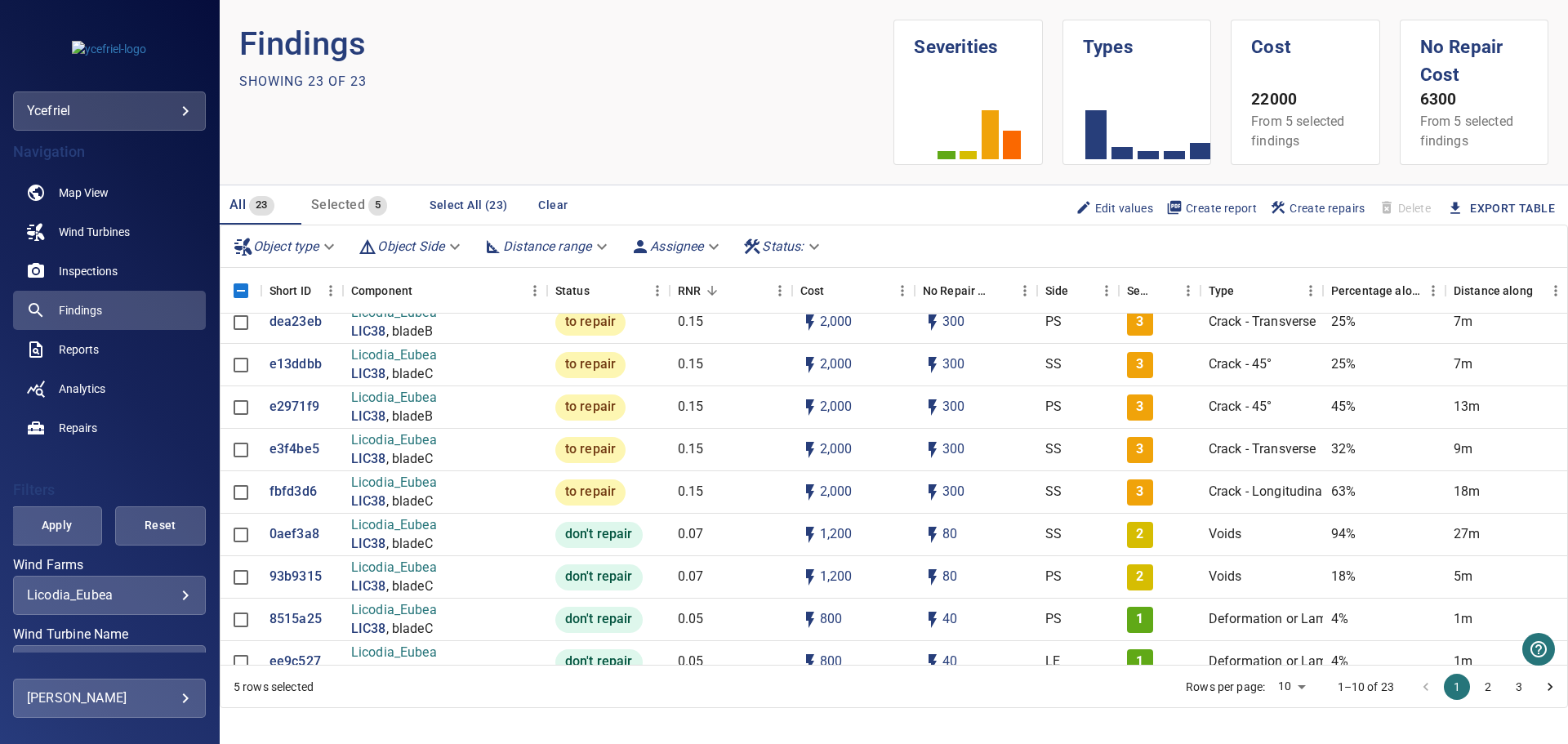
scroll to position [638, 0]
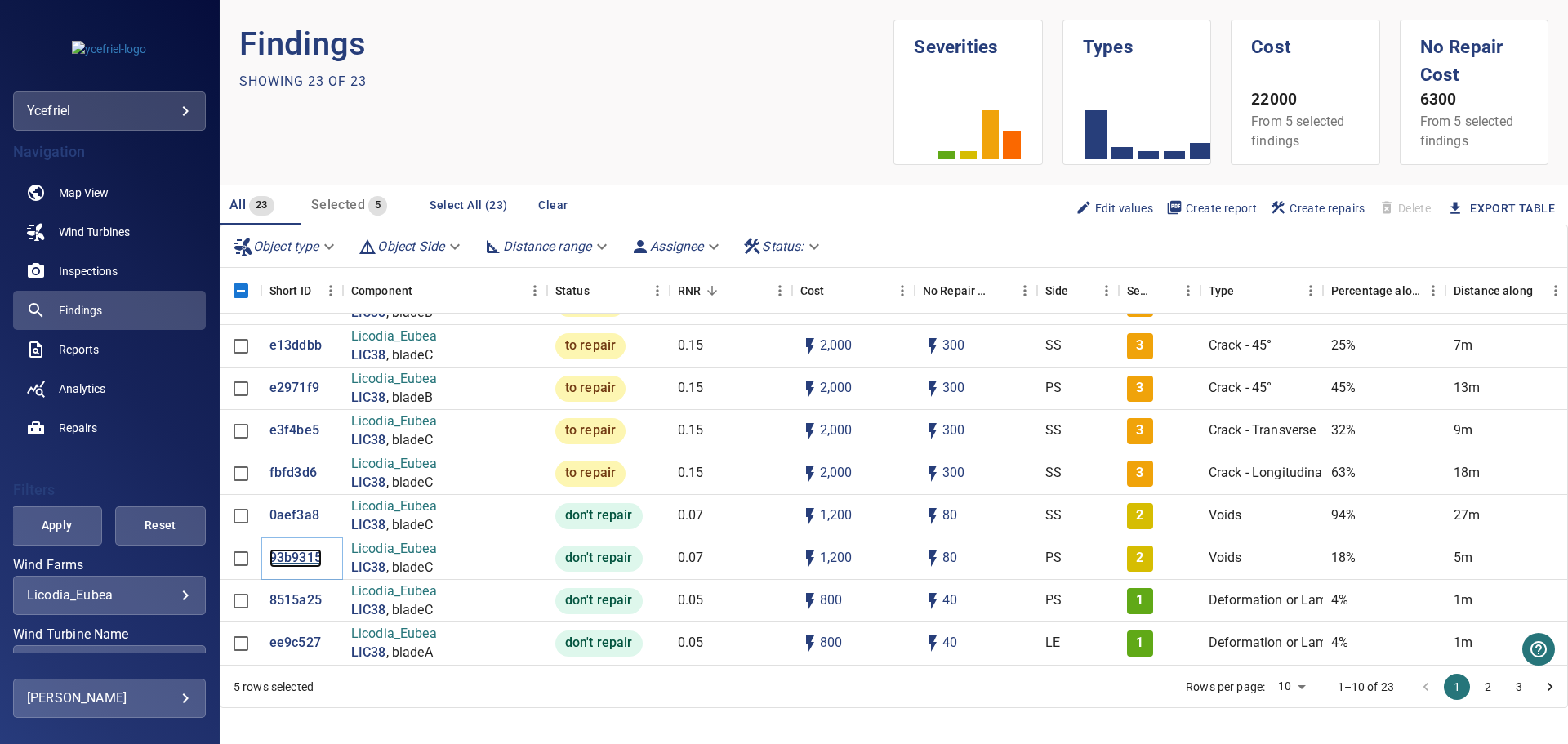
click at [297, 549] on p "93b9315" at bounding box center [296, 559] width 52 height 19
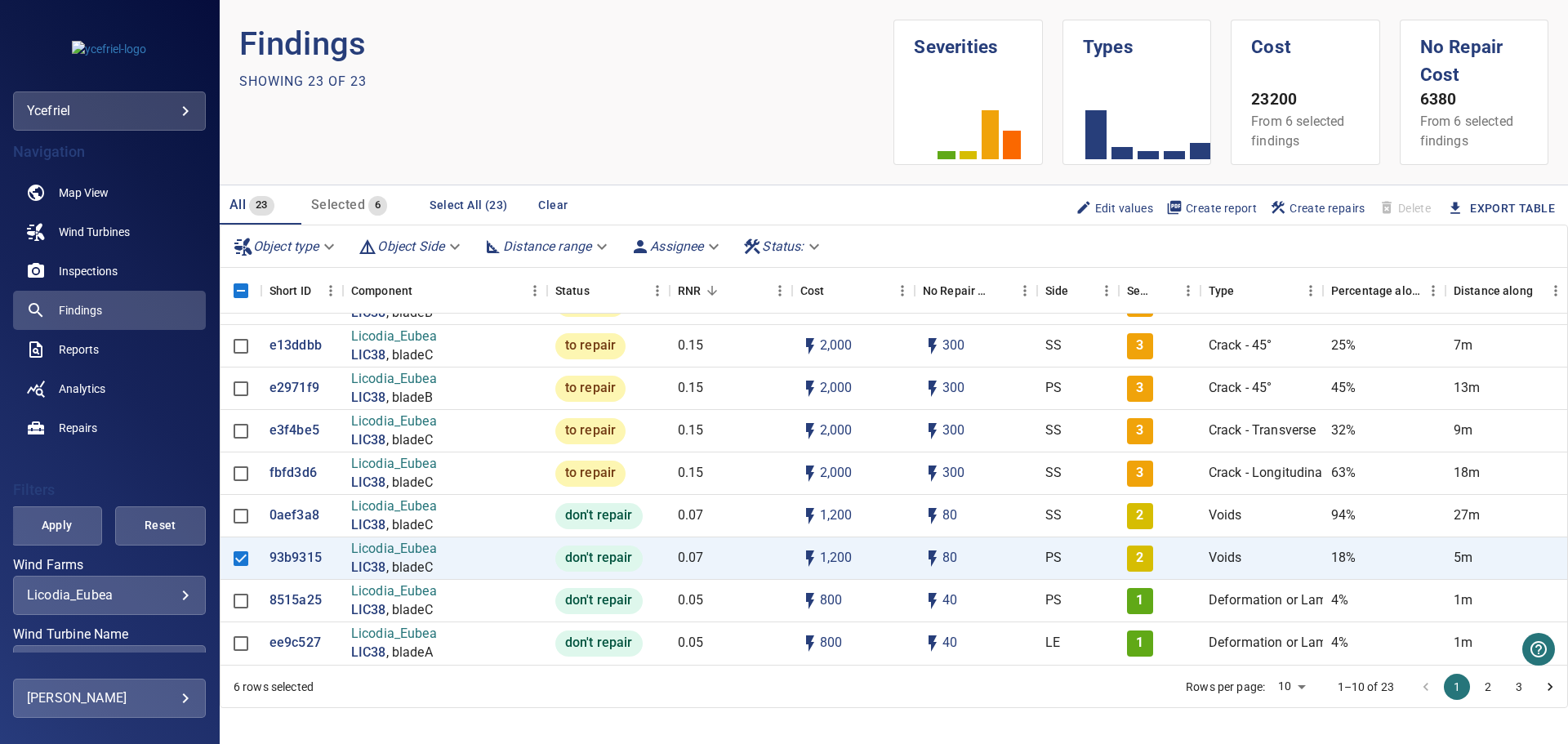
scroll to position [16, 0]
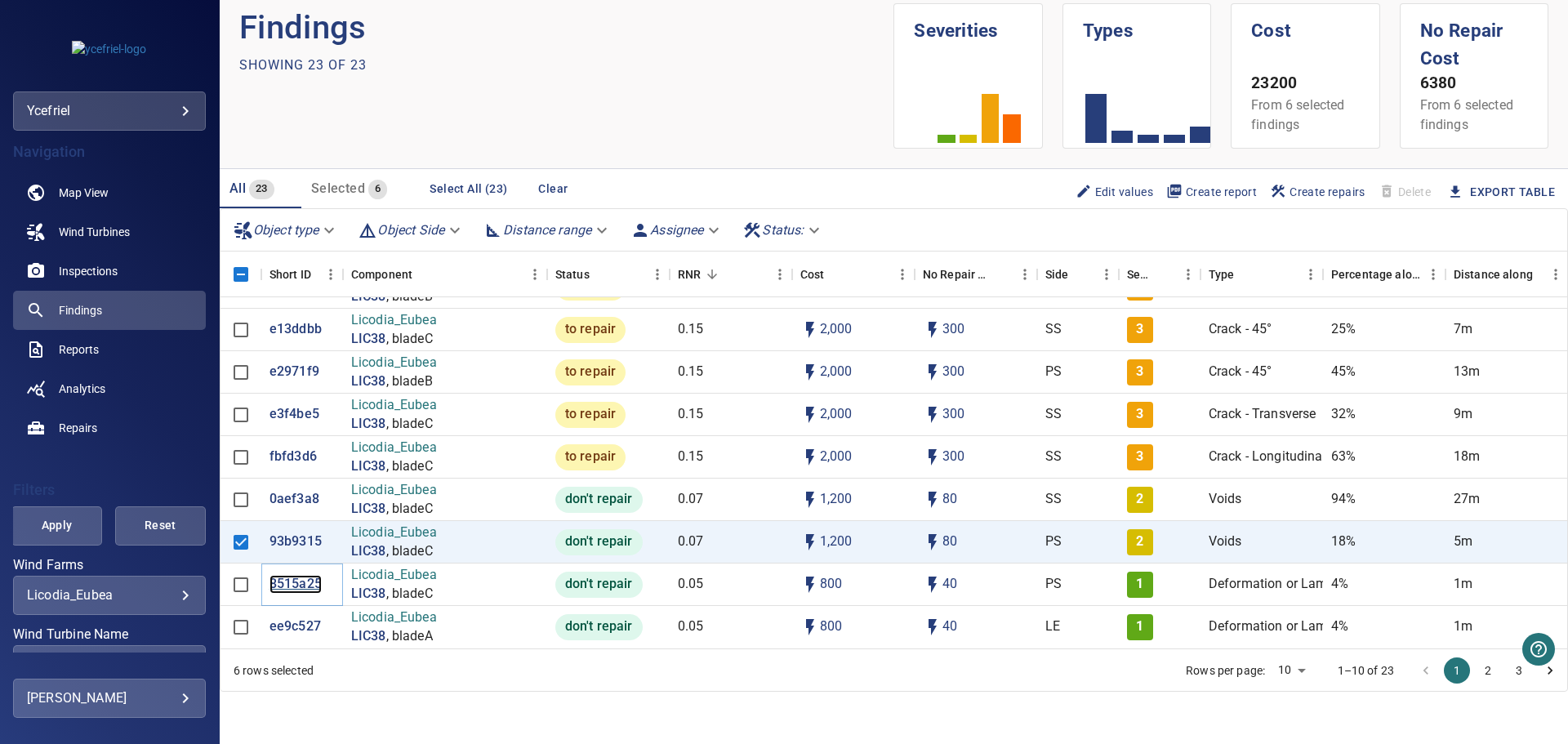
click at [295, 575] on p "8515a25" at bounding box center [296, 585] width 52 height 19
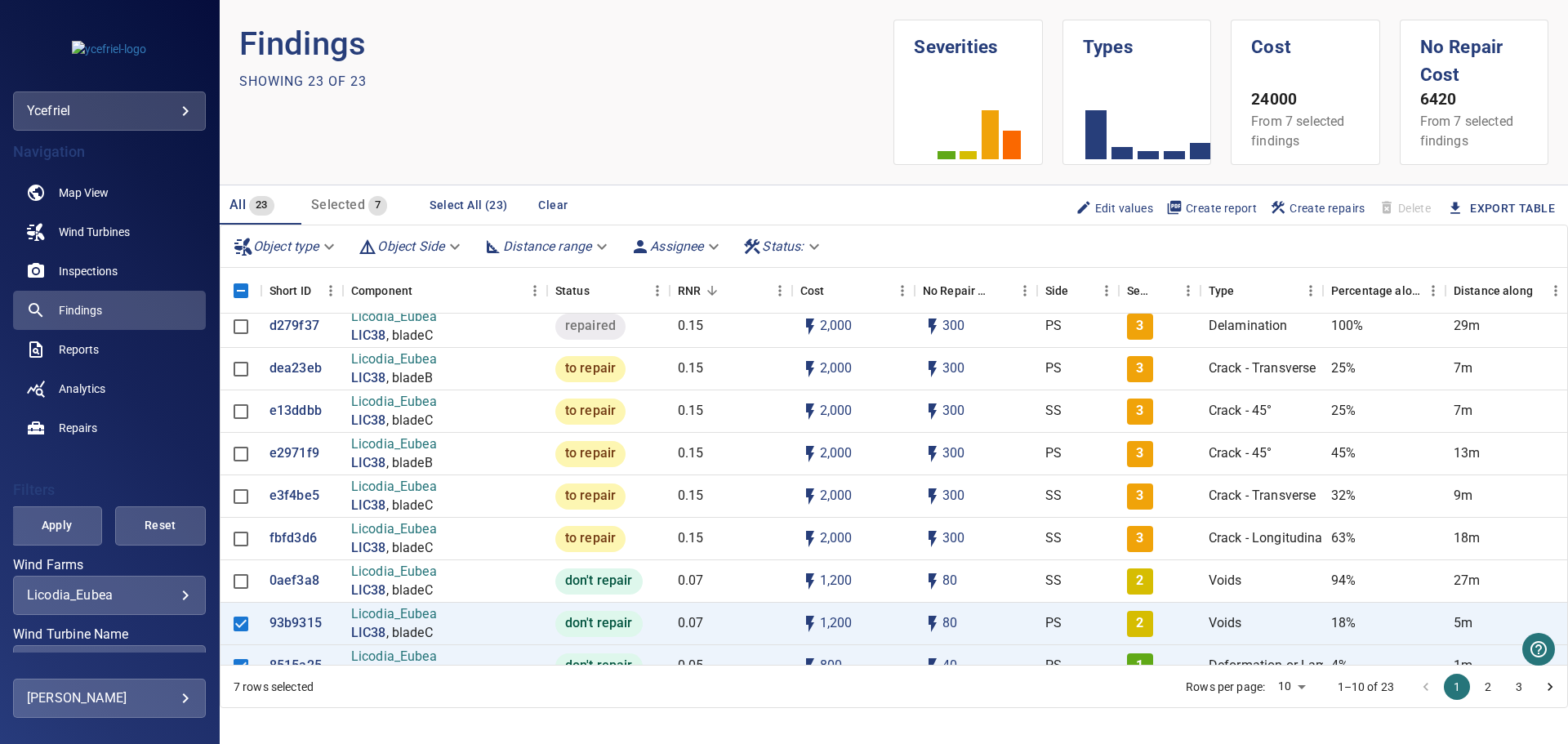
scroll to position [638, 0]
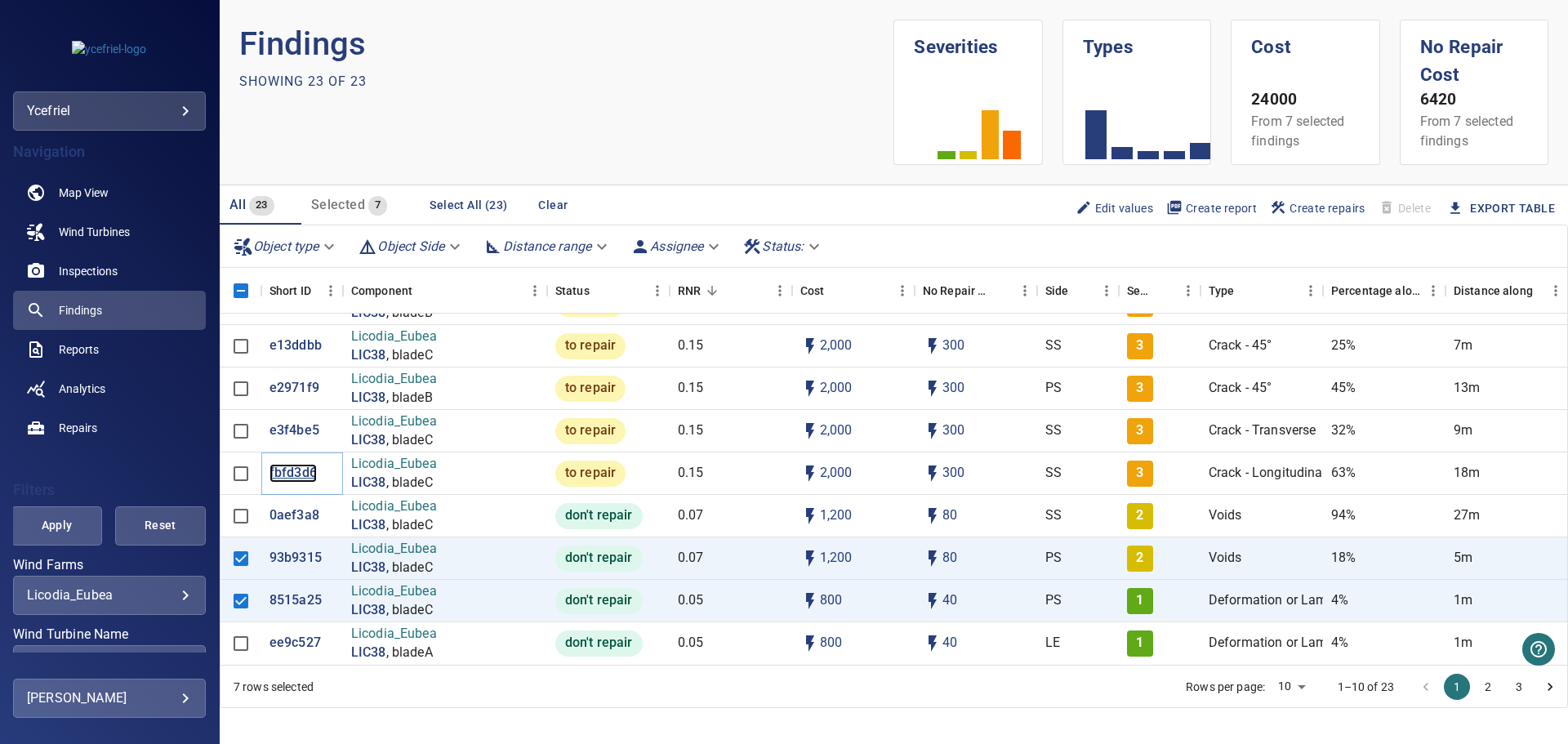
click at [288, 465] on p "fbfd3d6" at bounding box center [293, 474] width 47 height 19
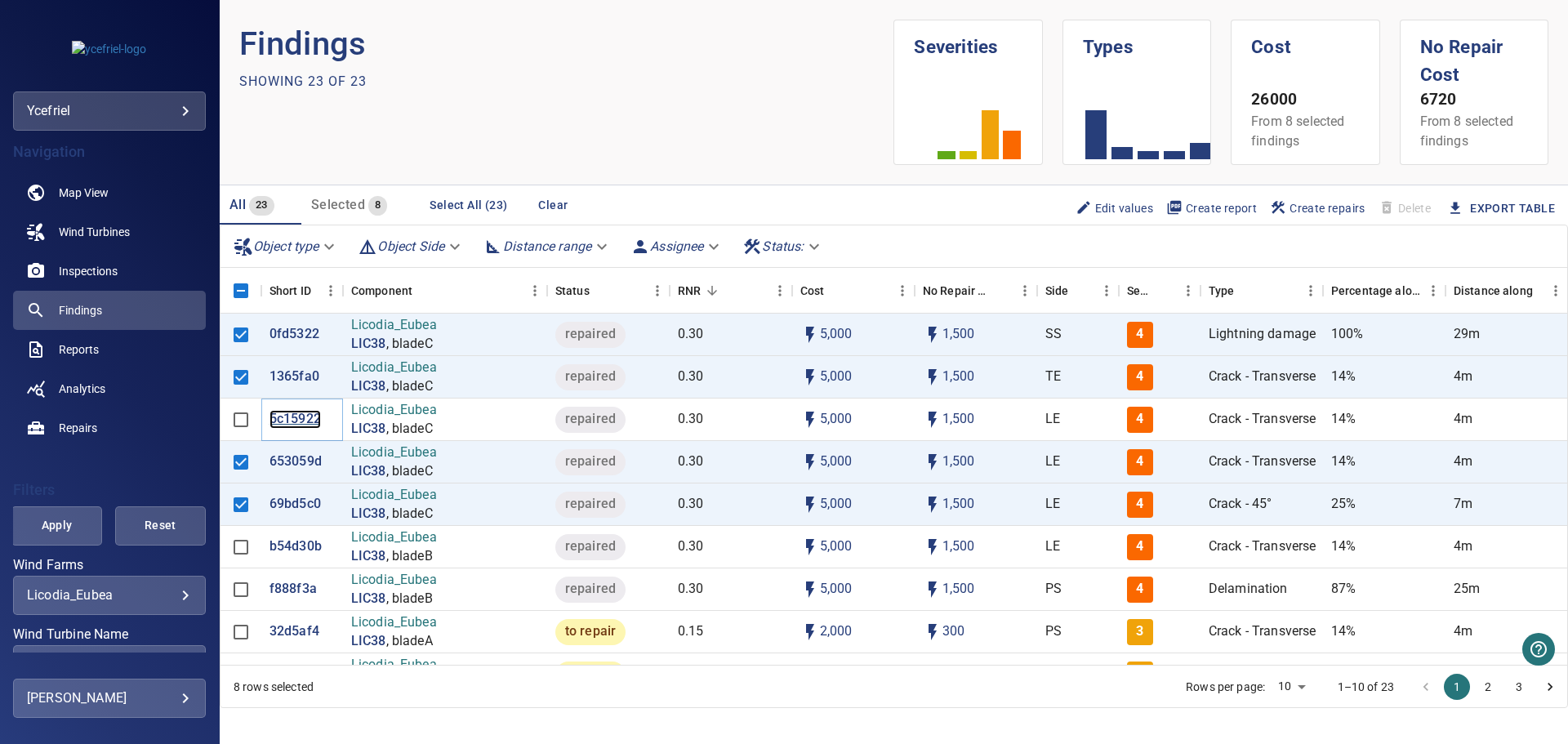
click at [306, 420] on p "5c15922" at bounding box center [296, 420] width 52 height 19
